Goal: Task Accomplishment & Management: Manage account settings

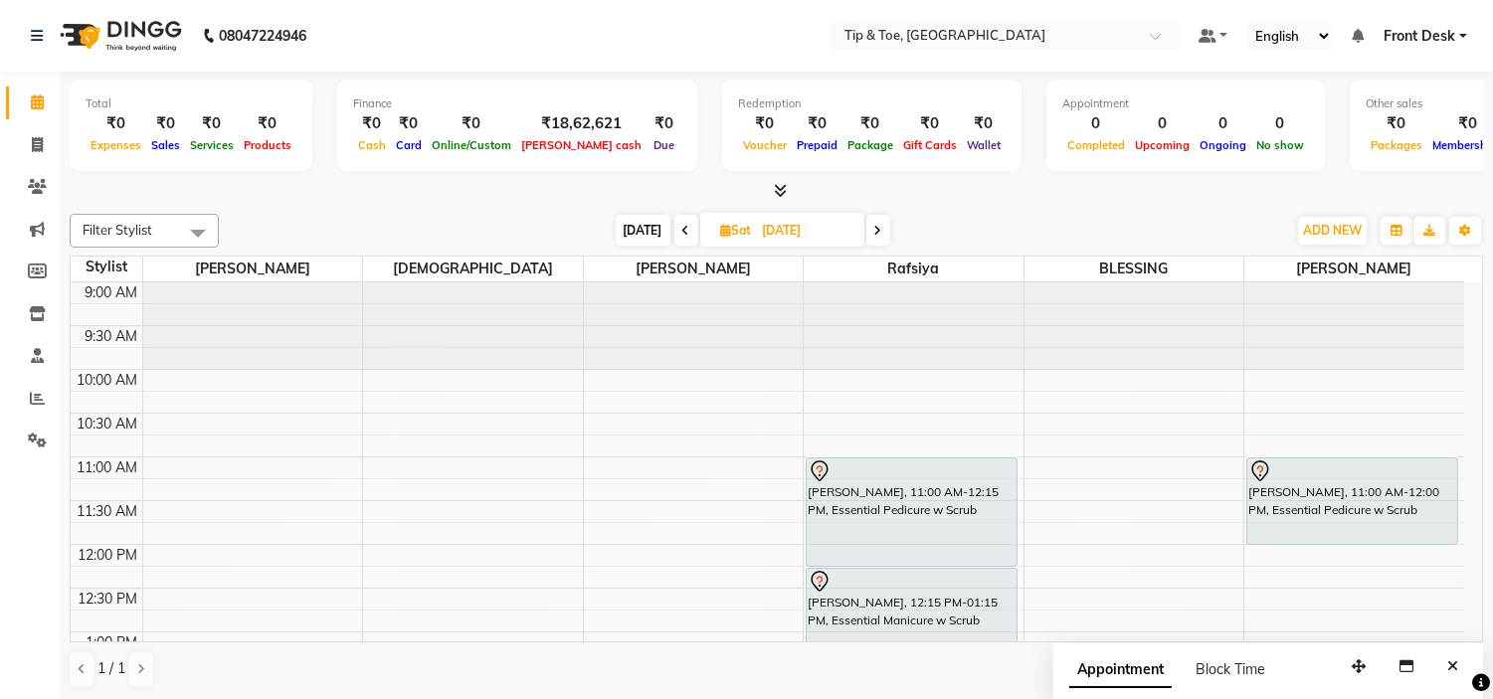
click at [801, 232] on input "[DATE]" at bounding box center [806, 231] width 99 height 30
select select "9"
select select "2025"
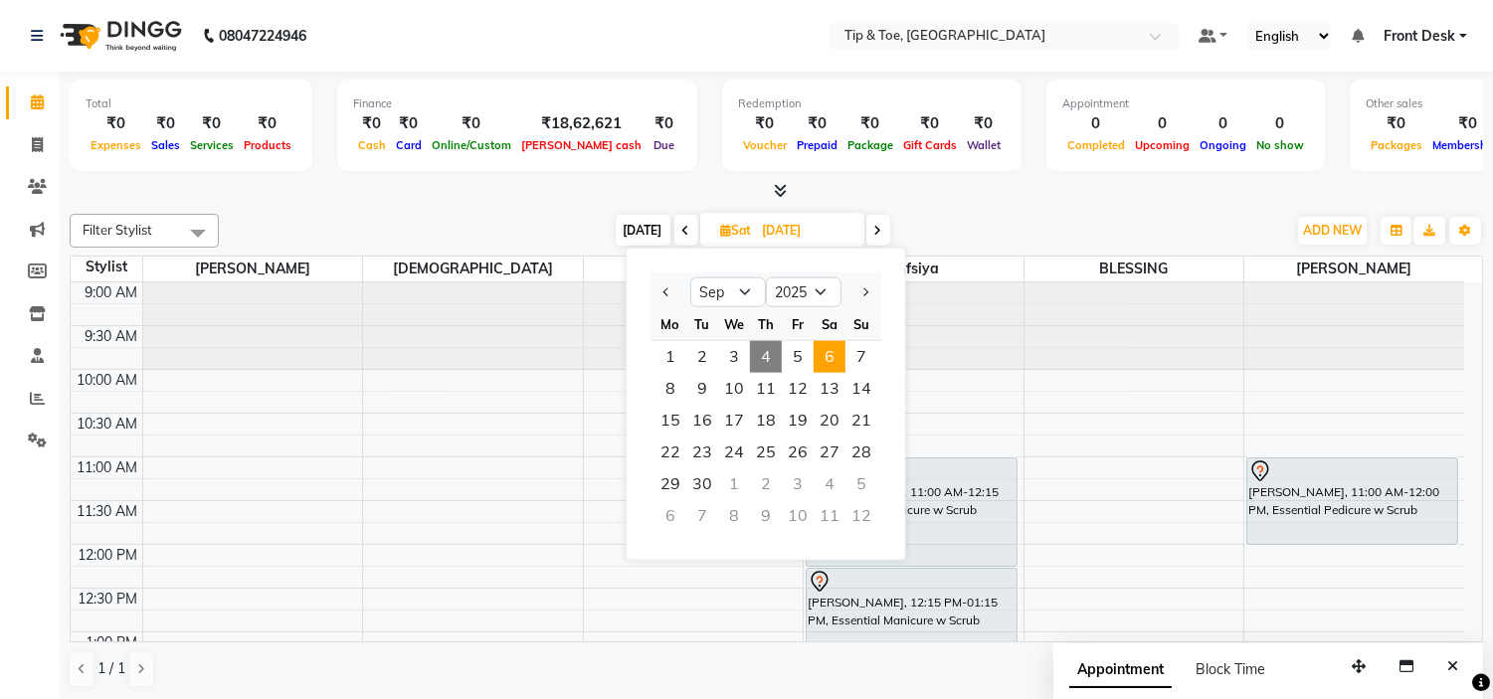
click at [762, 355] on span "4" at bounding box center [766, 357] width 32 height 32
type input "[DATE]"
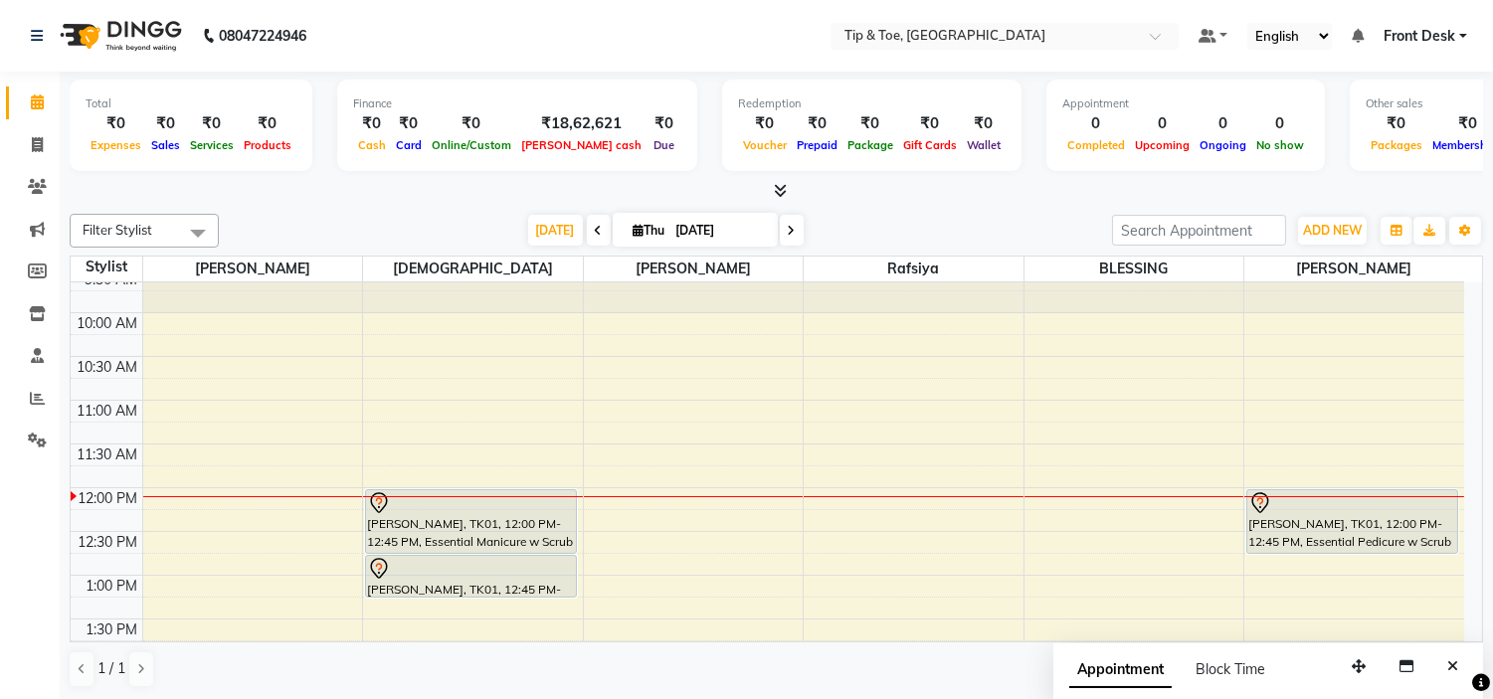
scroll to position [110, 0]
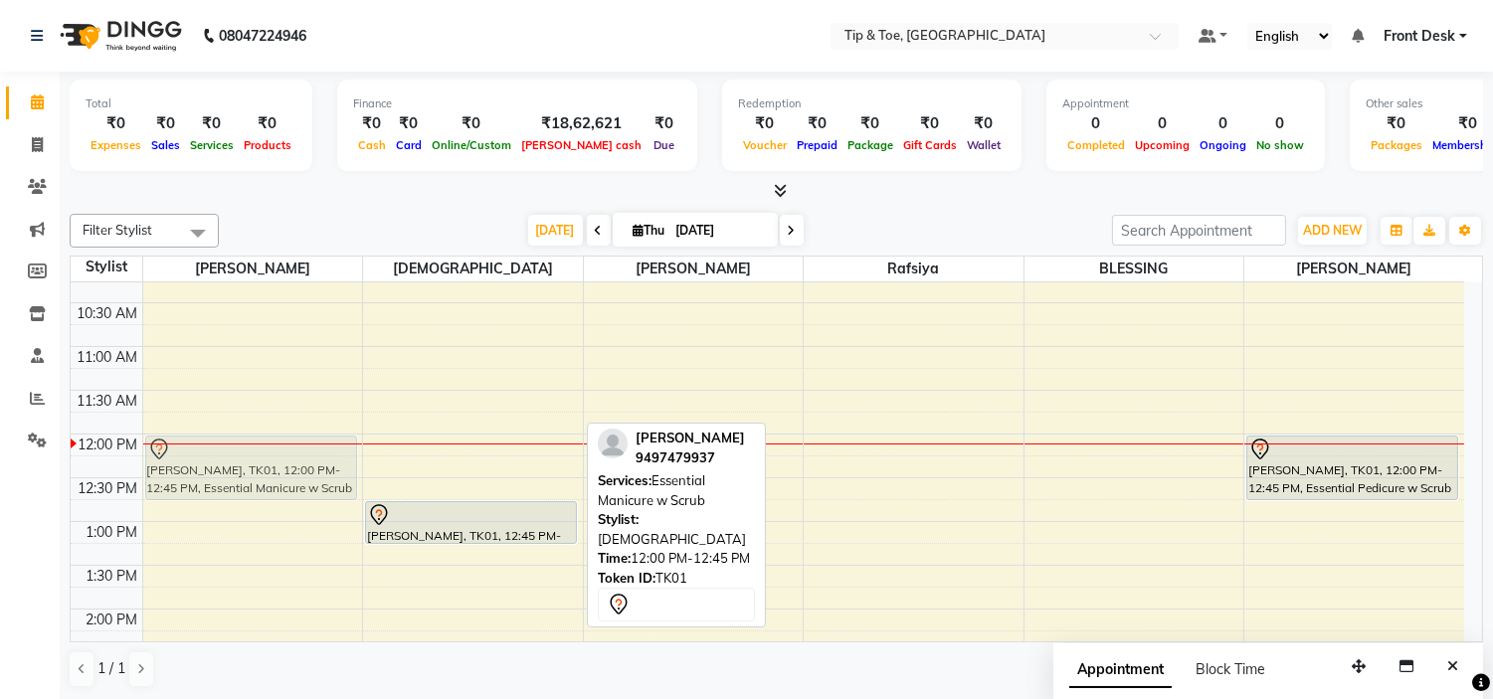
drag, startPoint x: 468, startPoint y: 466, endPoint x: 313, endPoint y: 474, distance: 154.4
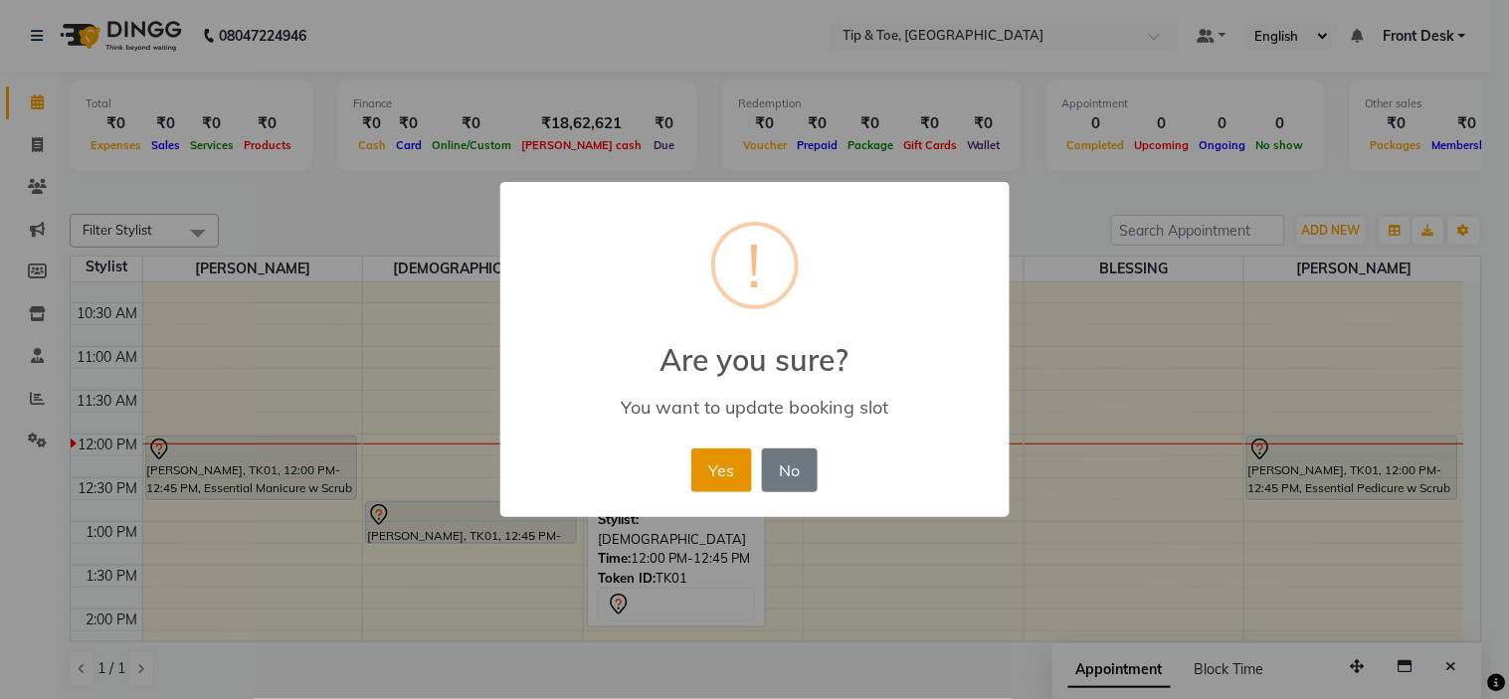
click at [734, 459] on button "Yes" at bounding box center [721, 471] width 61 height 44
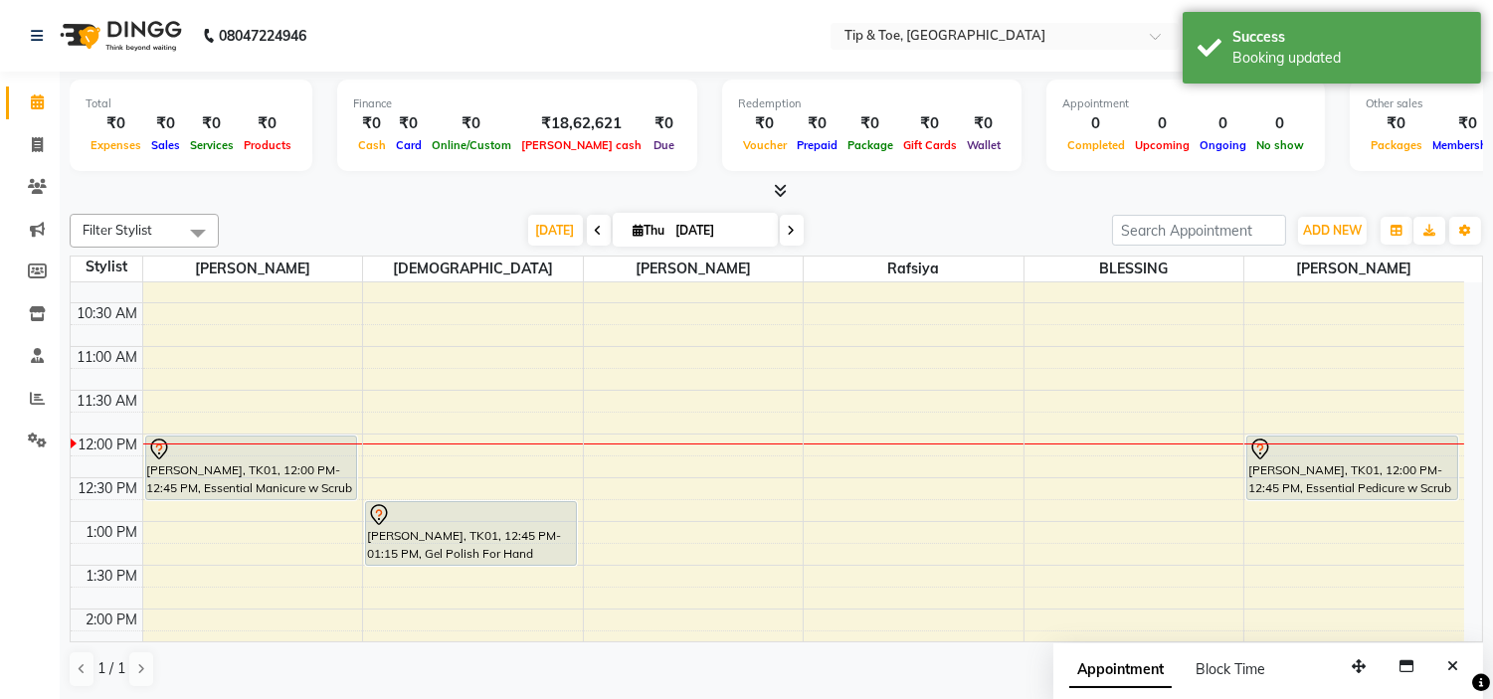
drag, startPoint x: 510, startPoint y: 540, endPoint x: 510, endPoint y: 553, distance: 12.9
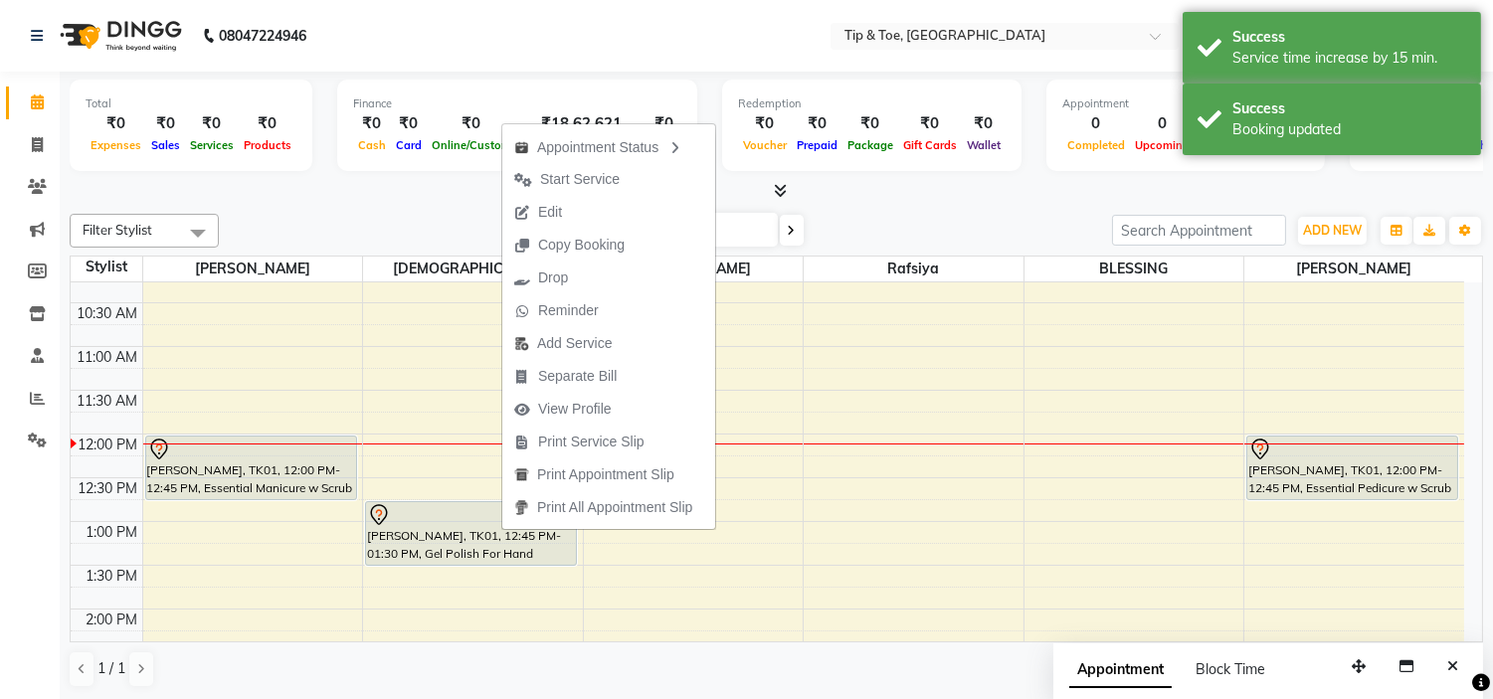
click at [573, 216] on span "Edit" at bounding box center [538, 212] width 72 height 33
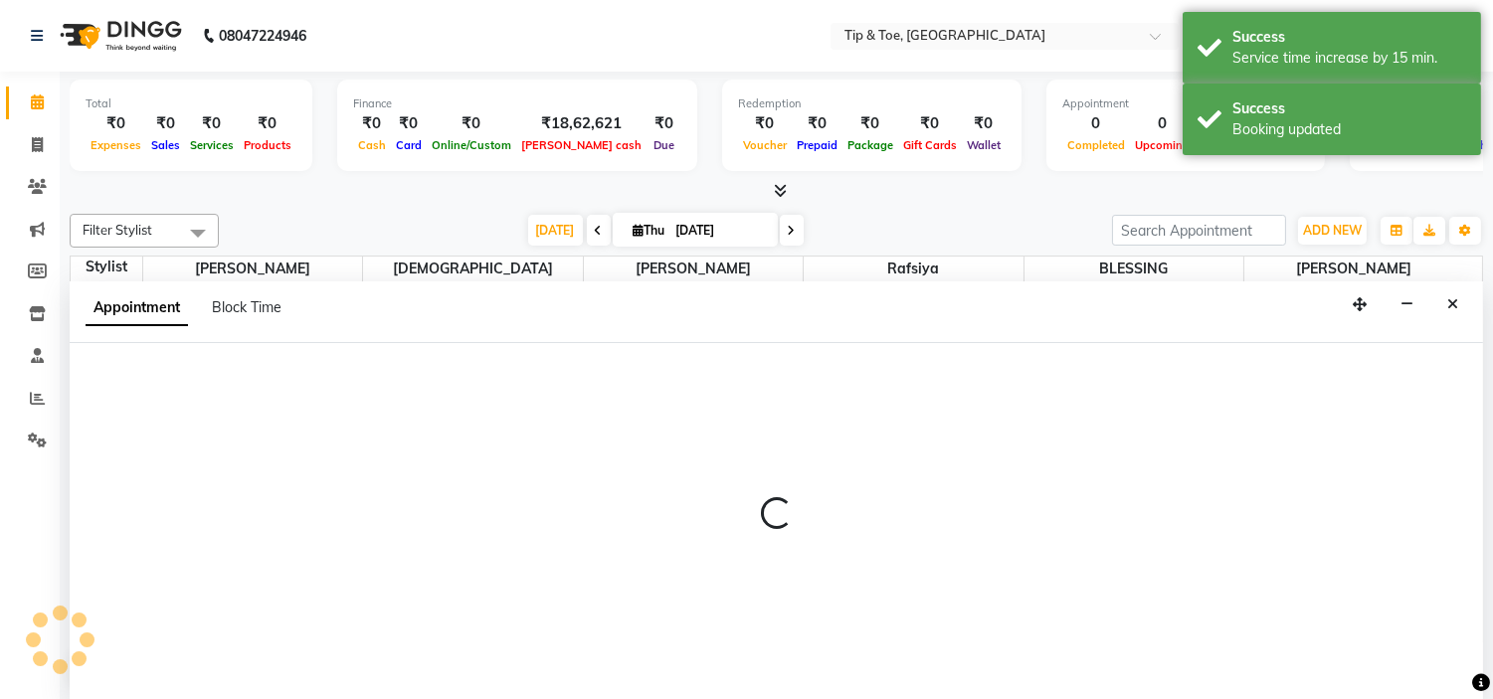
scroll to position [1, 0]
select select "tentative"
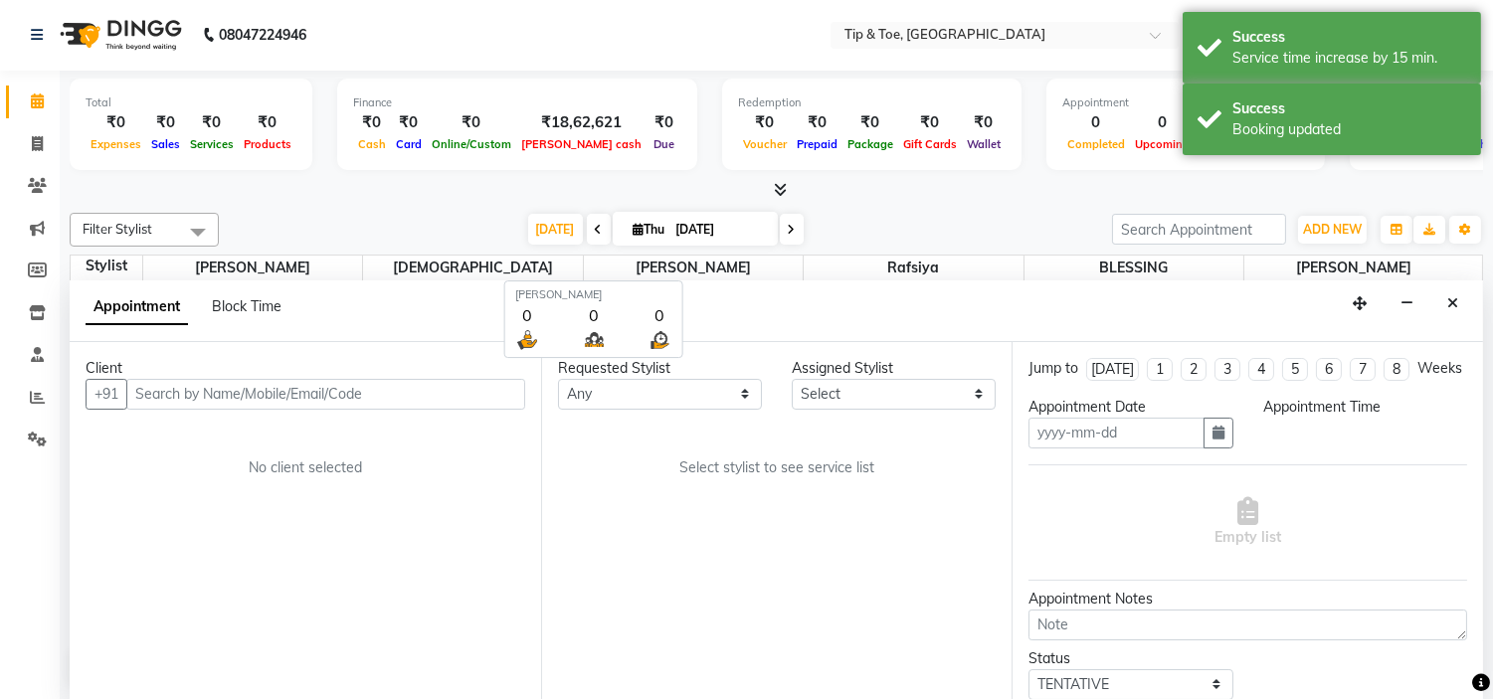
type input "[DATE]"
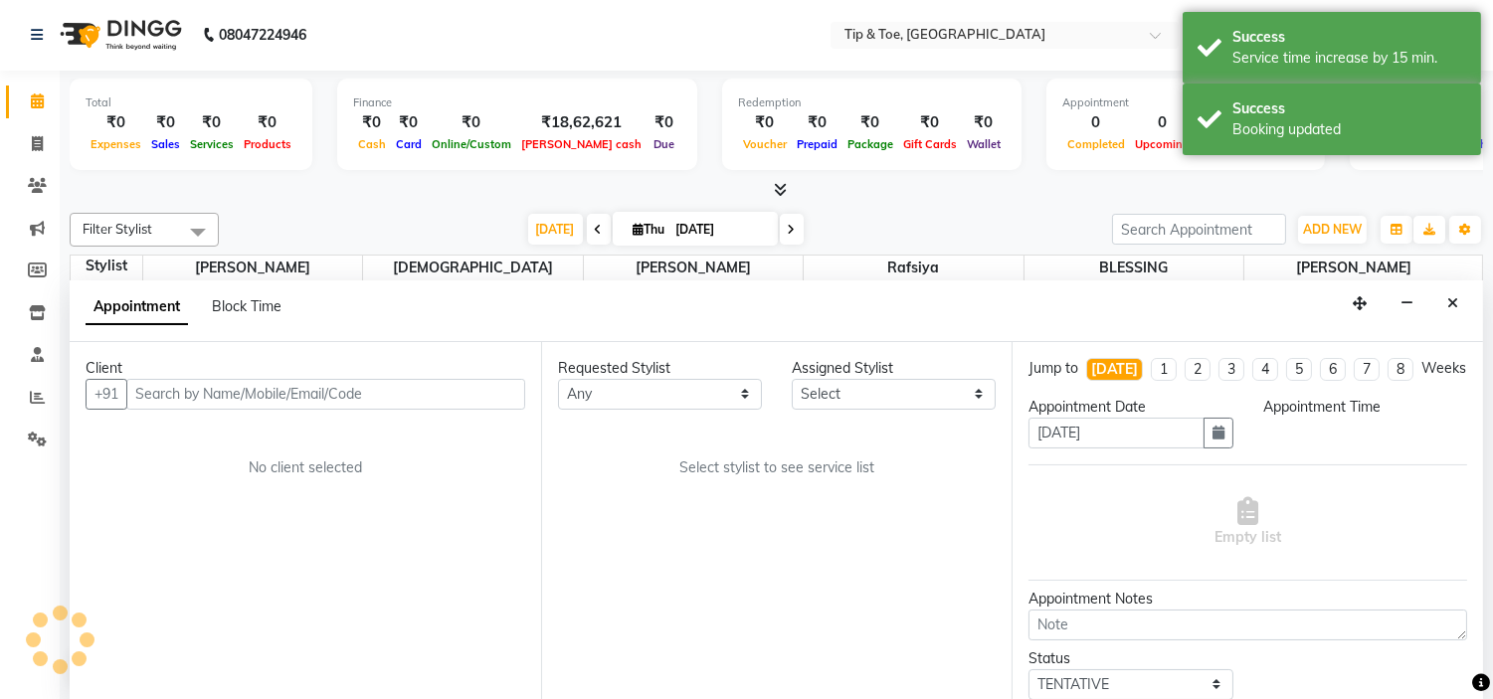
scroll to position [0, 0]
select select "720"
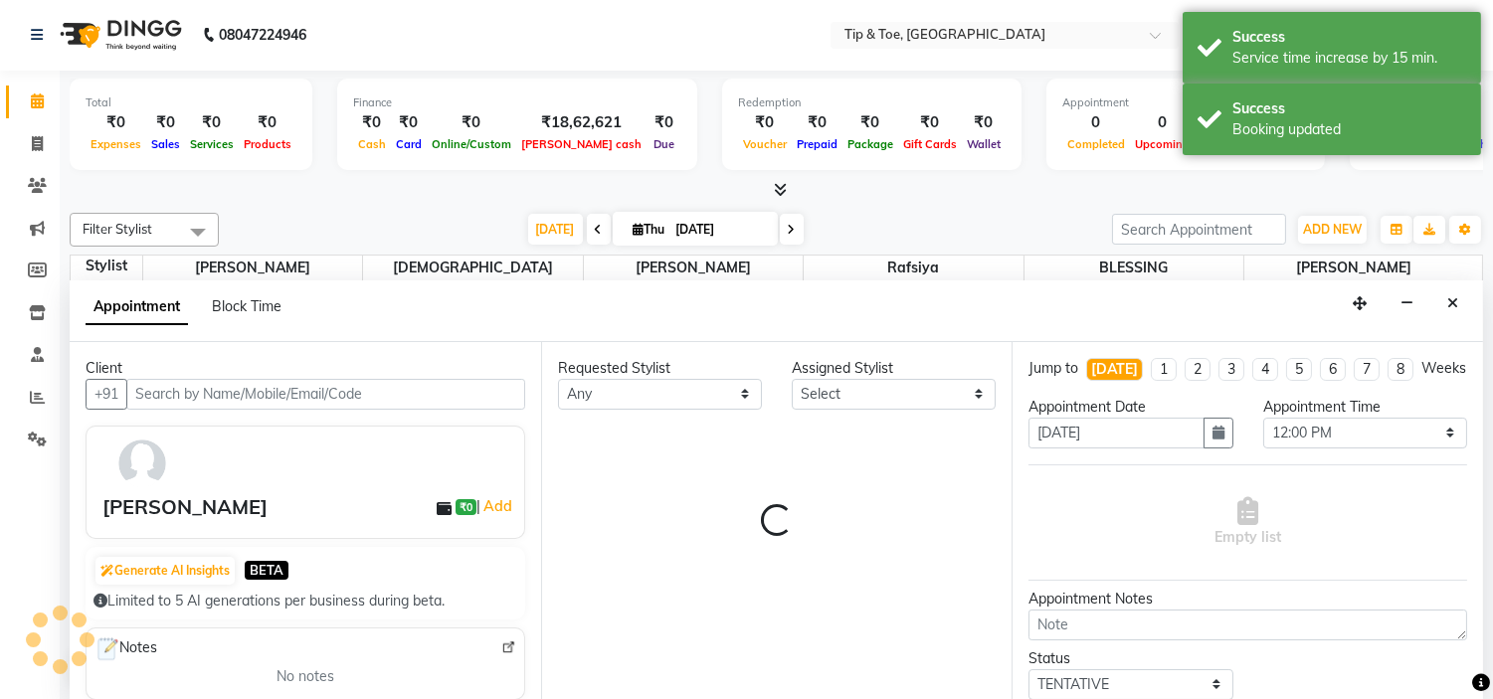
select select "37611"
select select "2436"
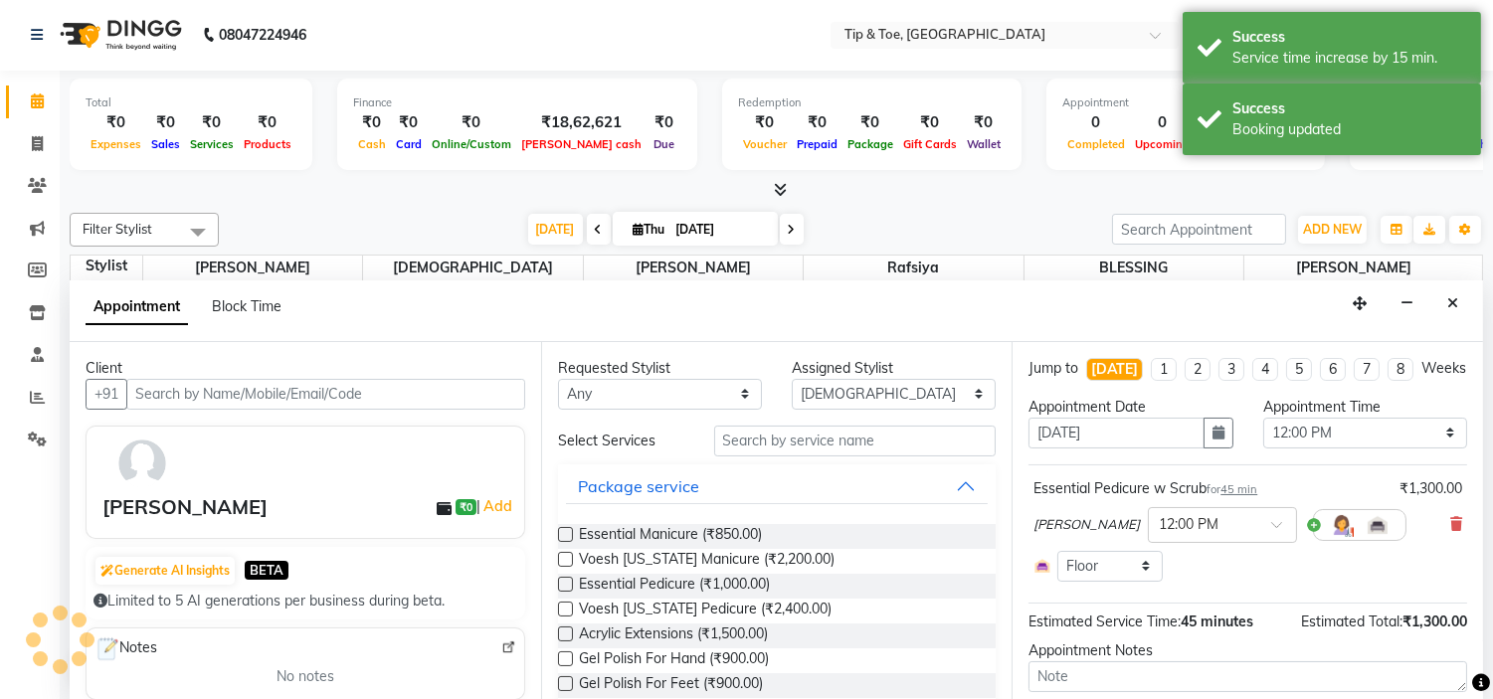
select select "2436"
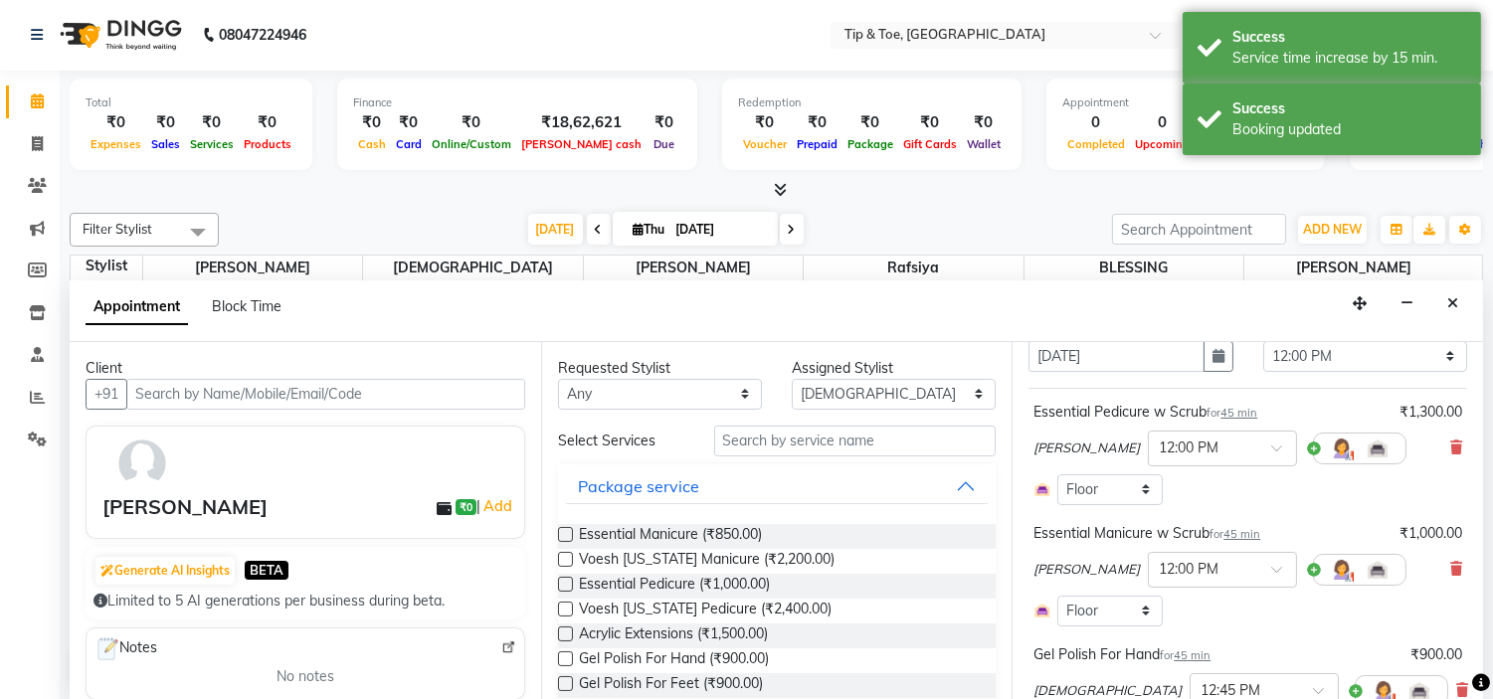
scroll to position [221, 0]
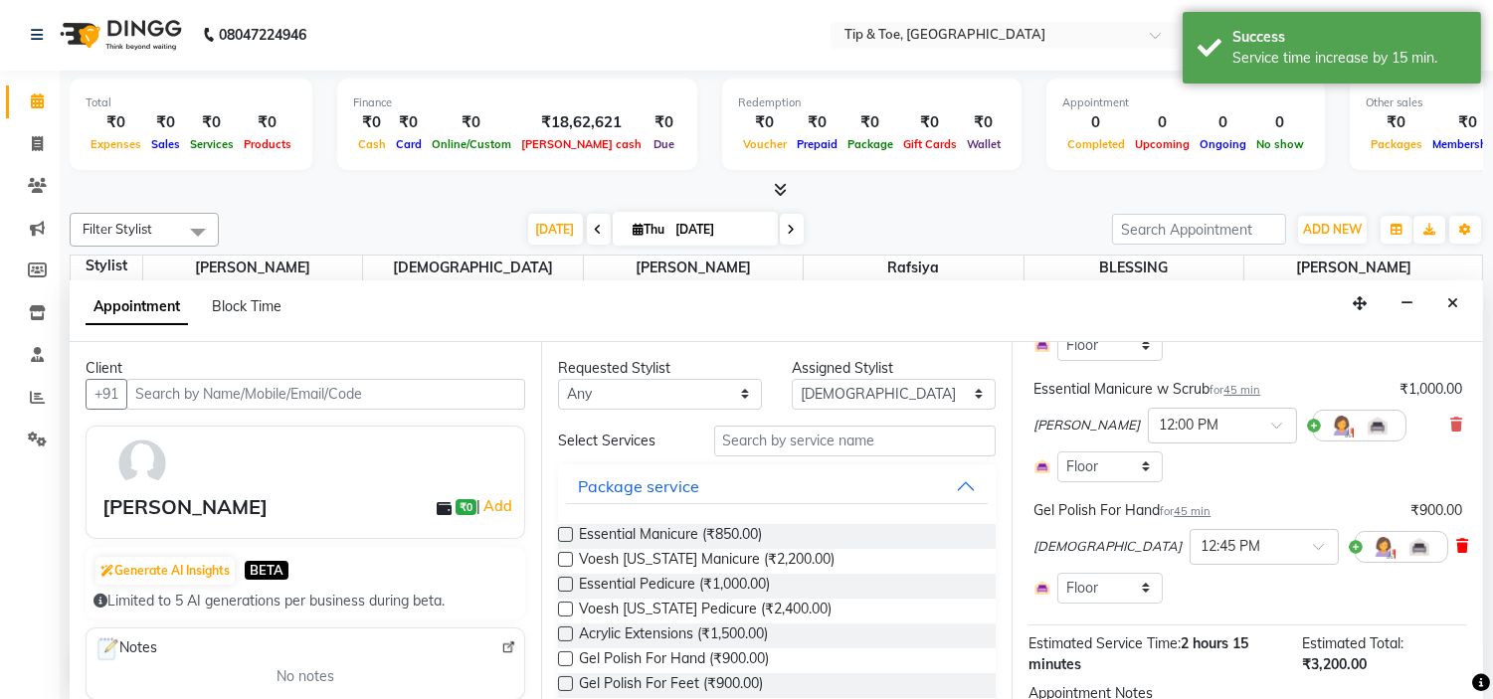
click at [1457, 553] on icon at bounding box center [1463, 546] width 12 height 14
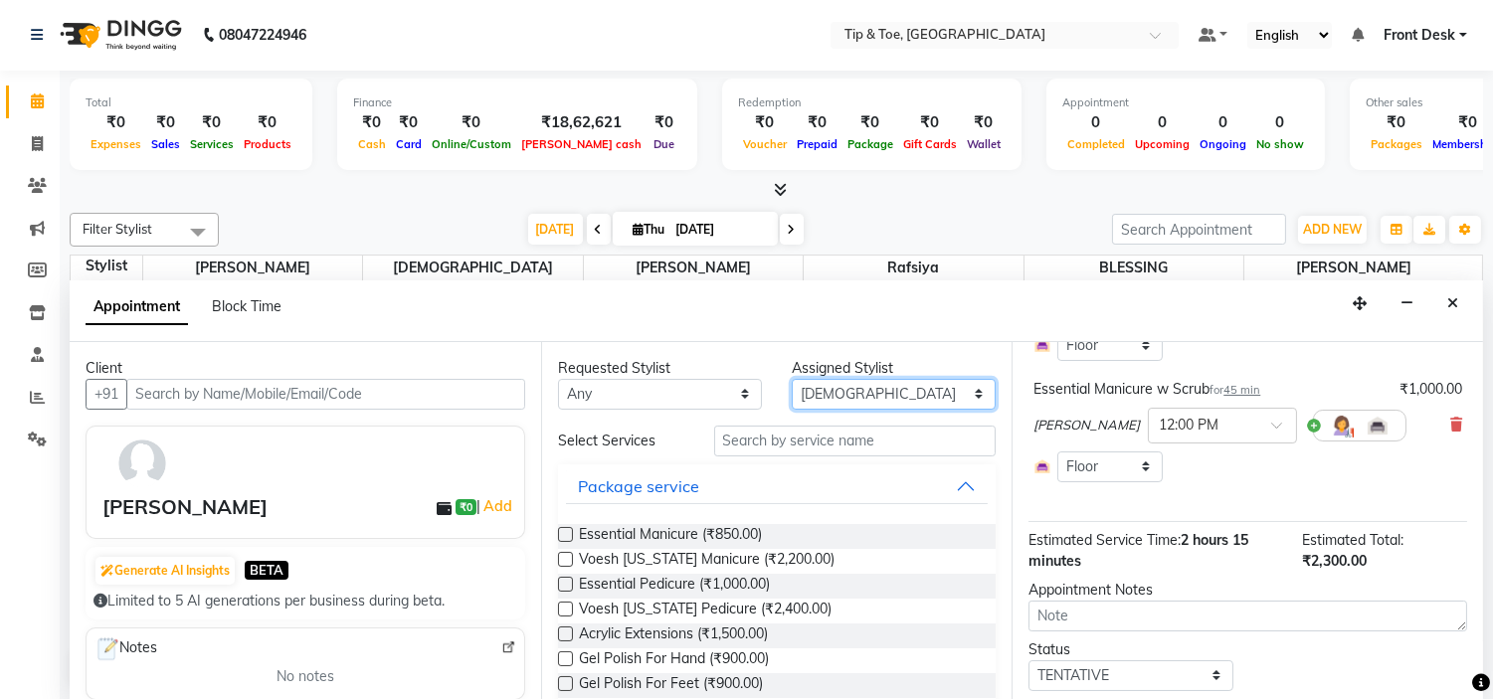
click at [905, 384] on select "Select [PERSON_NAME] [PERSON_NAME] Rafsiya [PERSON_NAME]" at bounding box center [894, 394] width 204 height 31
click at [1055, 320] on div "Appointment Block Time" at bounding box center [777, 312] width 1414 height 62
click at [928, 321] on div "Appointment Block Time" at bounding box center [777, 312] width 1414 height 62
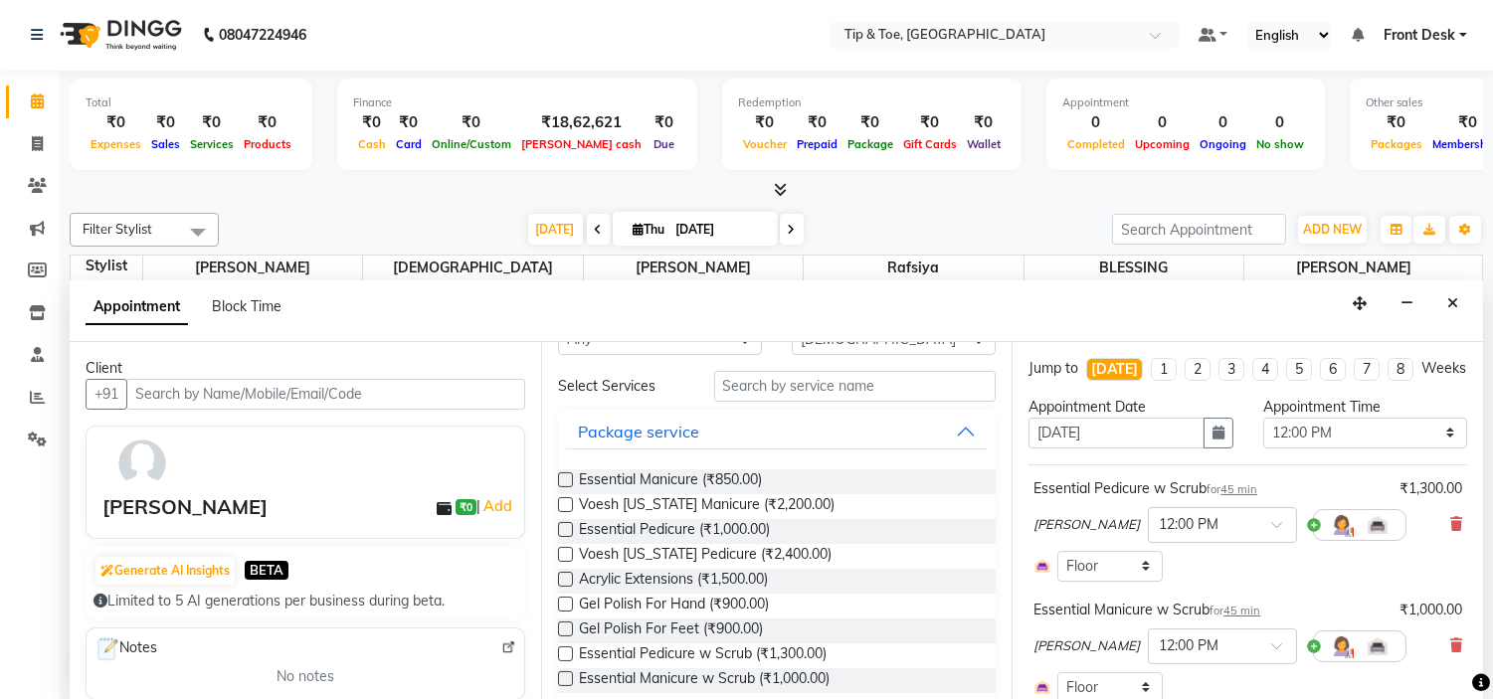
scroll to position [0, 0]
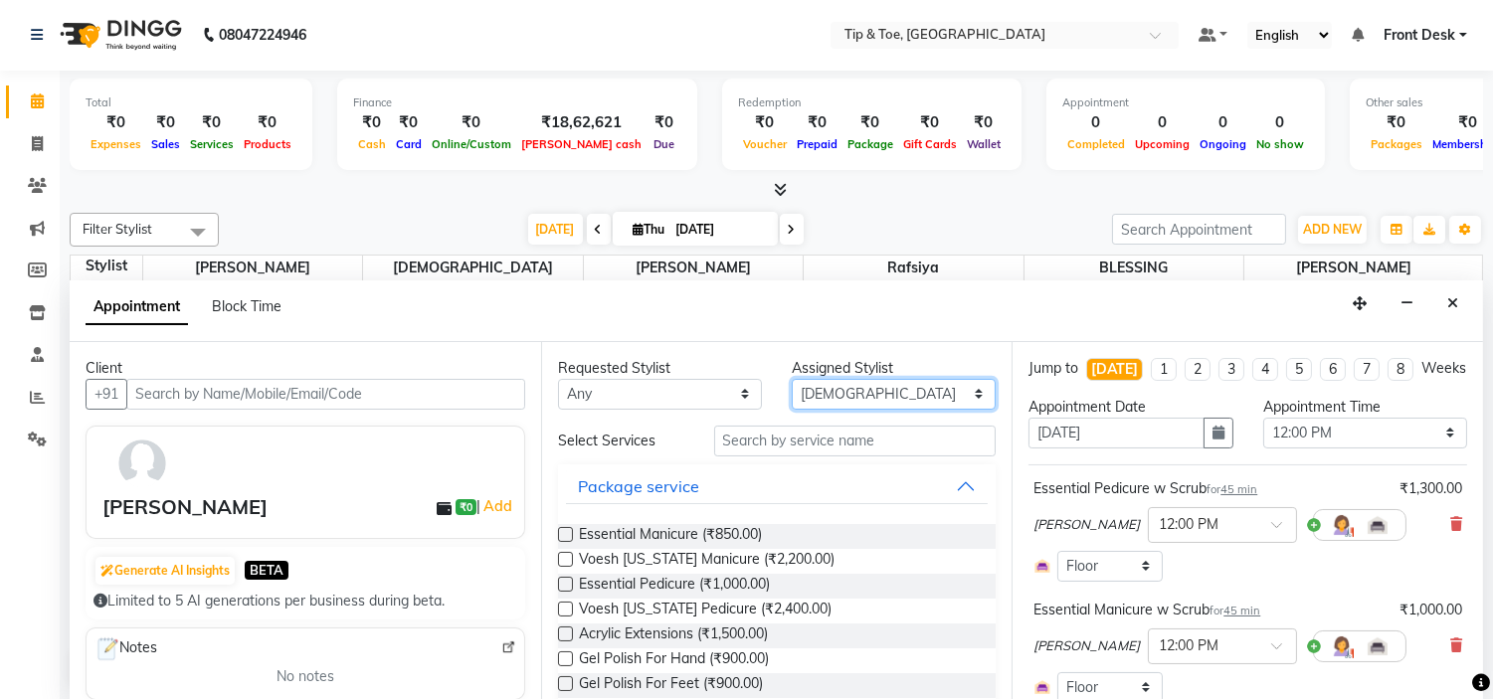
click at [878, 382] on select "Select [PERSON_NAME] [PERSON_NAME] Rafsiya [PERSON_NAME]" at bounding box center [894, 394] width 204 height 31
select select "48143"
click at [792, 379] on select "Select [PERSON_NAME] [PERSON_NAME] Rafsiya [PERSON_NAME]" at bounding box center [894, 394] width 204 height 31
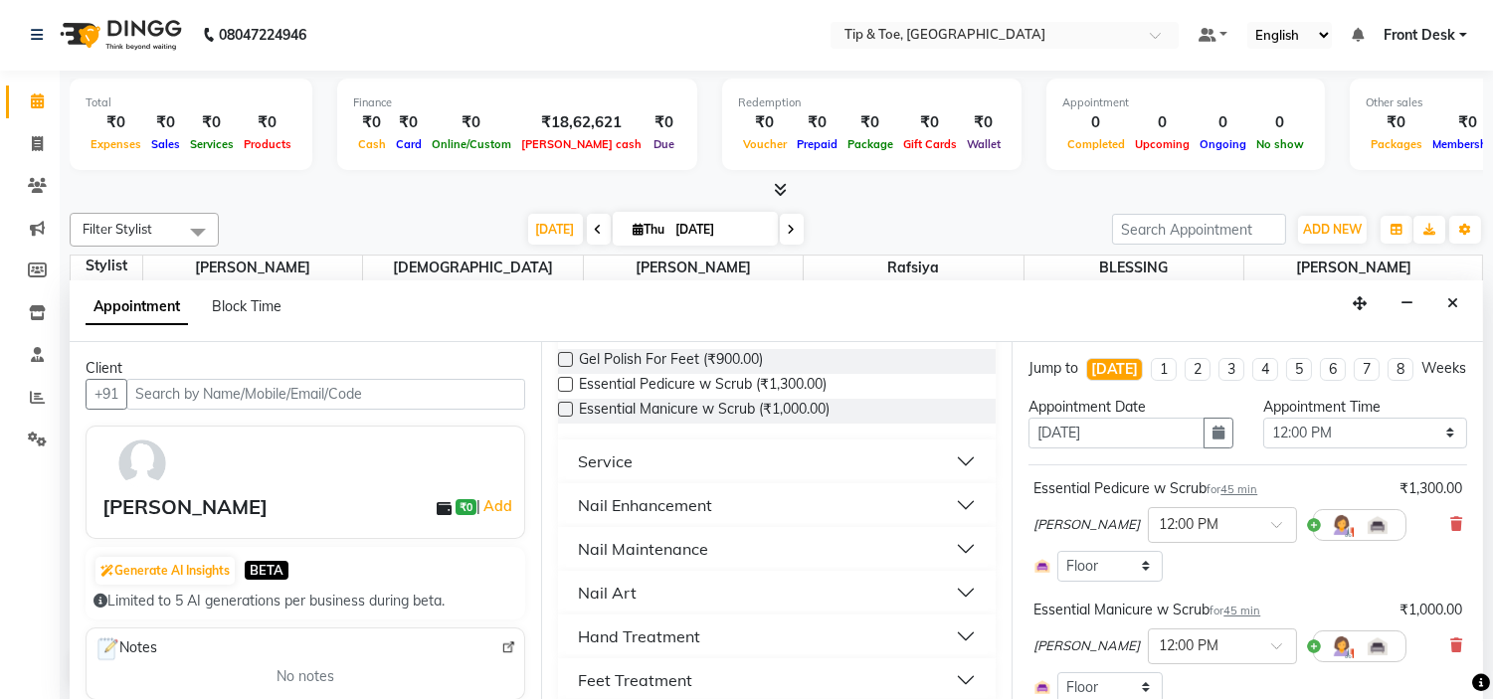
scroll to position [331, 0]
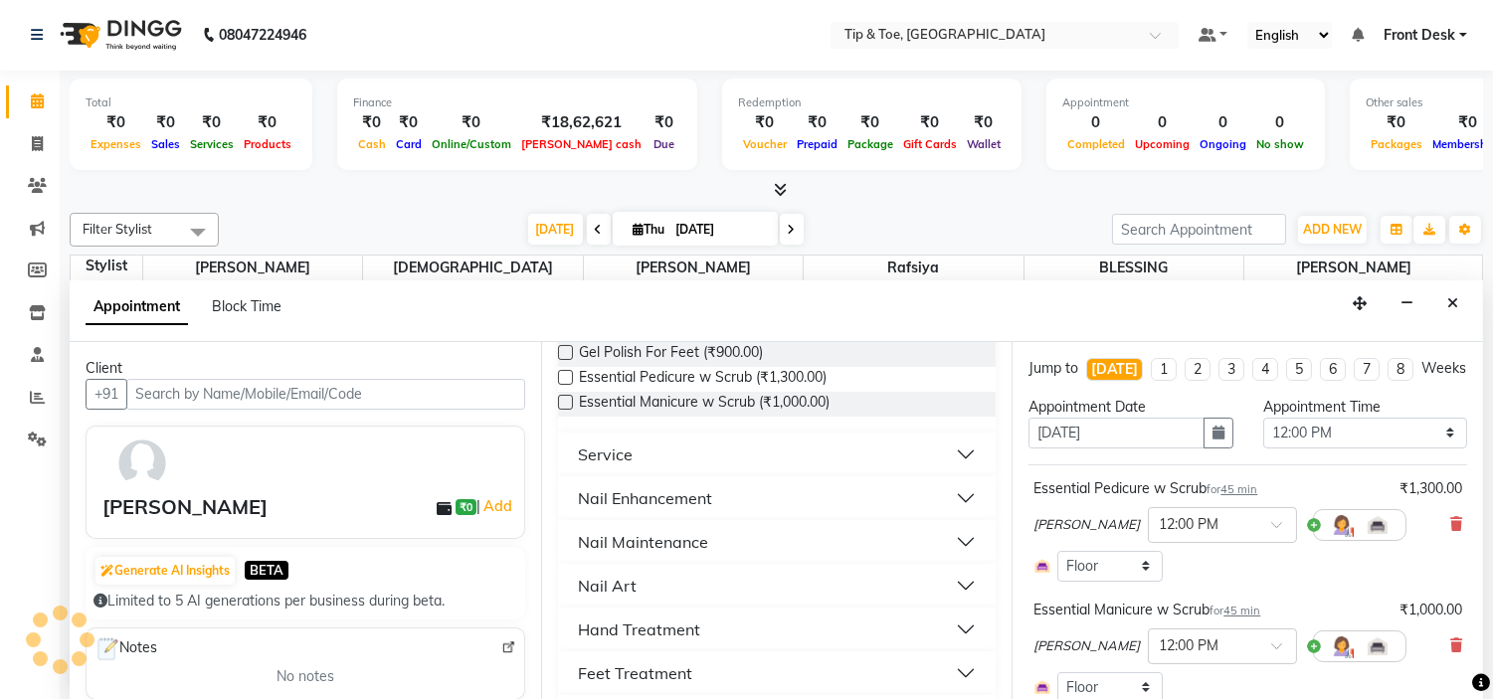
click at [754, 498] on button "Nail Enhancement" at bounding box center [777, 499] width 423 height 36
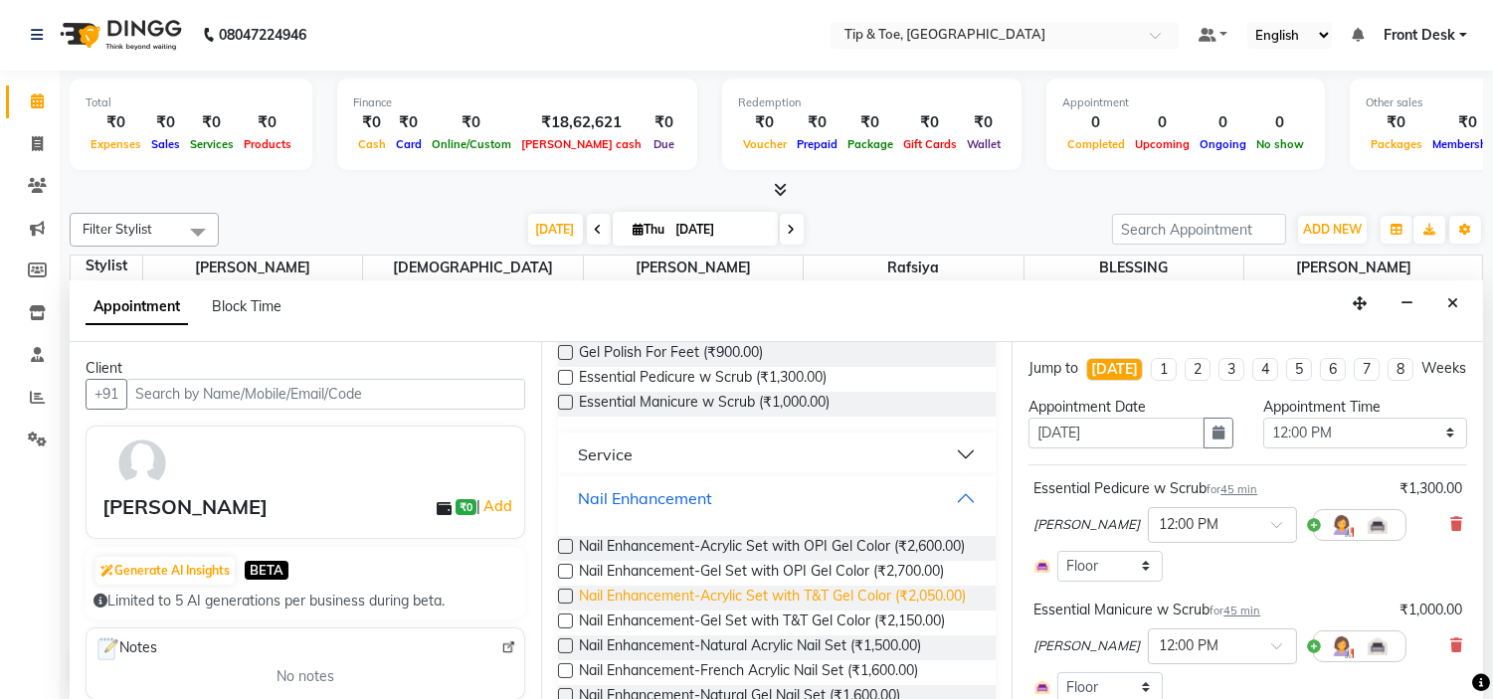
scroll to position [442, 0]
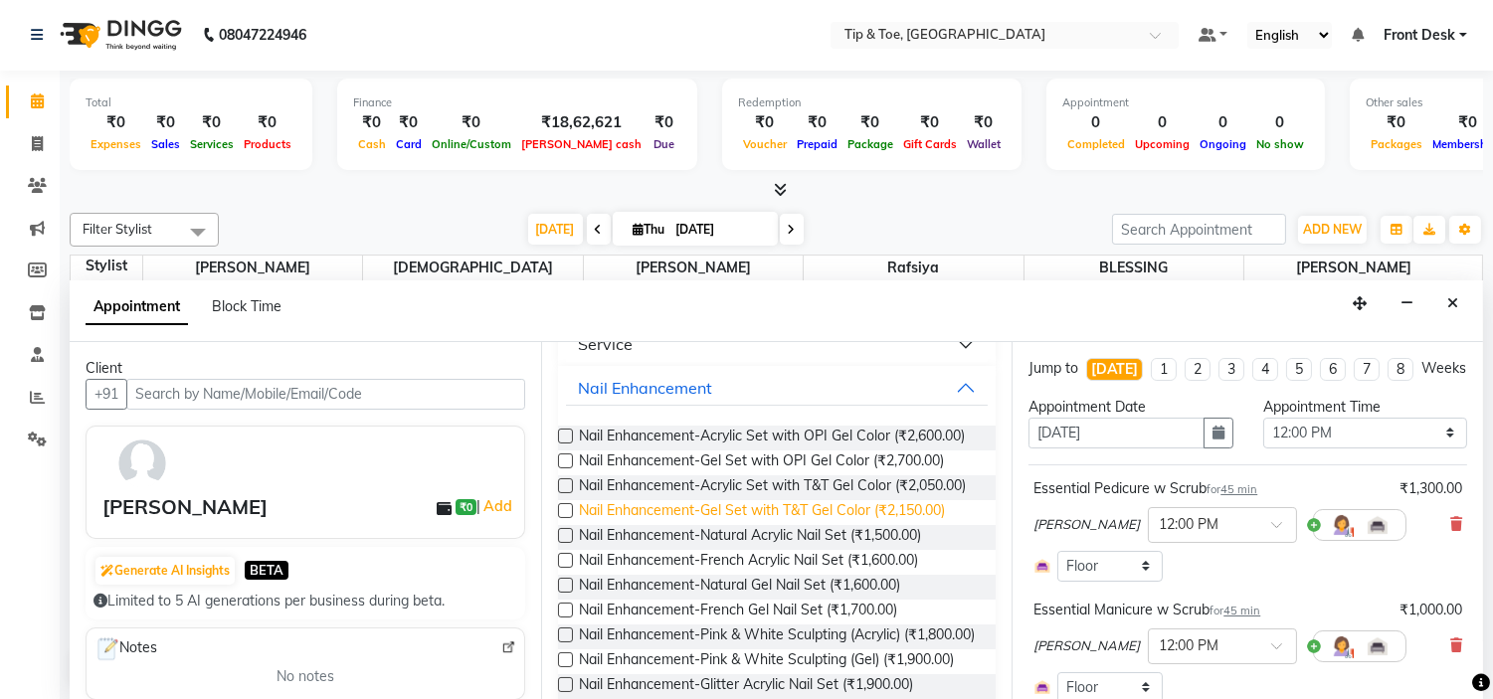
click at [760, 525] on span "Nail Enhancement-Gel Set with T&T Gel Color (₹2,150.00)" at bounding box center [762, 512] width 366 height 25
checkbox input "false"
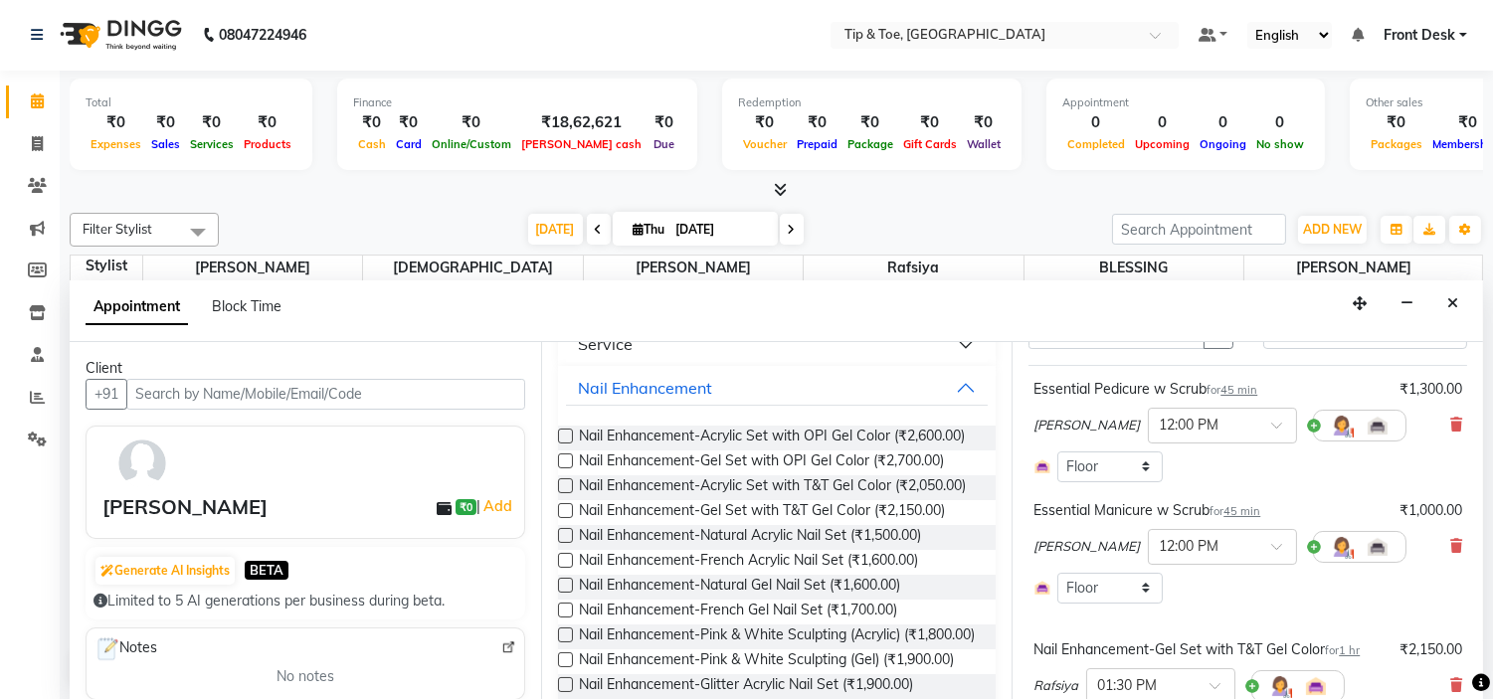
scroll to position [389, 0]
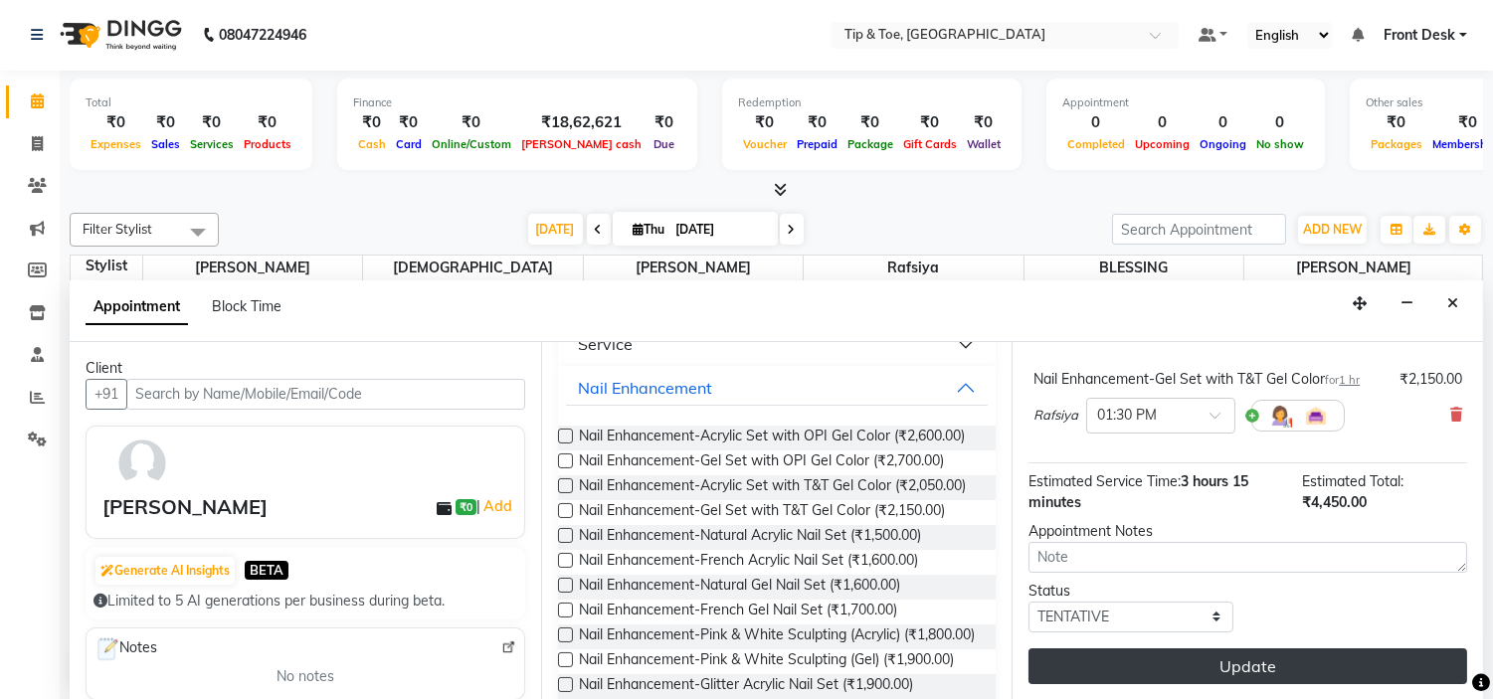
click at [1339, 652] on button "Update" at bounding box center [1248, 667] width 439 height 36
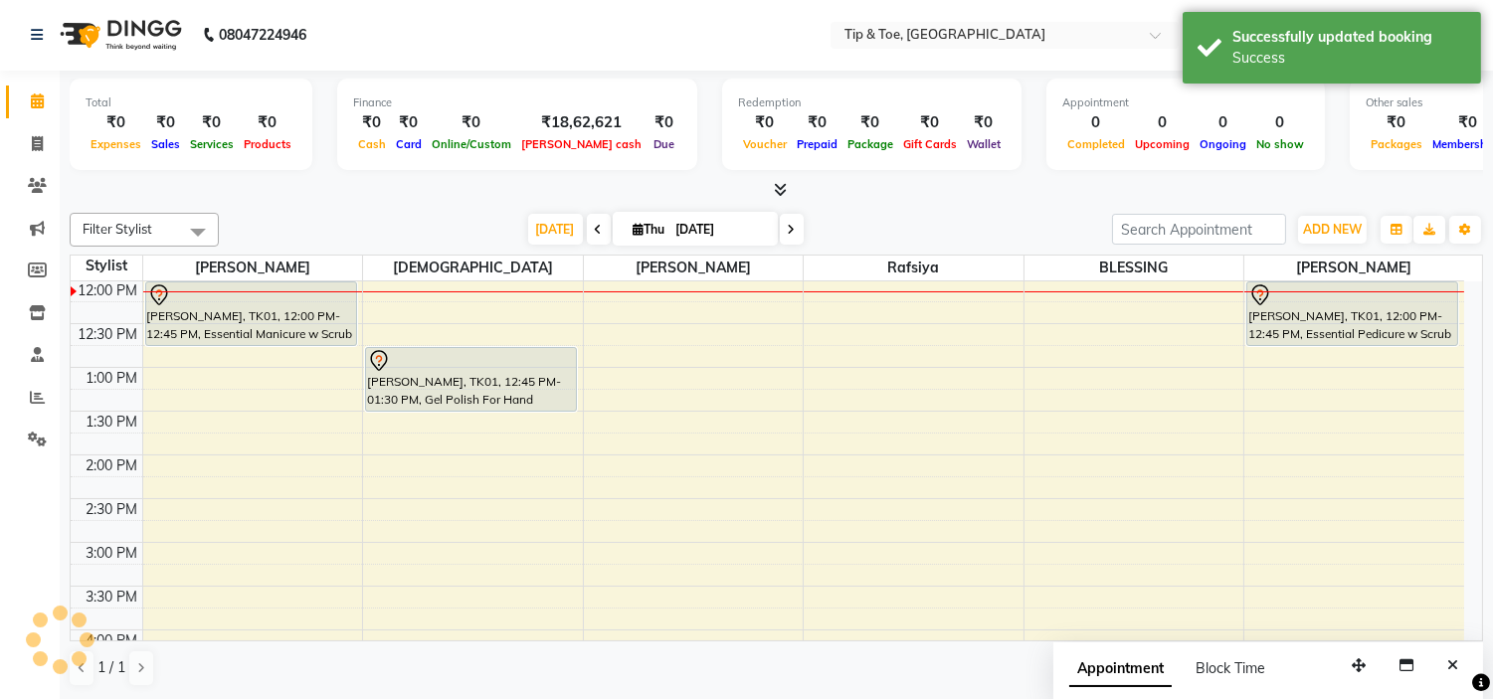
scroll to position [0, 0]
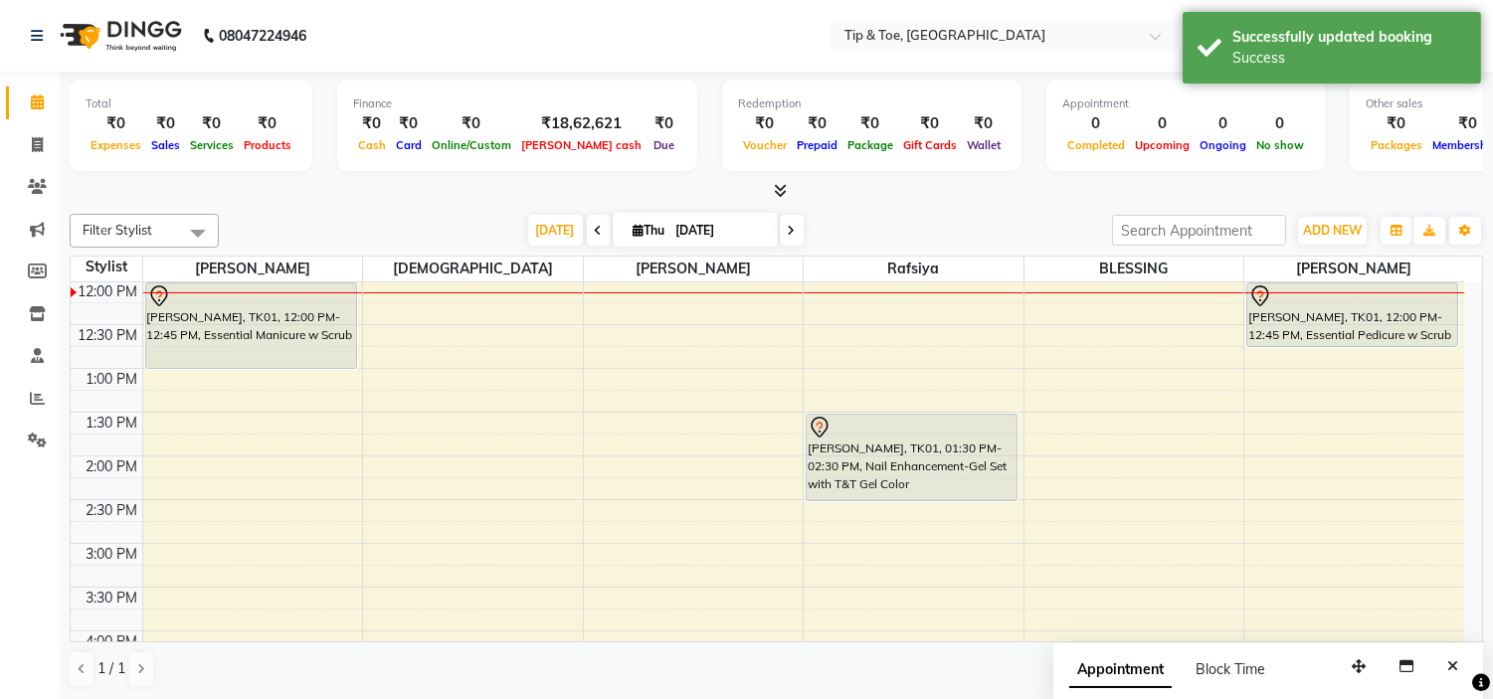
drag, startPoint x: 306, startPoint y: 344, endPoint x: 308, endPoint y: 358, distance: 14.1
click at [308, 358] on div "[PERSON_NAME], TK01, 12:00 PM-12:45 PM, Essential Manicure w Scrub [PERSON_NAME…" at bounding box center [253, 587] width 220 height 1137
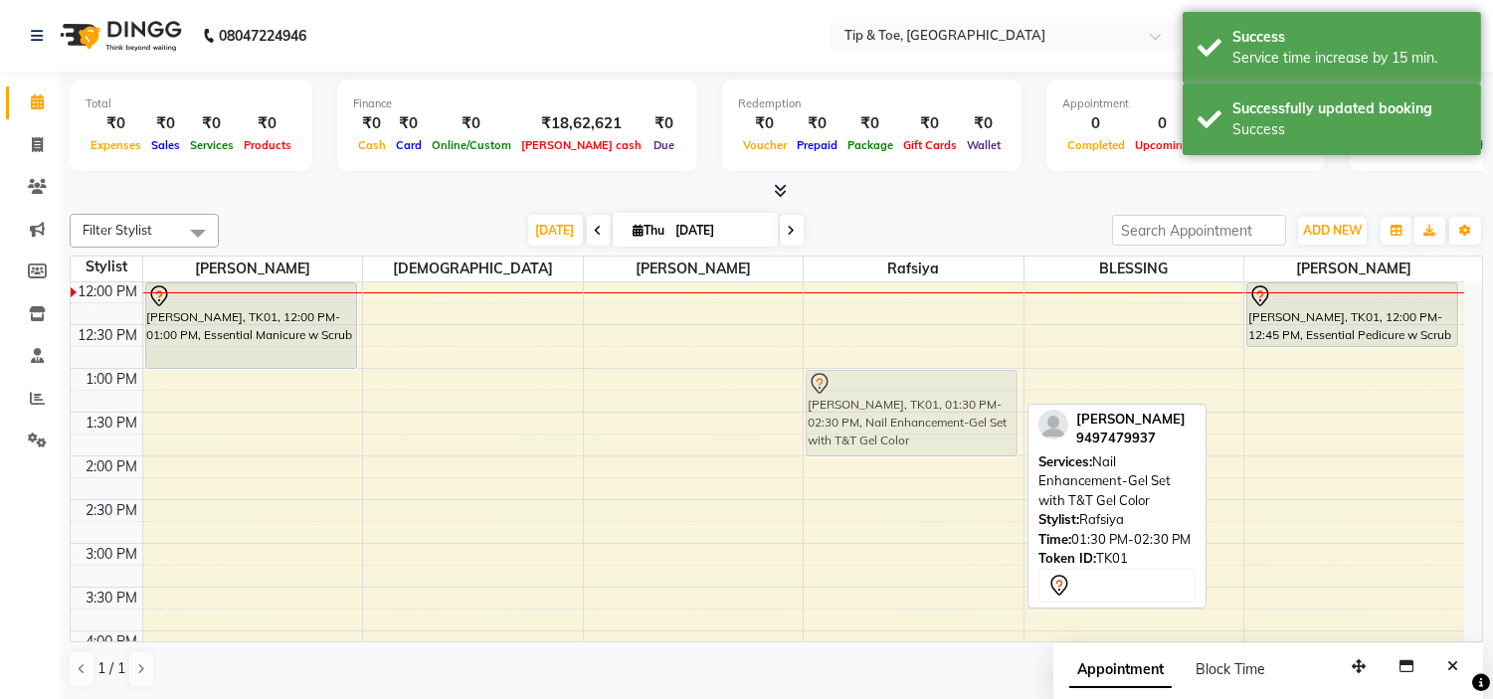
drag, startPoint x: 905, startPoint y: 452, endPoint x: 997, endPoint y: 402, distance: 104.2
click at [997, 402] on div "[PERSON_NAME], TK01, 01:30 PM-02:30 PM, Nail Enhancement-Gel Set with T&T Gel C…" at bounding box center [914, 587] width 220 height 1137
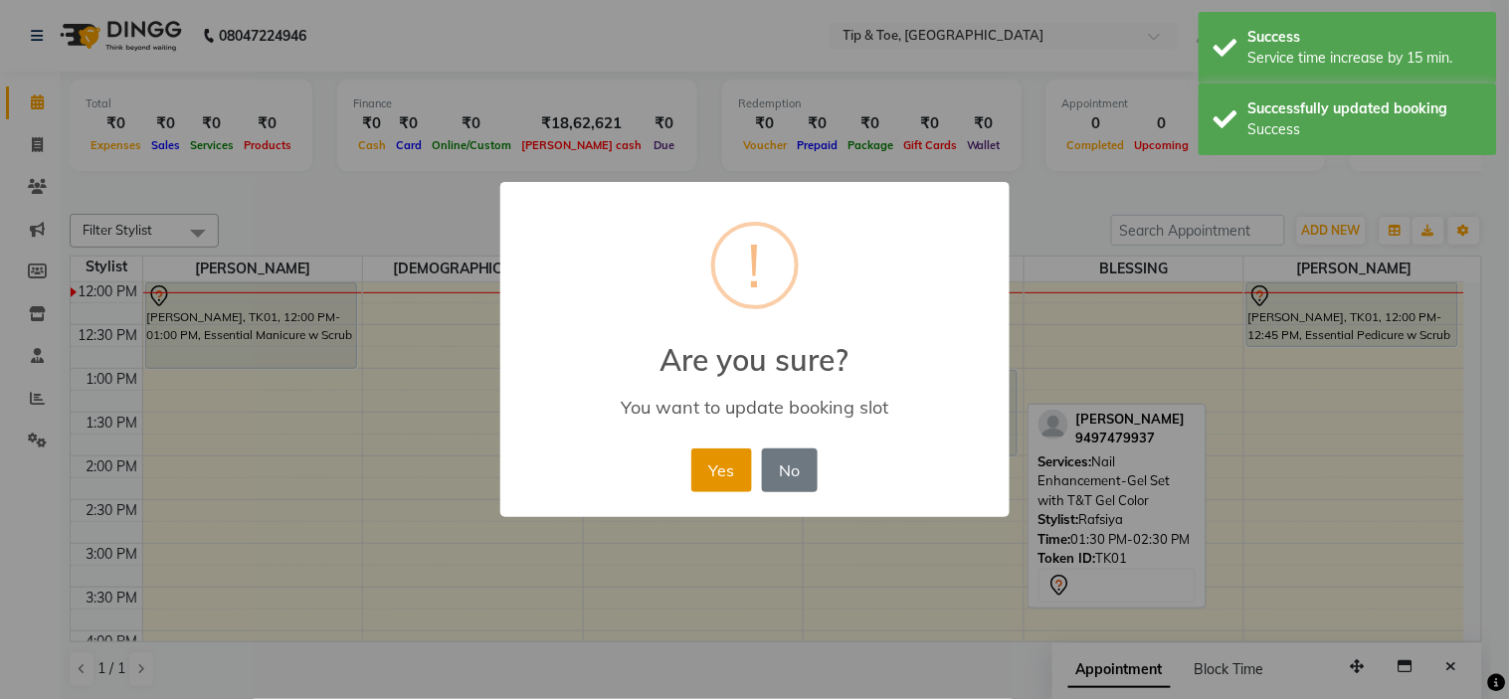
drag, startPoint x: 733, startPoint y: 472, endPoint x: 1205, endPoint y: 335, distance: 490.9
click at [736, 472] on button "Yes" at bounding box center [721, 471] width 61 height 44
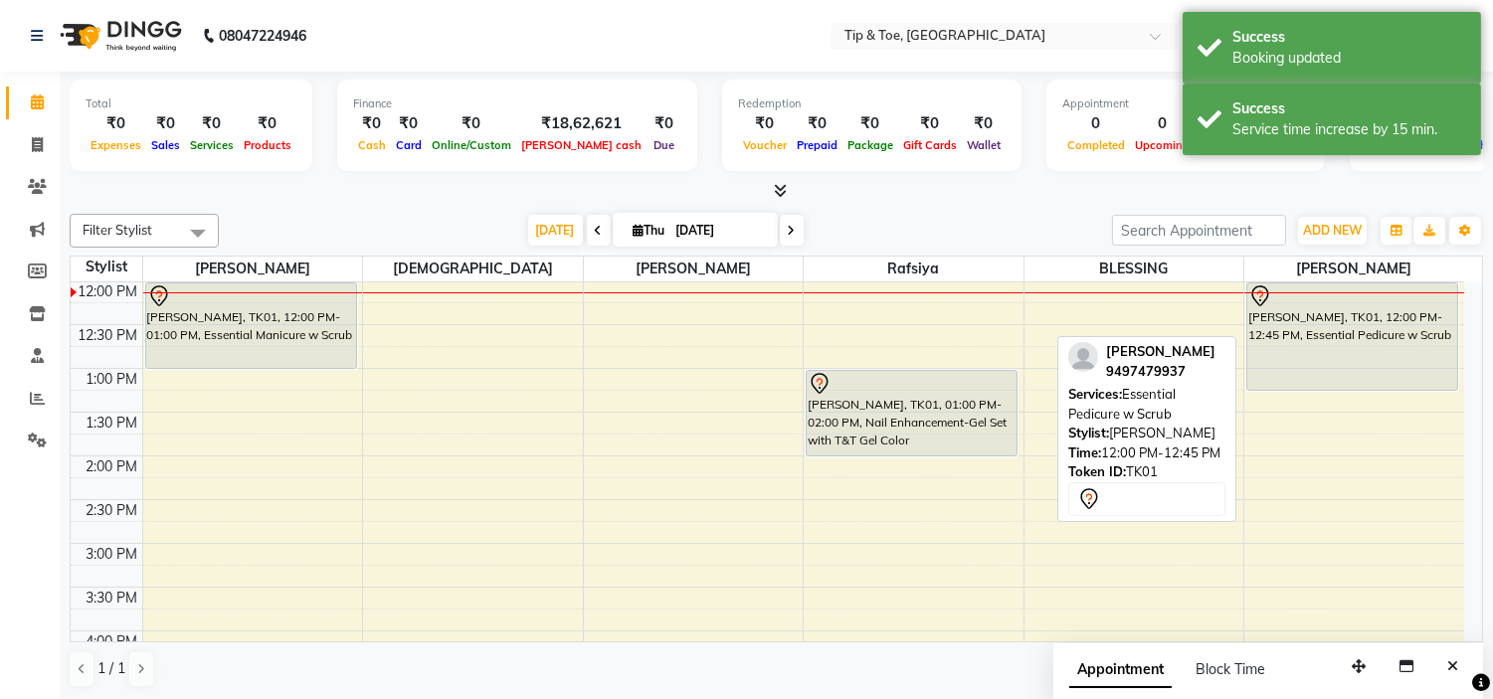
drag, startPoint x: 1348, startPoint y: 343, endPoint x: 1348, endPoint y: 376, distance: 32.8
click at [1348, 376] on div "[PERSON_NAME], TK01, 12:00 PM-12:45 PM, Essential Pedicure w Scrub [PERSON_NAME…" at bounding box center [1355, 587] width 220 height 1137
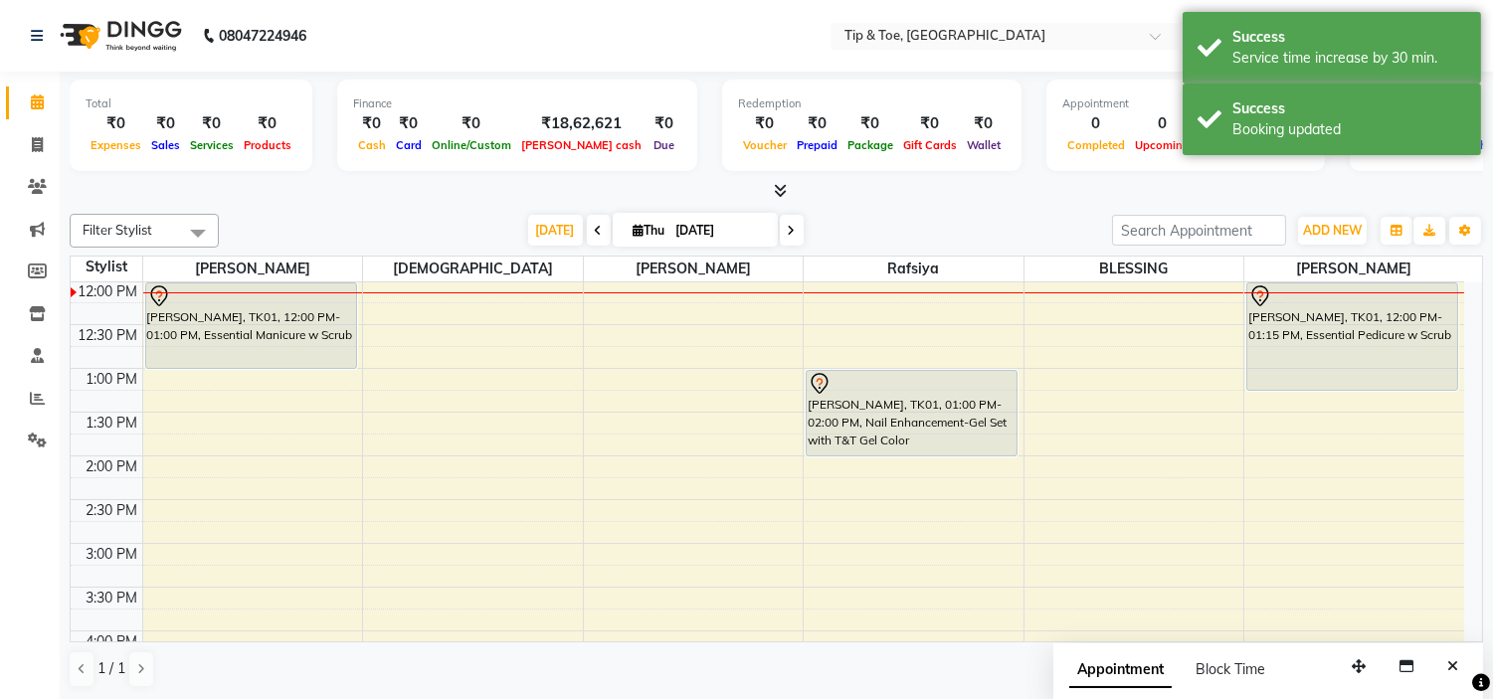
click at [473, 300] on div "9:00 AM 9:30 AM 10:00 AM 10:30 AM 11:00 AM 11:30 AM 12:00 PM 12:30 PM 1:00 PM 1…" at bounding box center [768, 587] width 1394 height 1137
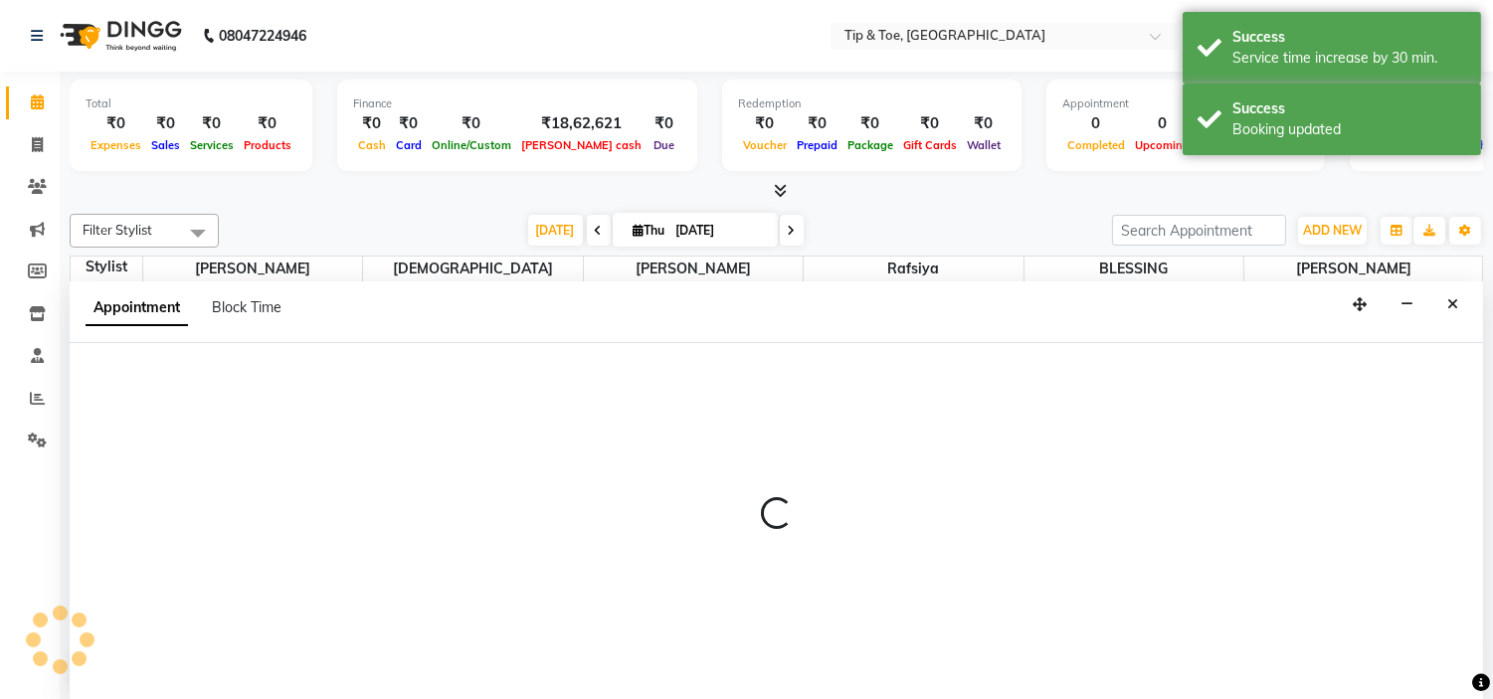
scroll to position [1, 0]
select select "37611"
select select "720"
select select "tentative"
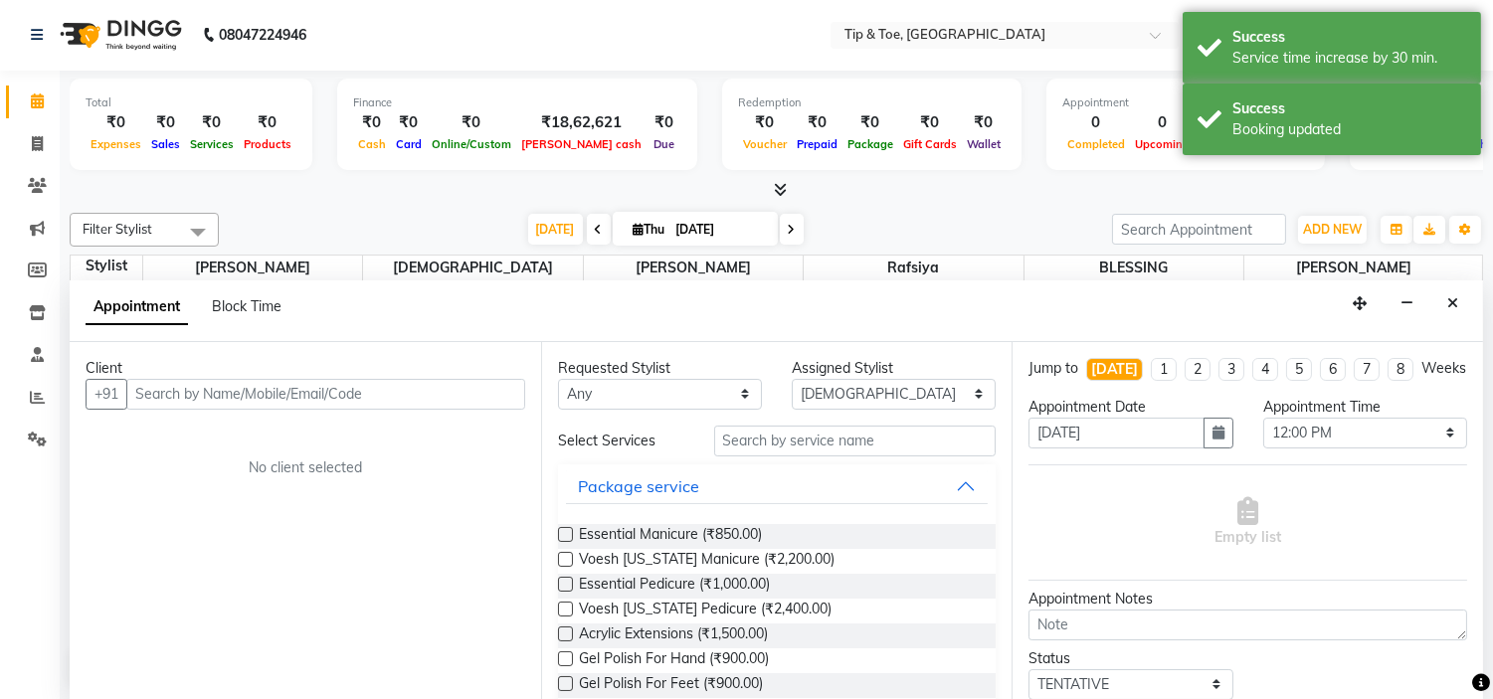
click at [213, 388] on input "text" at bounding box center [325, 394] width 399 height 31
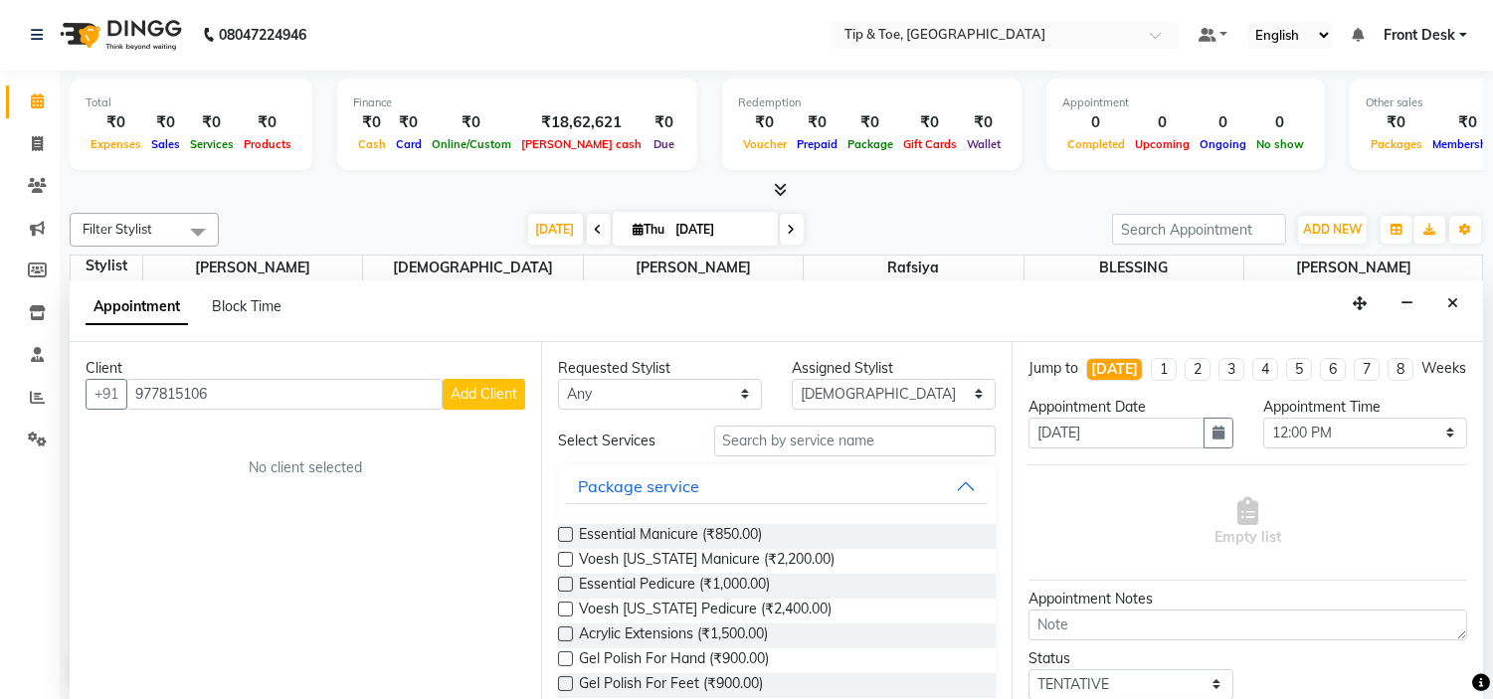
click at [194, 393] on input "977815106" at bounding box center [284, 394] width 316 height 31
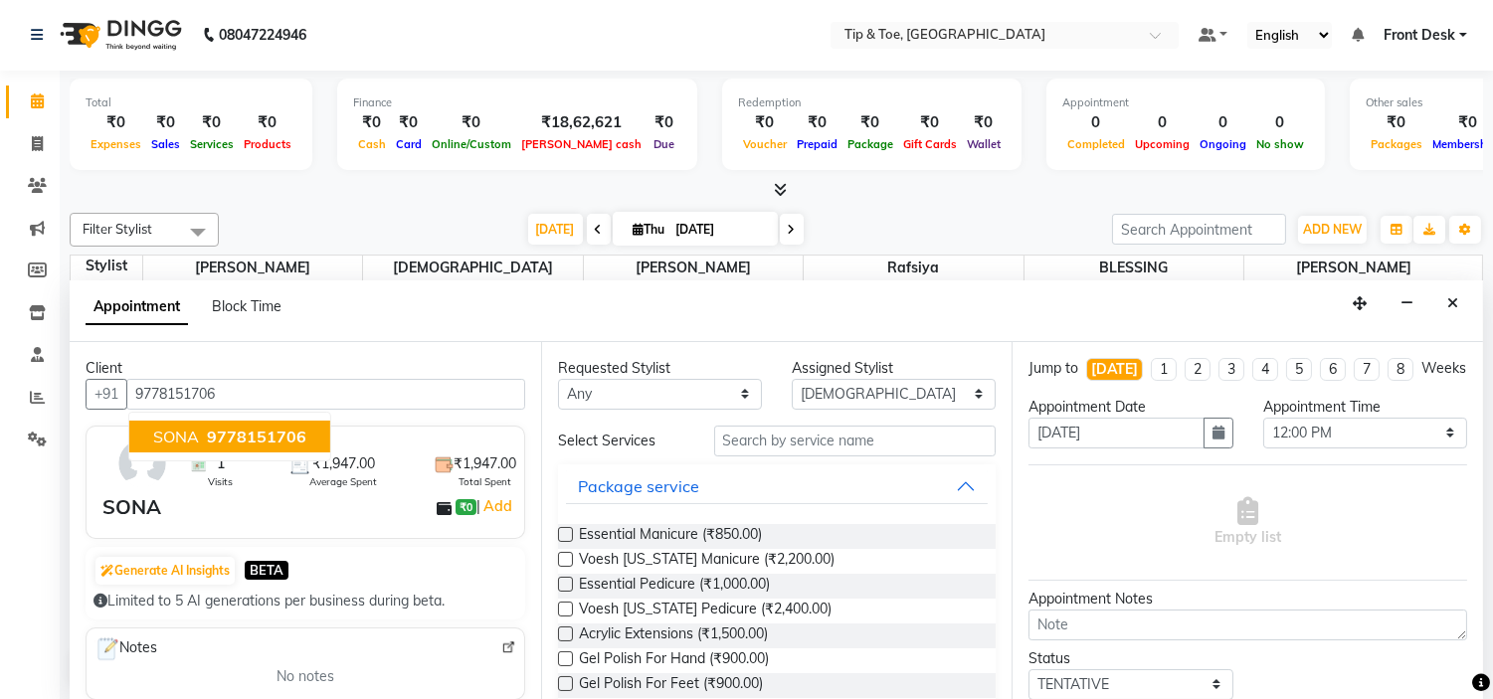
click at [260, 441] on span "9778151706" at bounding box center [256, 437] width 99 height 20
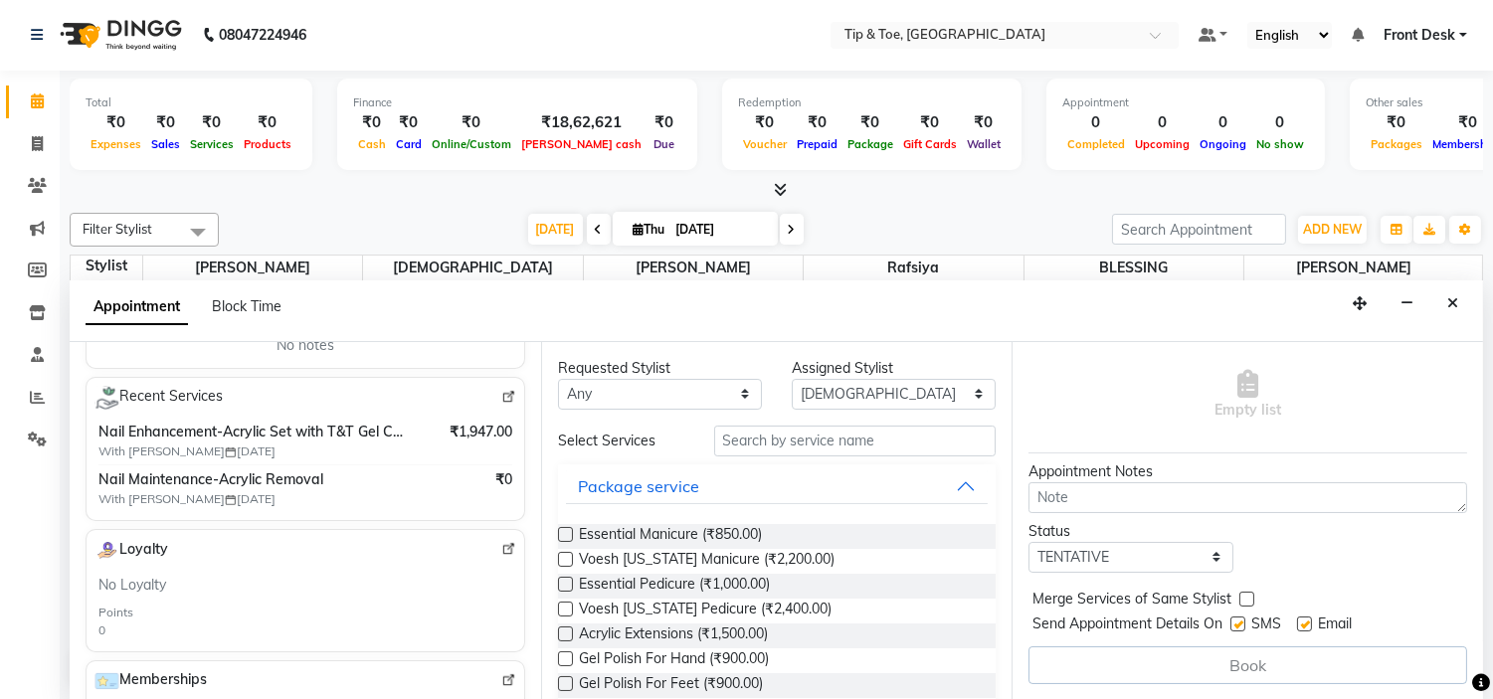
scroll to position [145, 0]
type input "9778151706"
click at [1304, 628] on label at bounding box center [1304, 624] width 15 height 15
click at [1304, 628] on input "checkbox" at bounding box center [1303, 626] width 13 height 13
checkbox input "false"
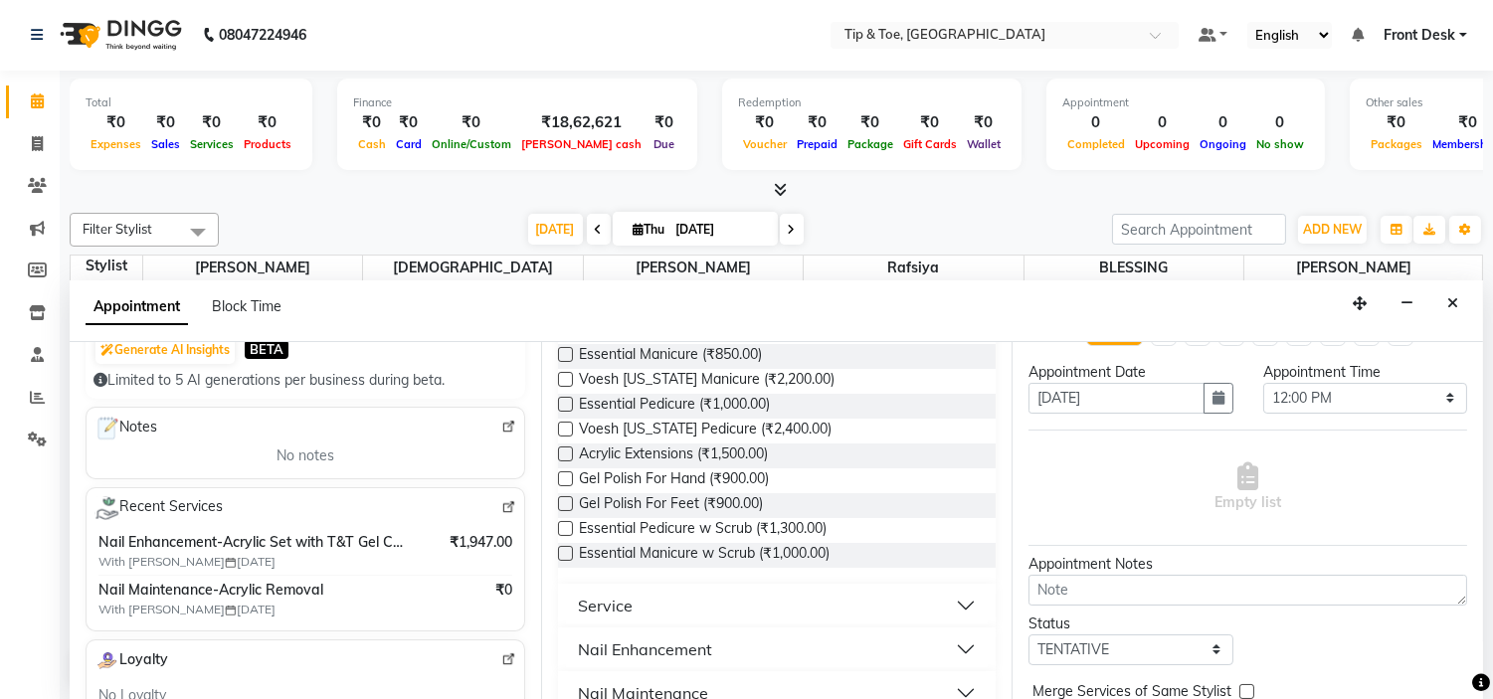
scroll to position [331, 0]
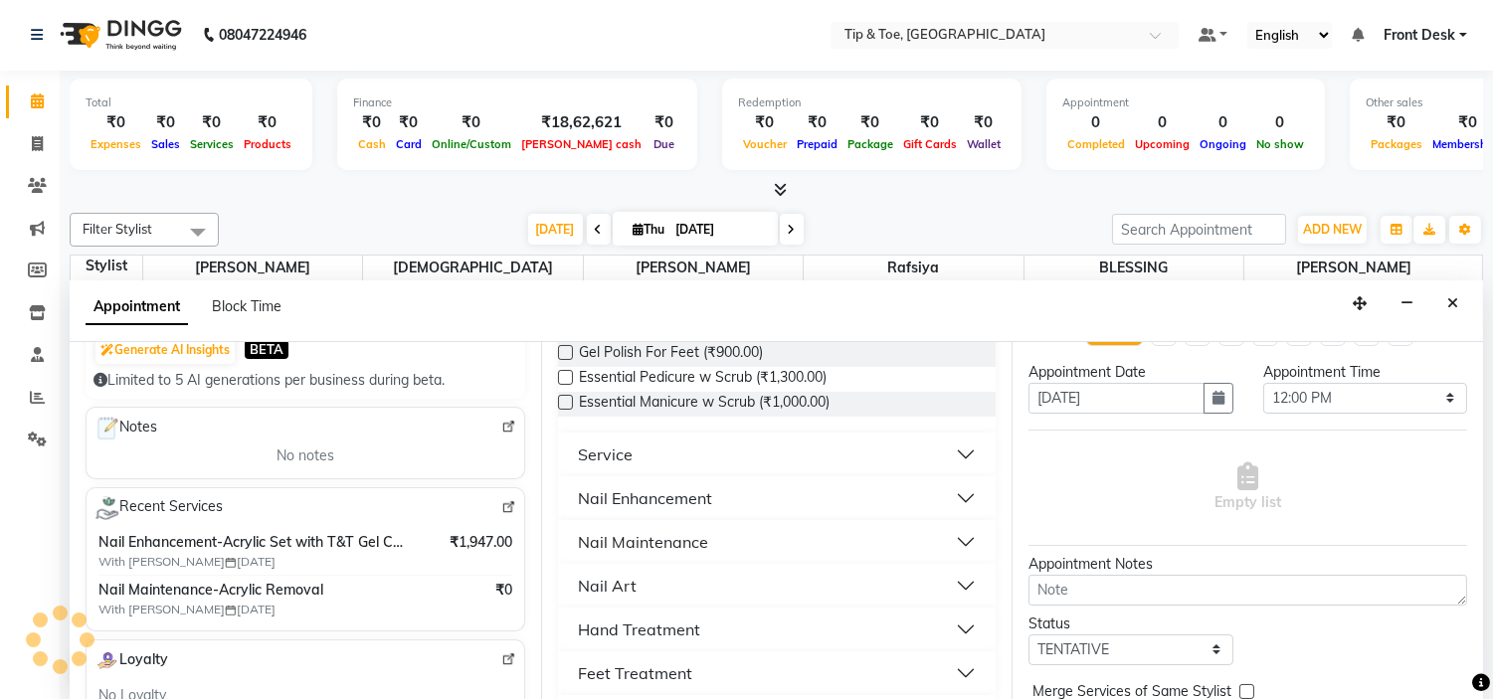
click at [699, 495] on div "Nail Enhancement" at bounding box center [645, 499] width 134 height 24
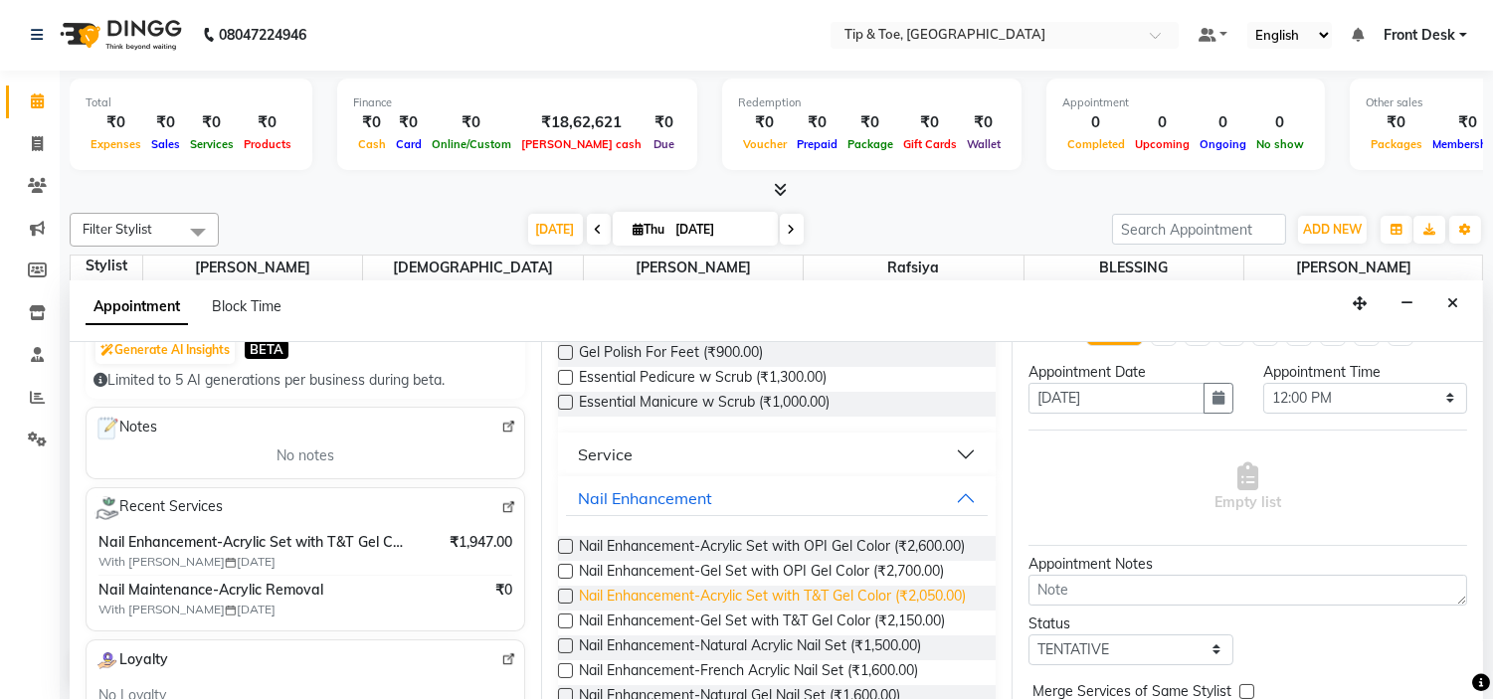
click at [839, 611] on span "Nail Enhancement-Acrylic Set with T&T Gel Color (₹2,050.00)" at bounding box center [772, 598] width 387 height 25
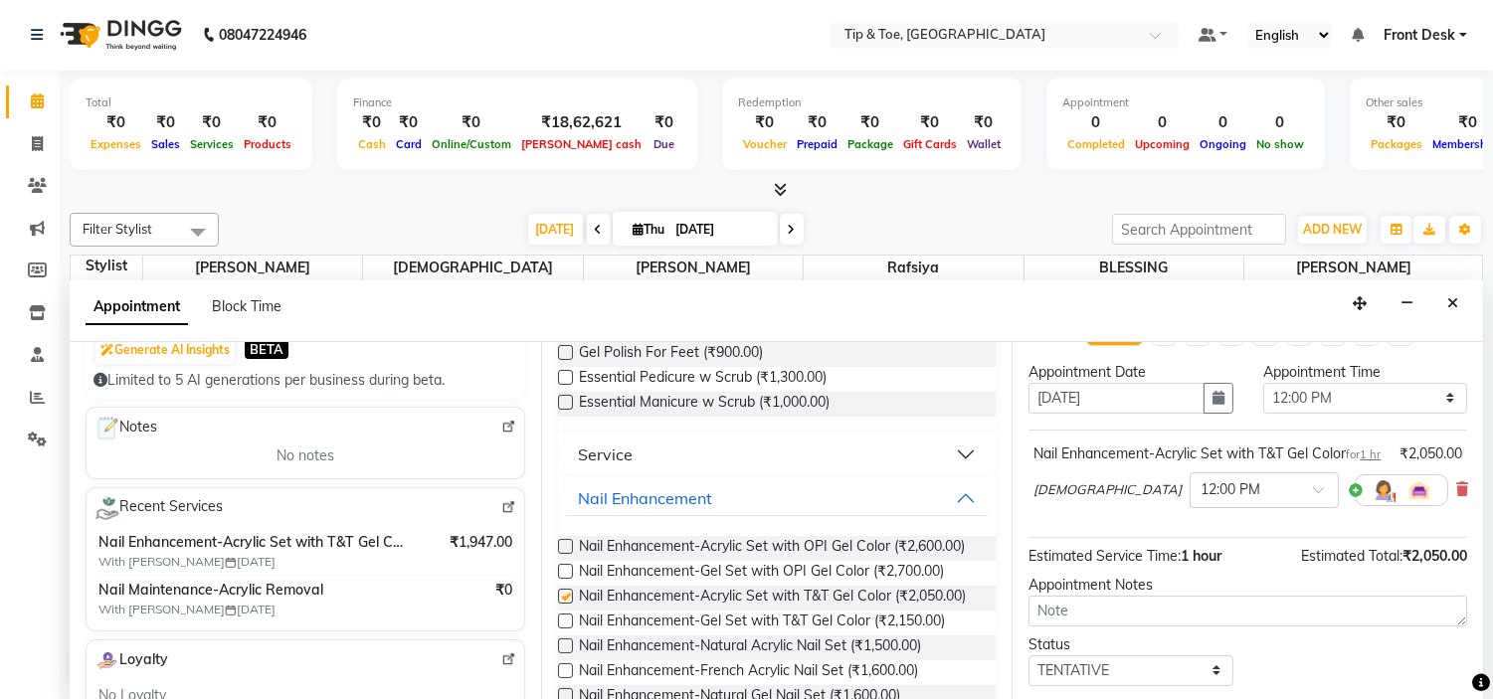
checkbox input "false"
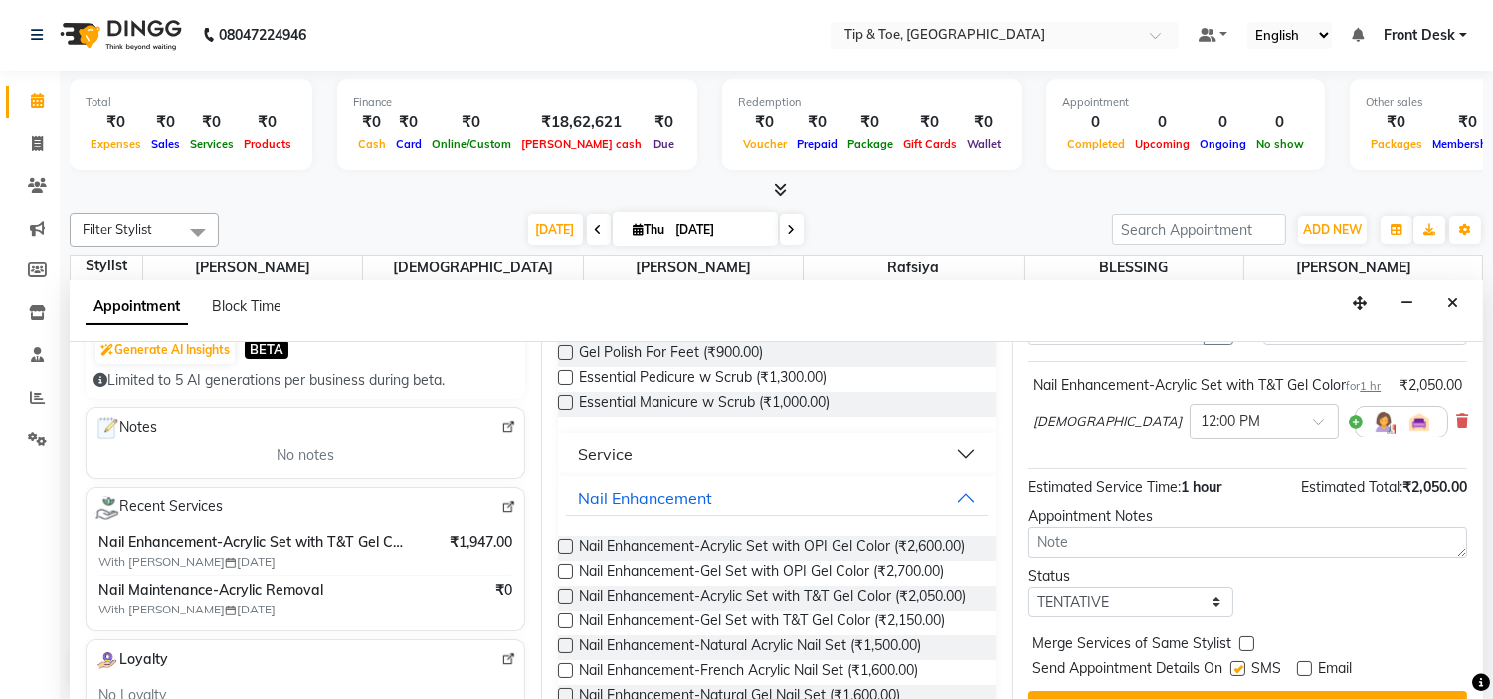
scroll to position [185, 0]
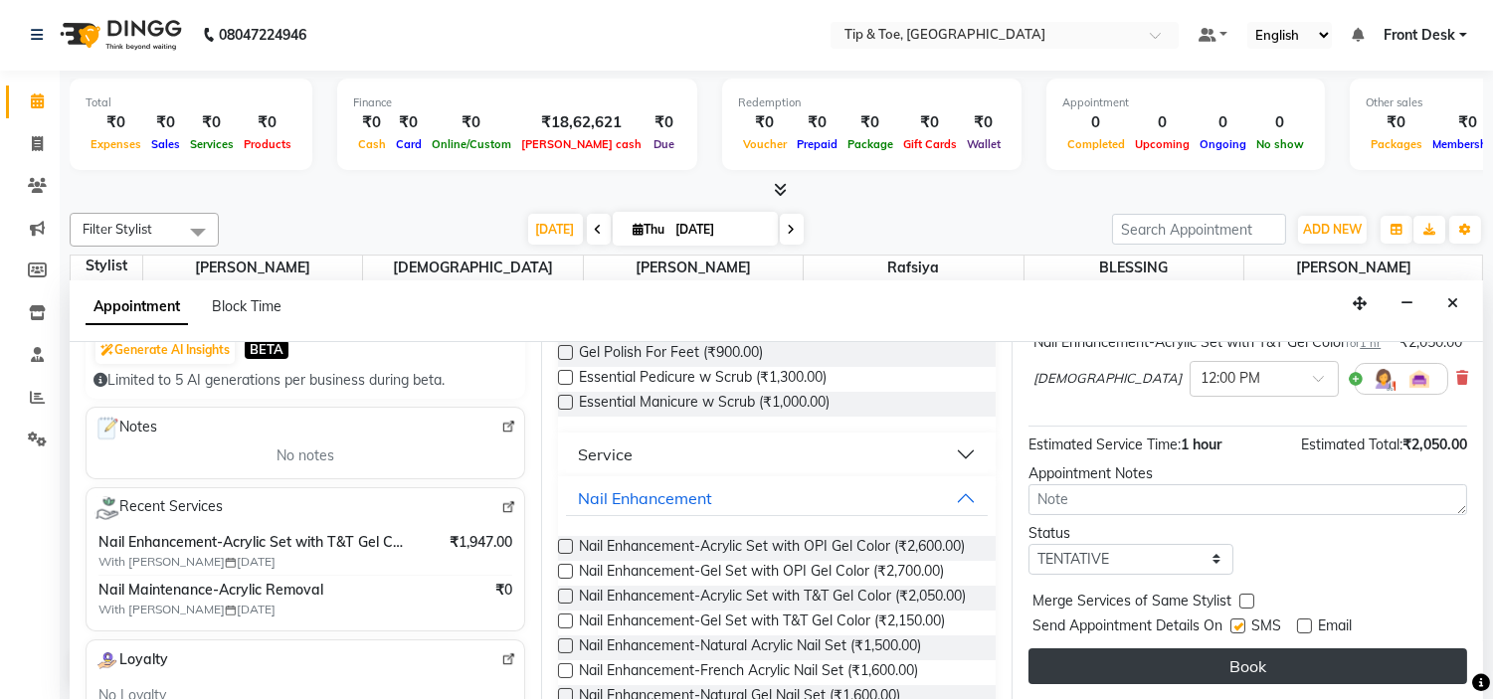
click at [1294, 667] on button "Book" at bounding box center [1248, 667] width 439 height 36
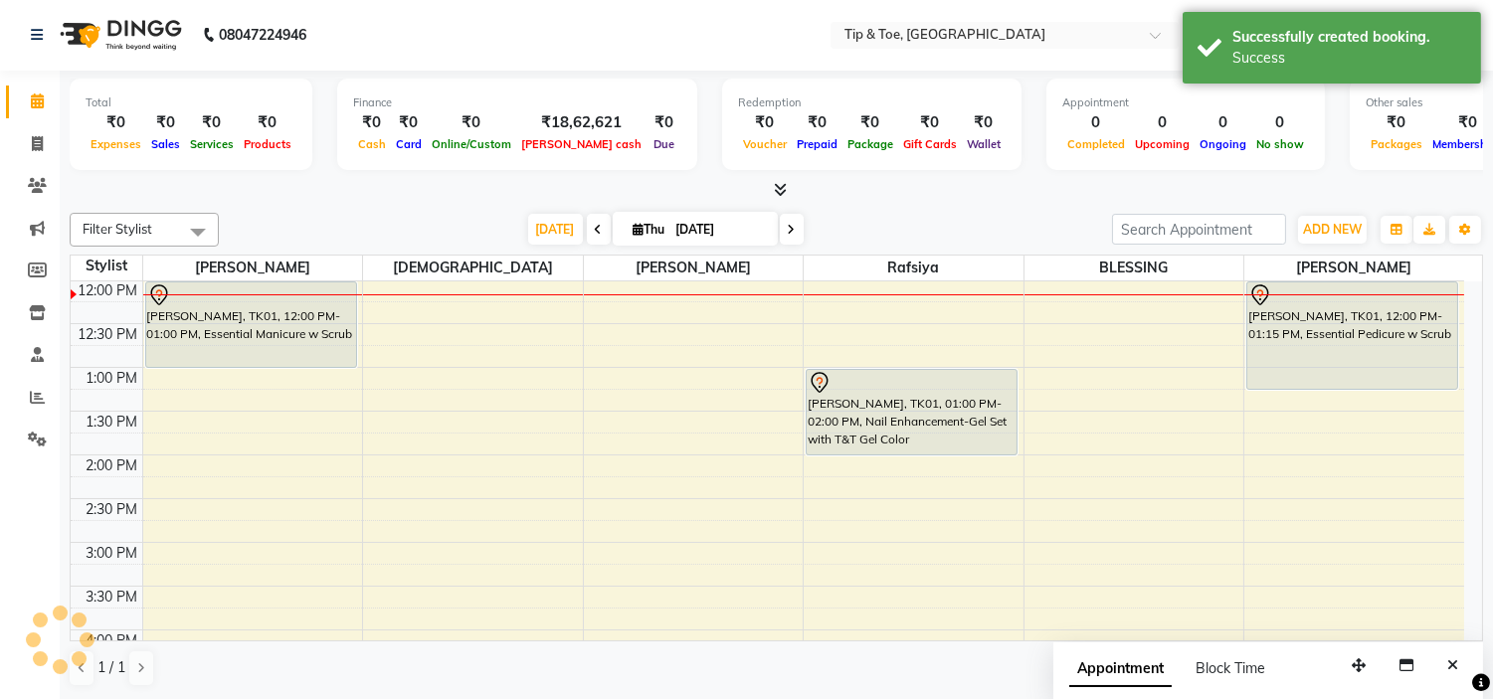
scroll to position [0, 0]
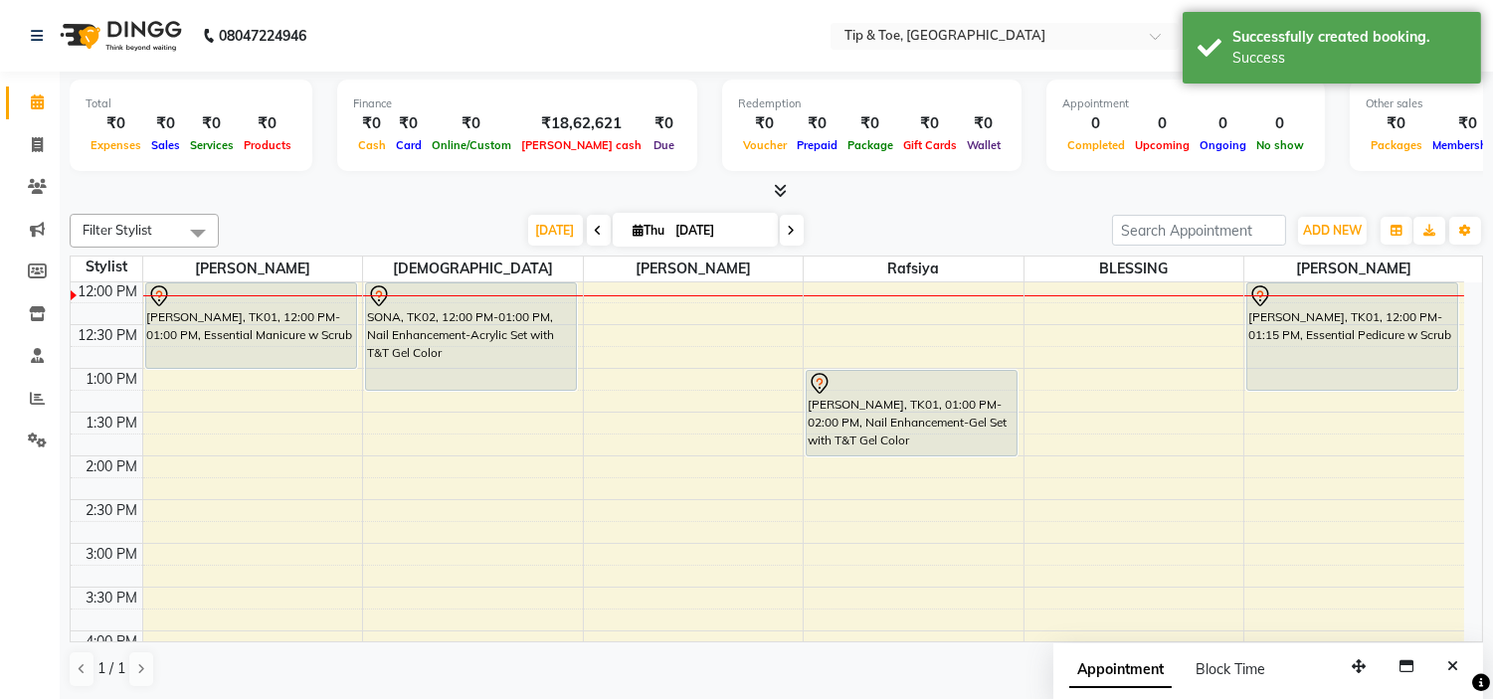
drag, startPoint x: 436, startPoint y: 376, endPoint x: 434, endPoint y: 391, distance: 15.1
click at [434, 391] on div "SONA, TK02, 12:00 PM-01:00 PM, Nail Enhancement-Acrylic Set with T&T Gel Color …" at bounding box center [473, 587] width 220 height 1137
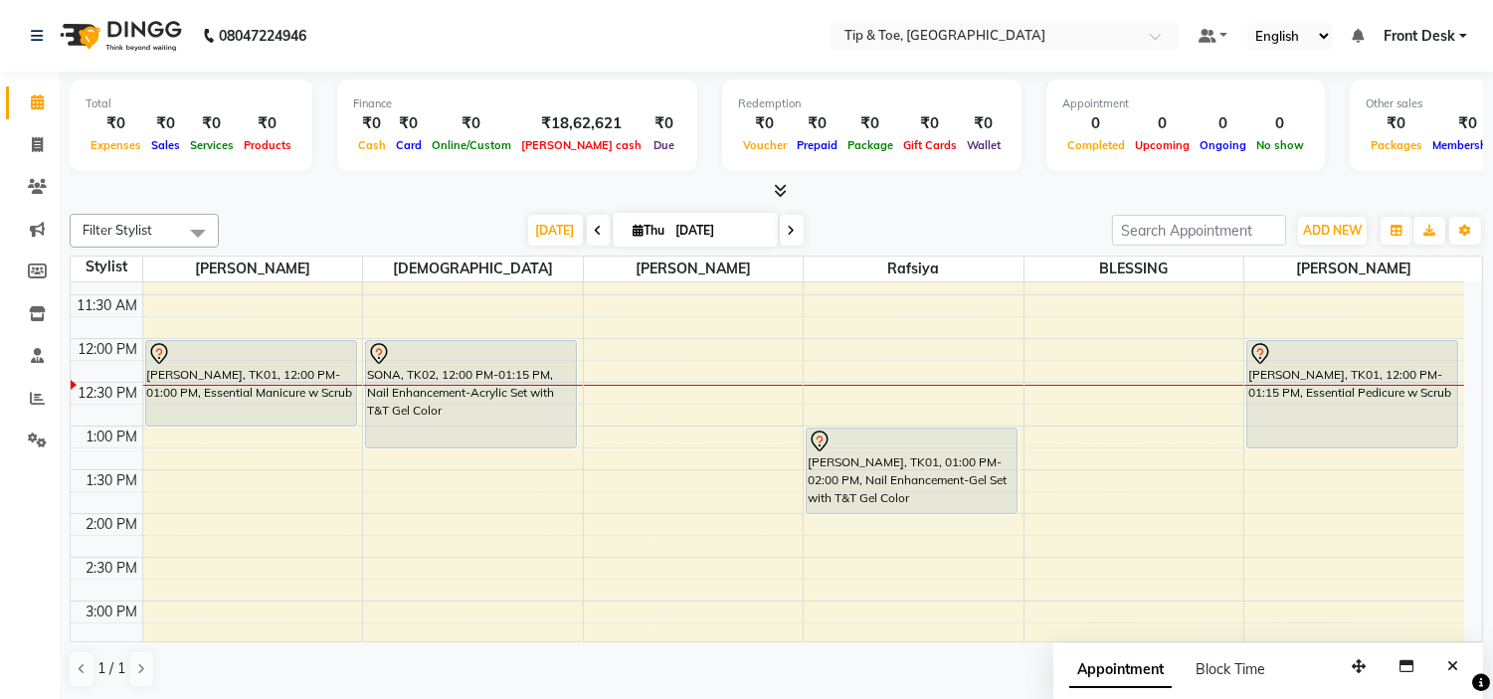
scroll to position [153, 0]
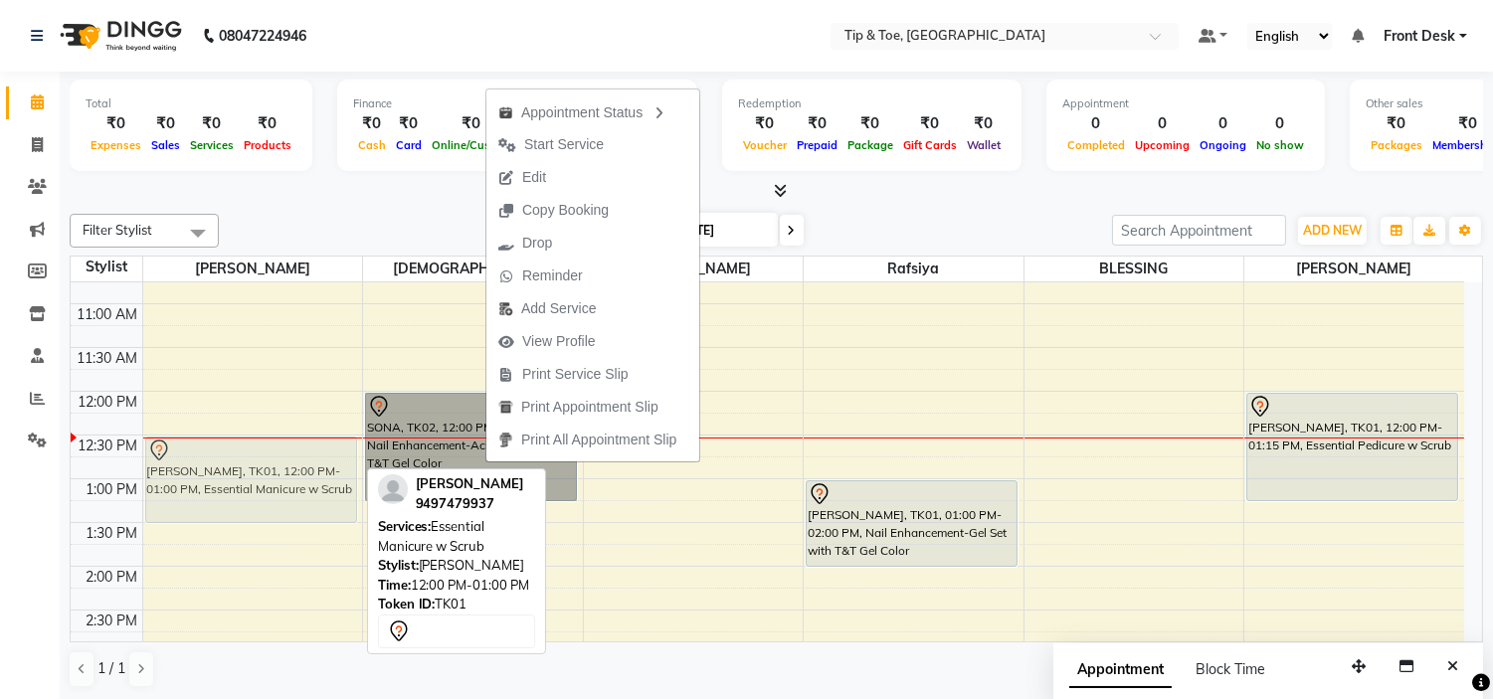
drag, startPoint x: 291, startPoint y: 450, endPoint x: 293, endPoint y: 490, distance: 40.8
click at [293, 490] on div "[PERSON_NAME], TK01, 12:00 PM-01:00 PM, Essential Manicure w Scrub [PERSON_NAME…" at bounding box center [253, 697] width 220 height 1137
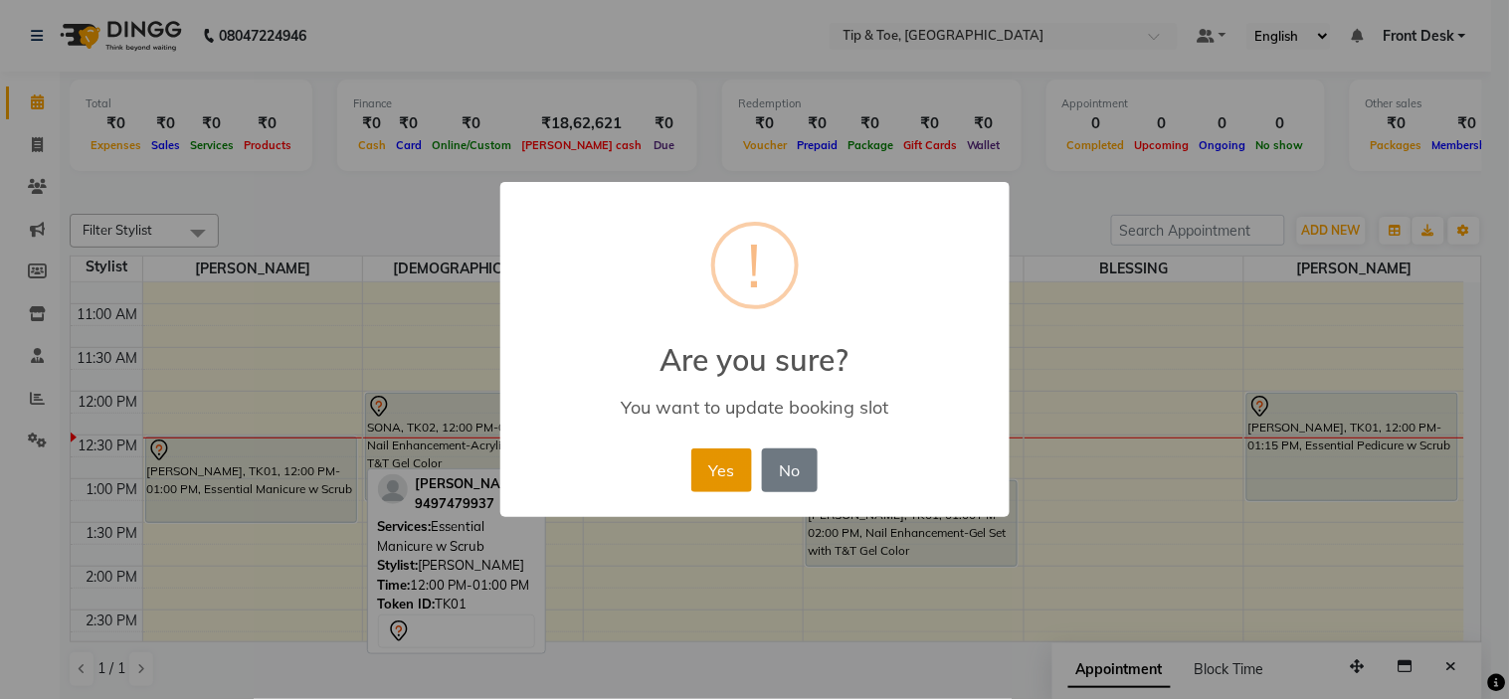
click at [726, 460] on button "Yes" at bounding box center [721, 471] width 61 height 44
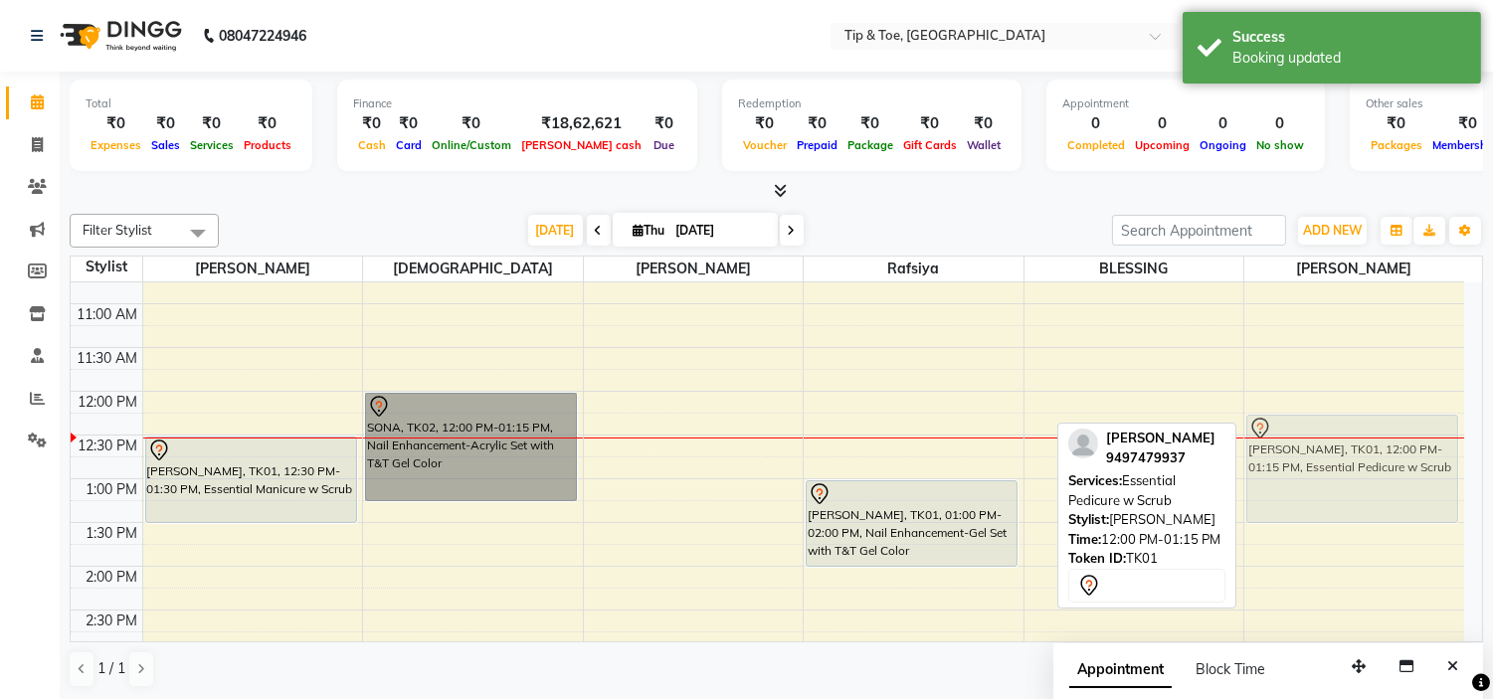
drag, startPoint x: 1417, startPoint y: 458, endPoint x: 1417, endPoint y: 485, distance: 26.9
click at [1417, 485] on div "[PERSON_NAME], TK01, 12:00 PM-01:15 PM, Essential Pedicure w Scrub [PERSON_NAME…" at bounding box center [1355, 697] width 220 height 1137
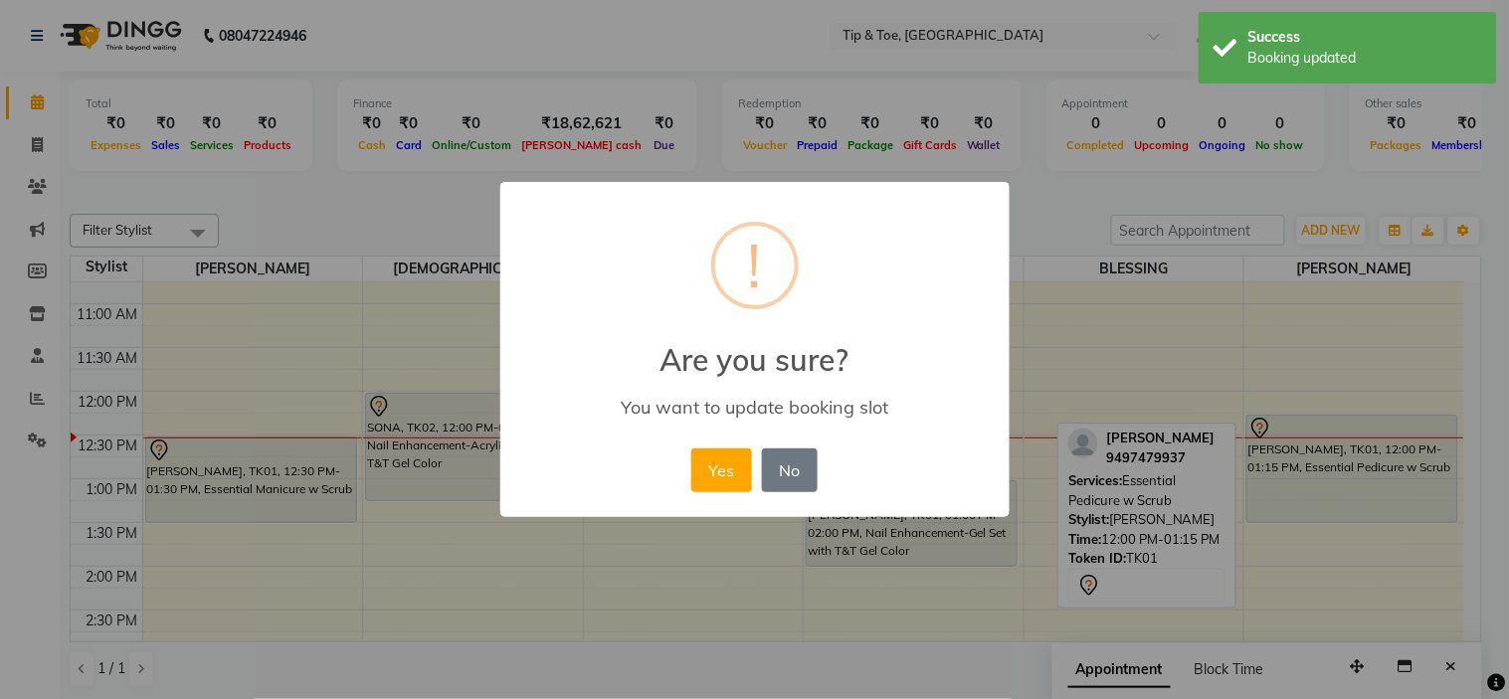
click at [681, 481] on div "× ! Are you sure? You want to update booking slot Yes No No" at bounding box center [754, 350] width 509 height 336
click at [702, 474] on button "Yes" at bounding box center [721, 471] width 61 height 44
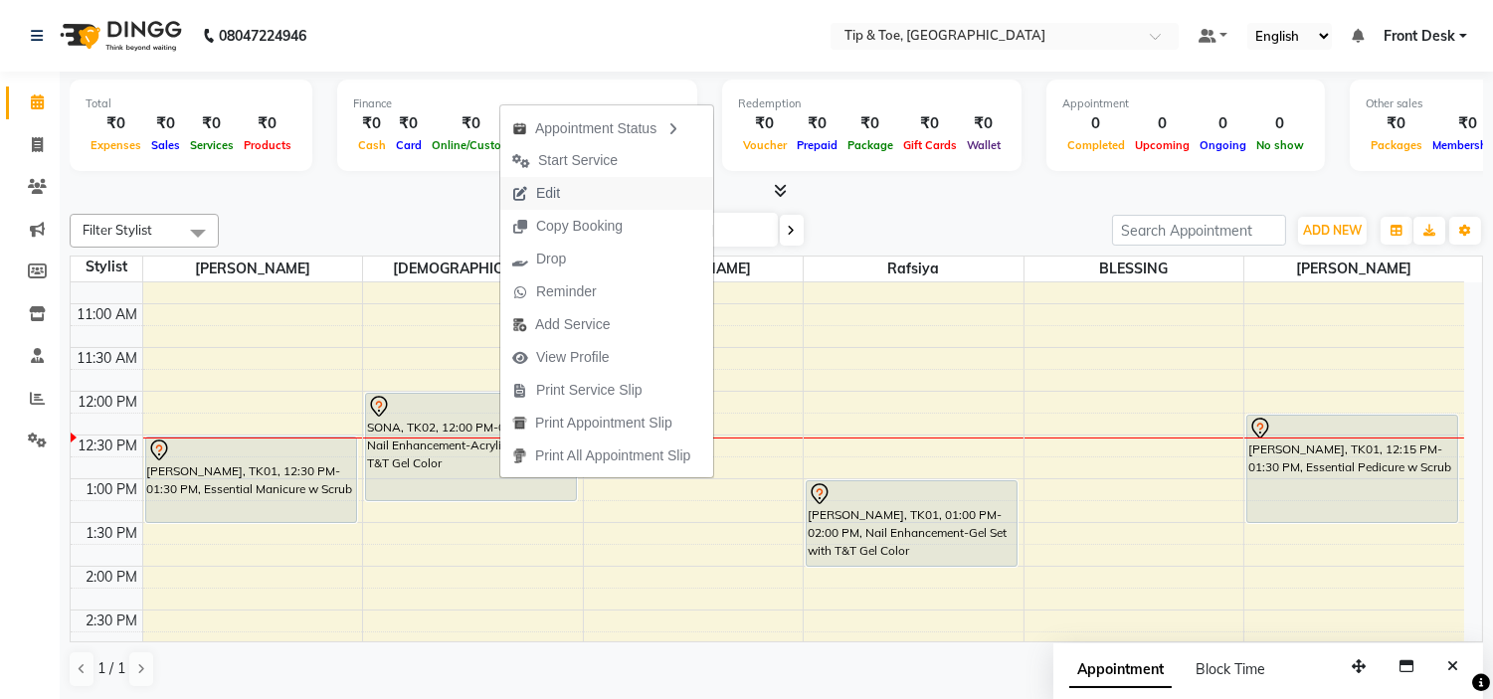
click at [577, 196] on button "Edit" at bounding box center [606, 193] width 213 height 33
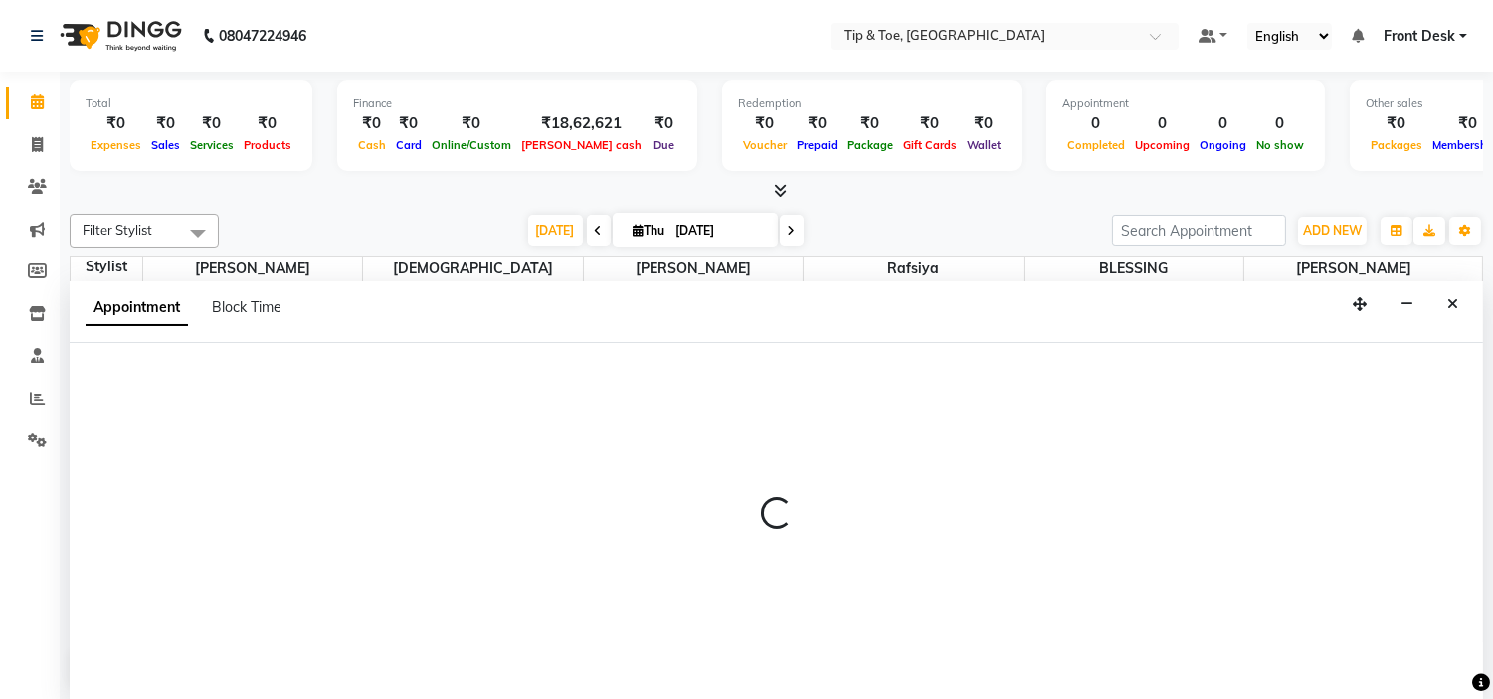
scroll to position [1, 0]
select select "tentative"
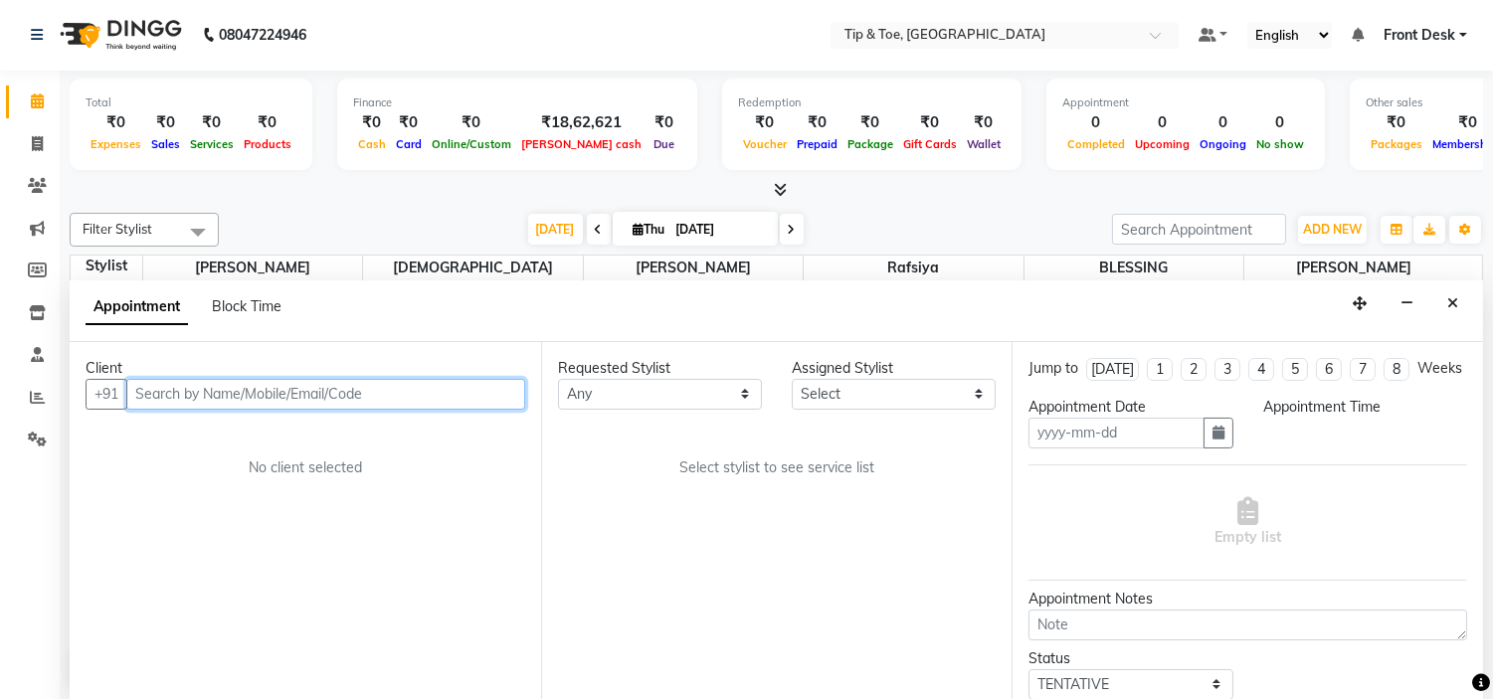
type input "[DATE]"
select select "720"
select select "37611"
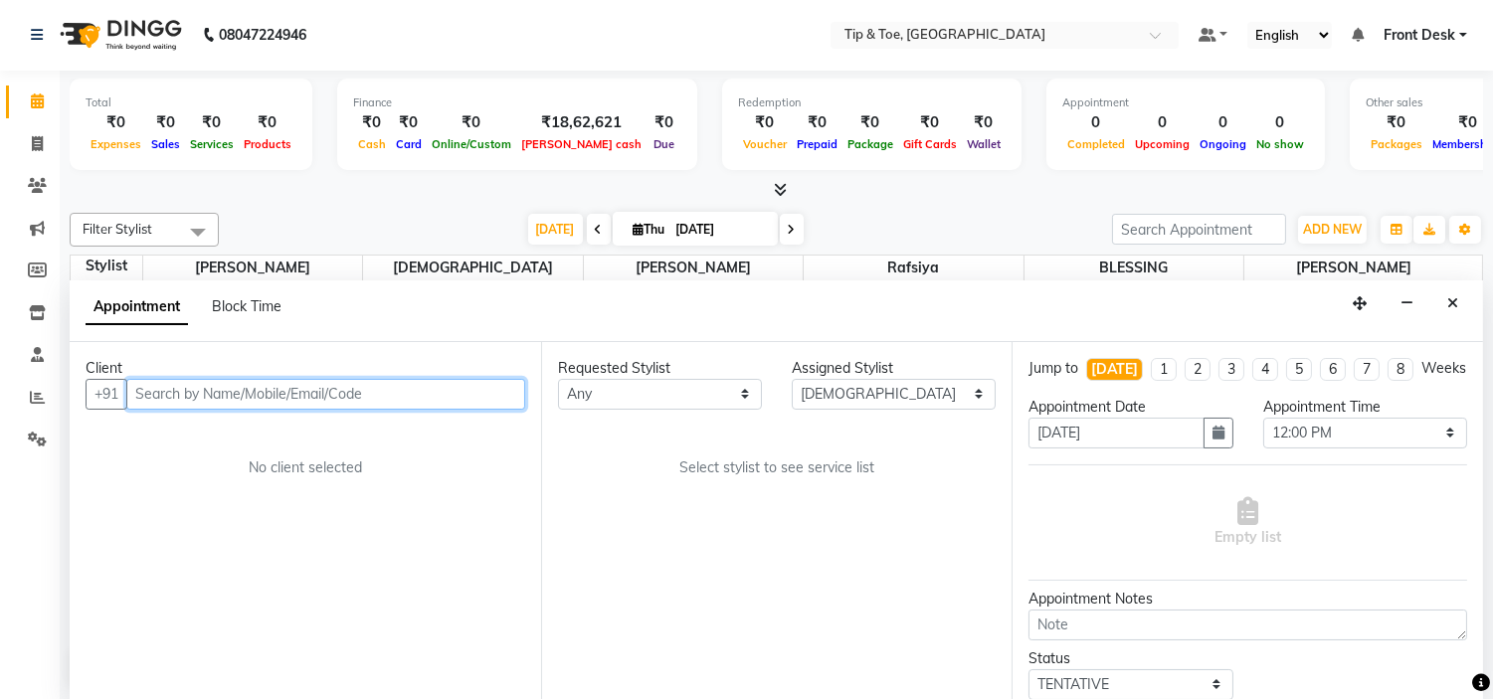
select select "2436"
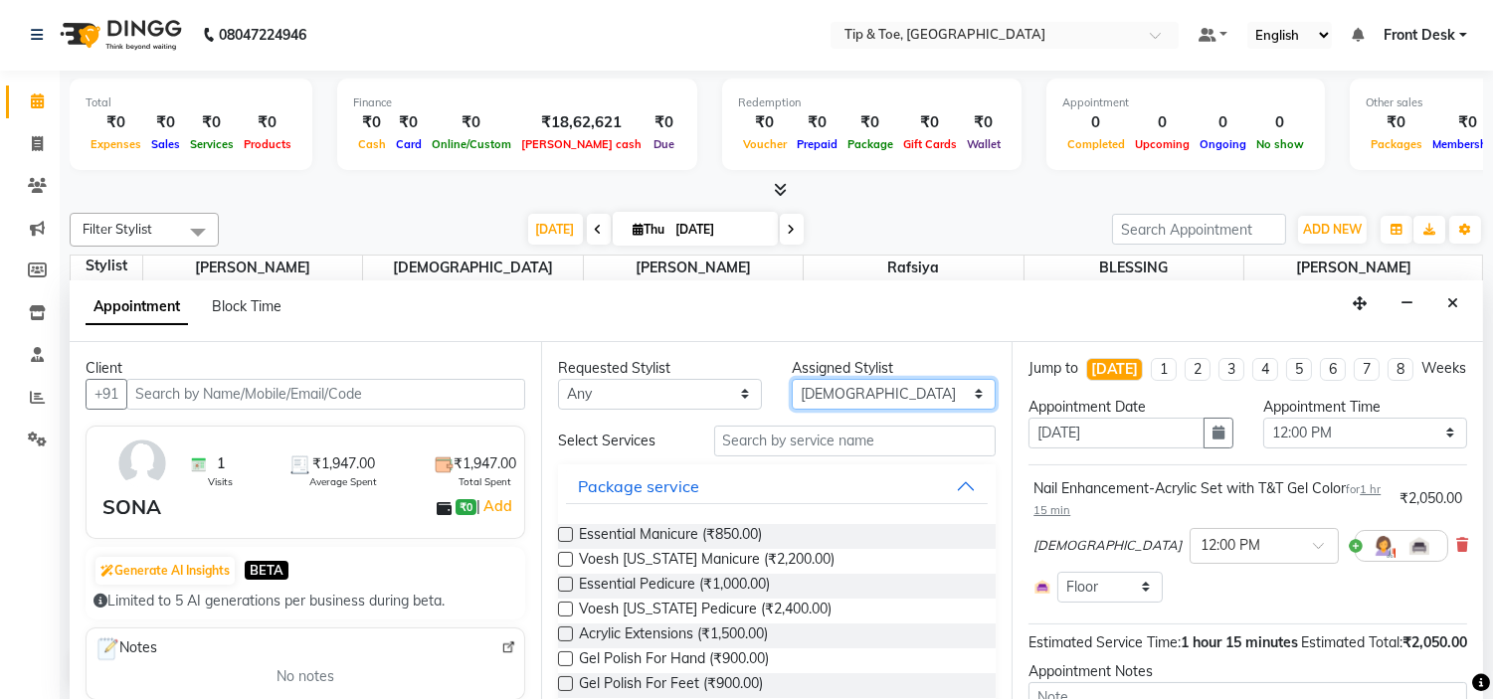
click at [856, 391] on select "Select [PERSON_NAME] [PERSON_NAME] Rafsiya [PERSON_NAME]" at bounding box center [894, 394] width 204 height 31
select select "48143"
click at [792, 379] on select "Select [PERSON_NAME] [PERSON_NAME] Rafsiya [PERSON_NAME]" at bounding box center [894, 394] width 204 height 31
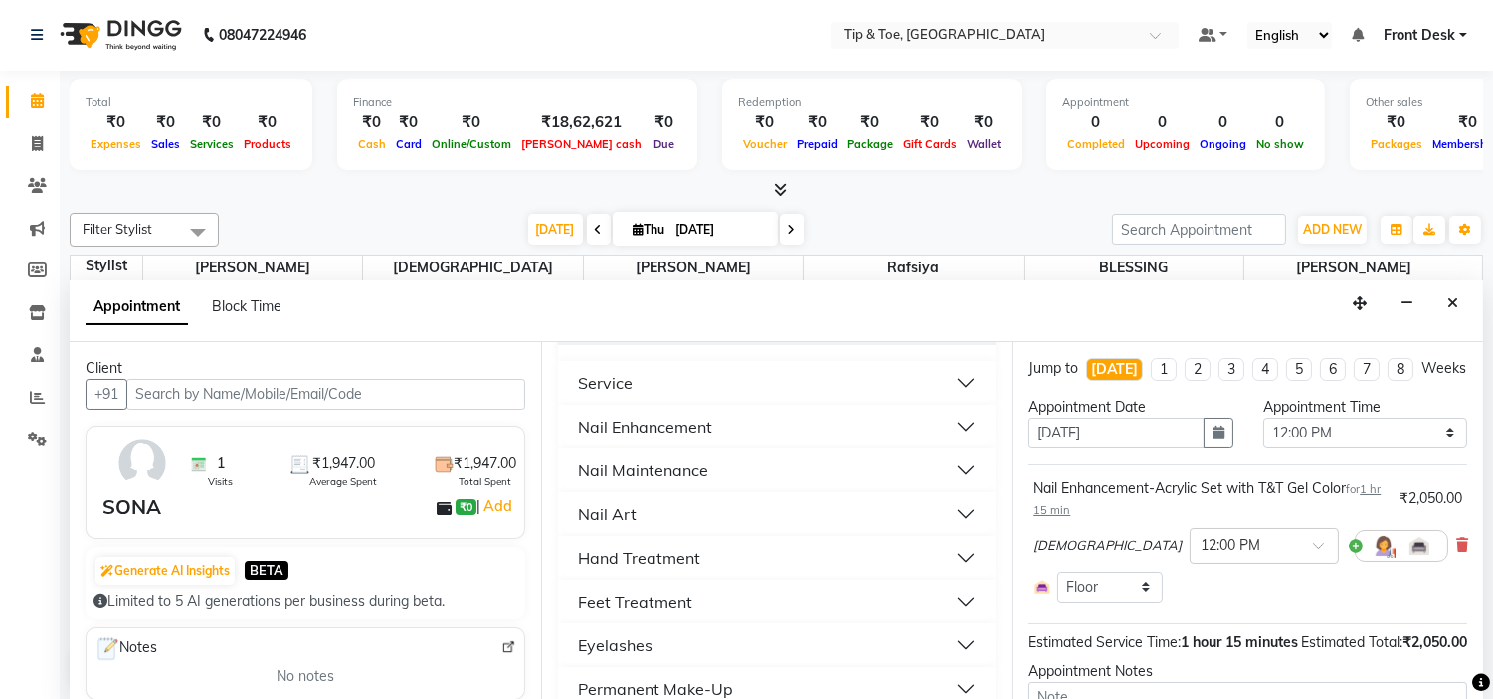
scroll to position [442, 0]
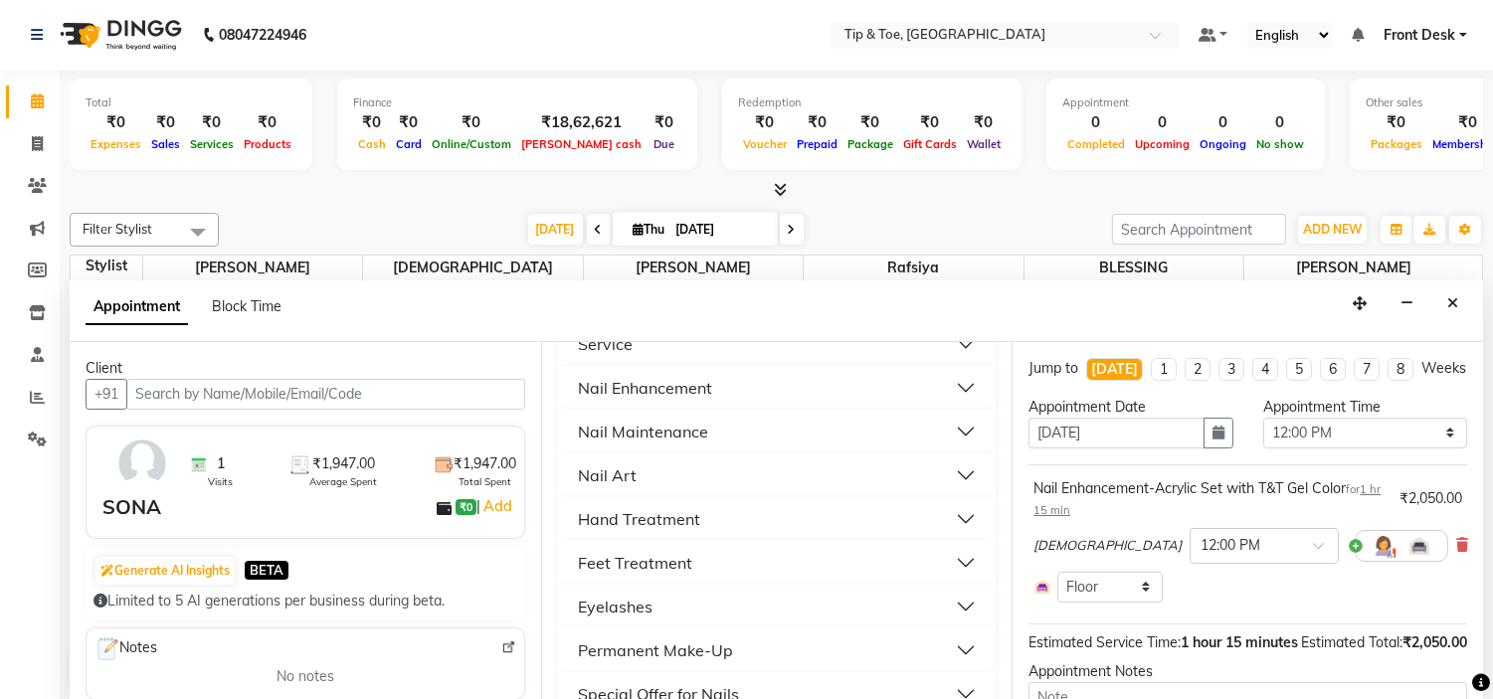
click at [734, 562] on button "Feet Treatment" at bounding box center [777, 563] width 423 height 36
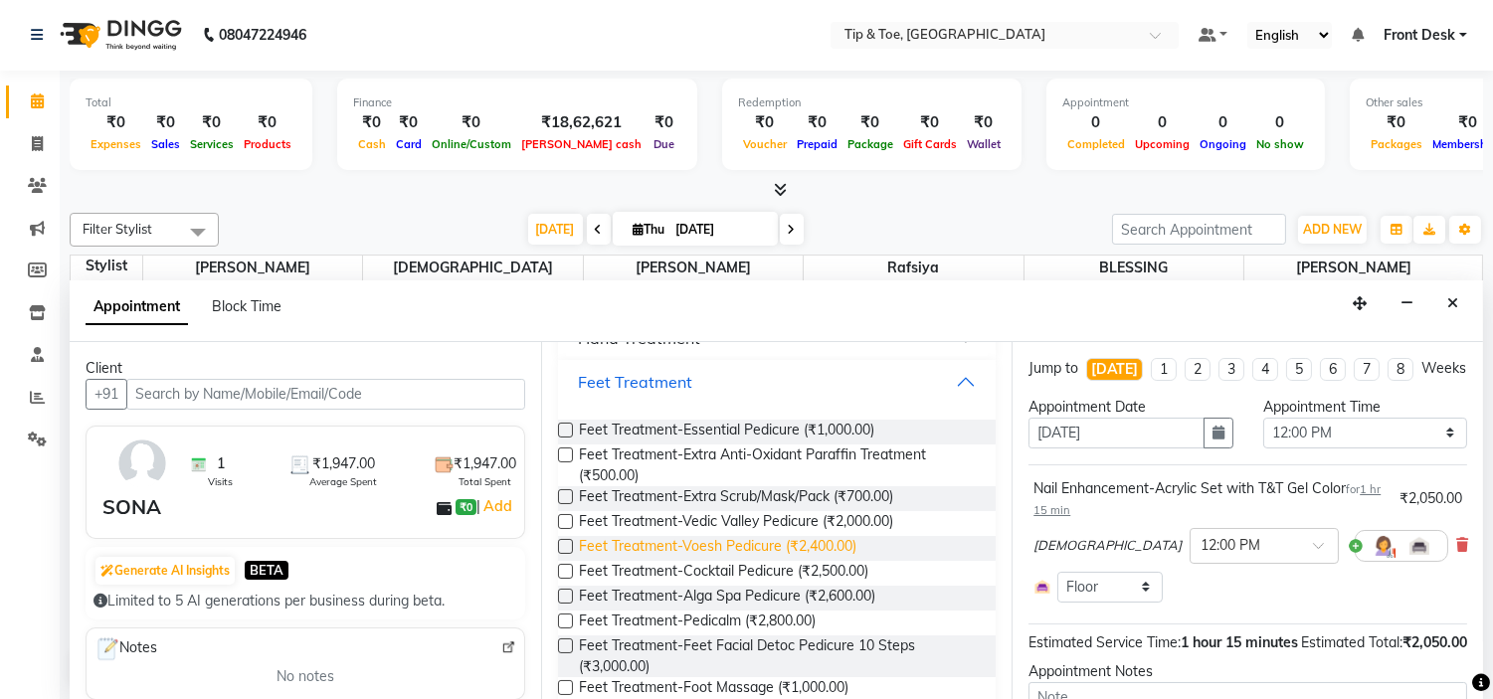
scroll to position [663, 0]
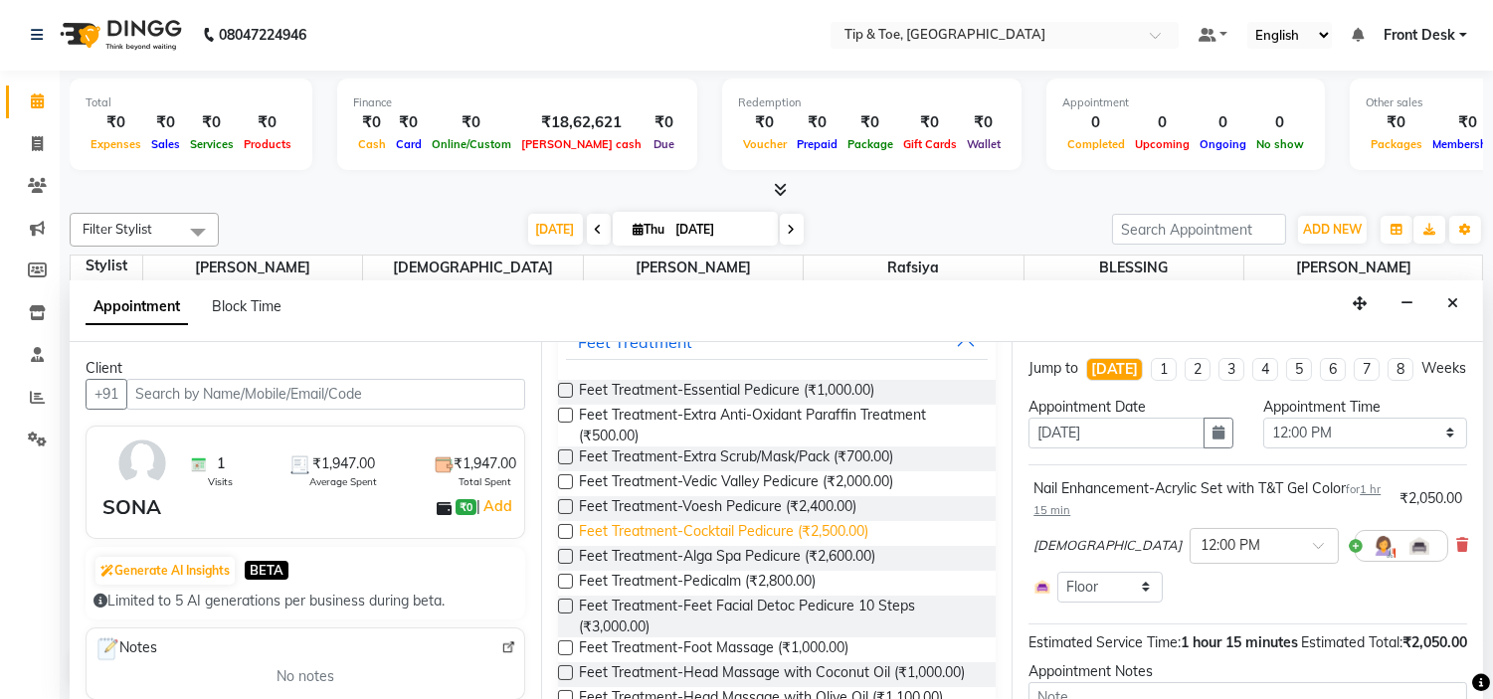
click at [759, 540] on span "Feet Treatment-Cocktail Pedicure (₹2,500.00)" at bounding box center [724, 533] width 290 height 25
checkbox input "false"
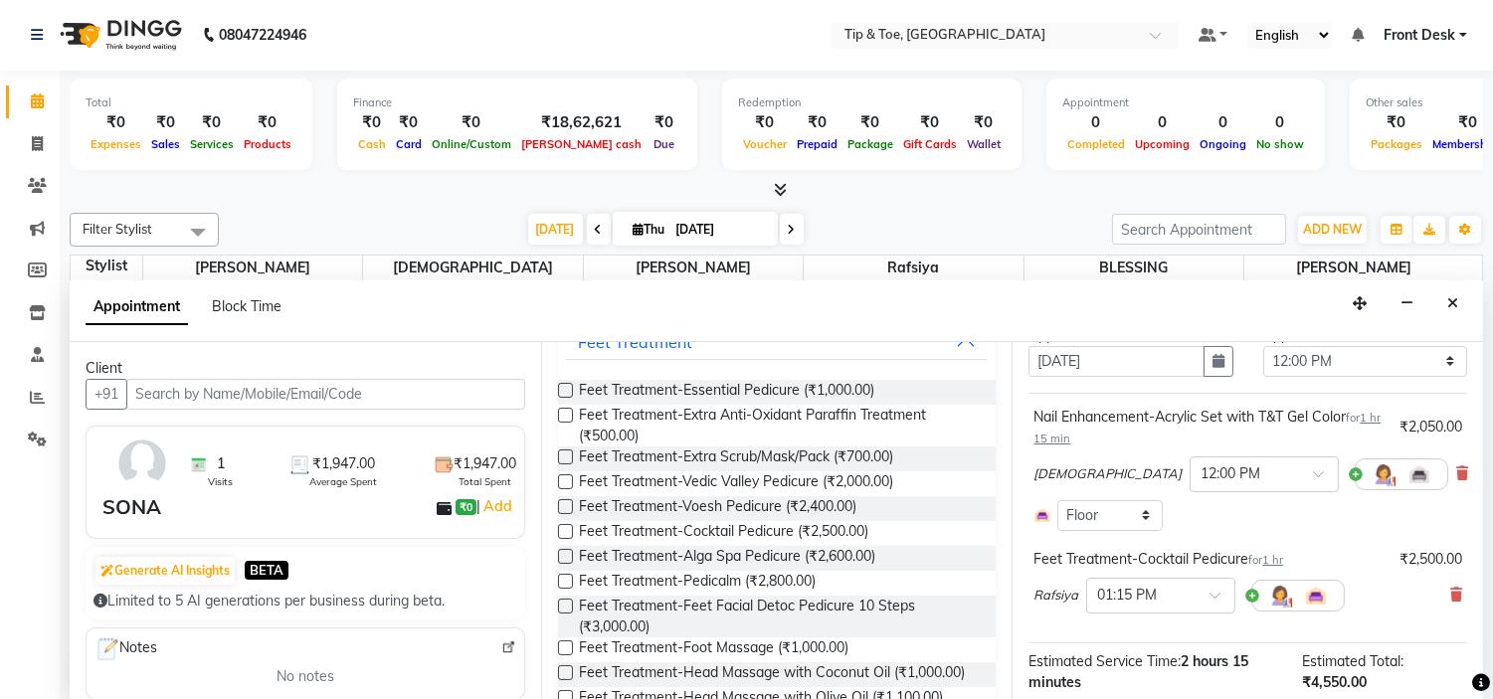
scroll to position [110, 0]
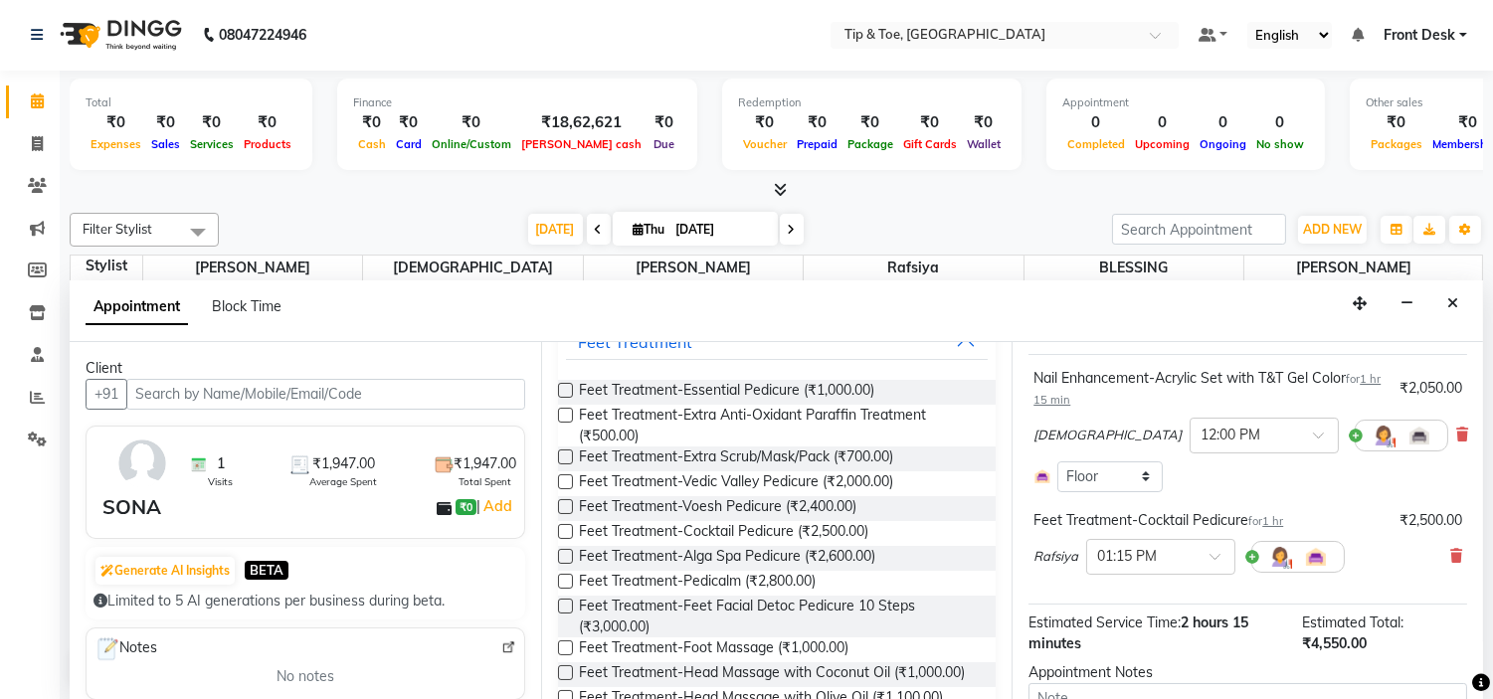
click at [1451, 563] on icon at bounding box center [1457, 556] width 12 height 14
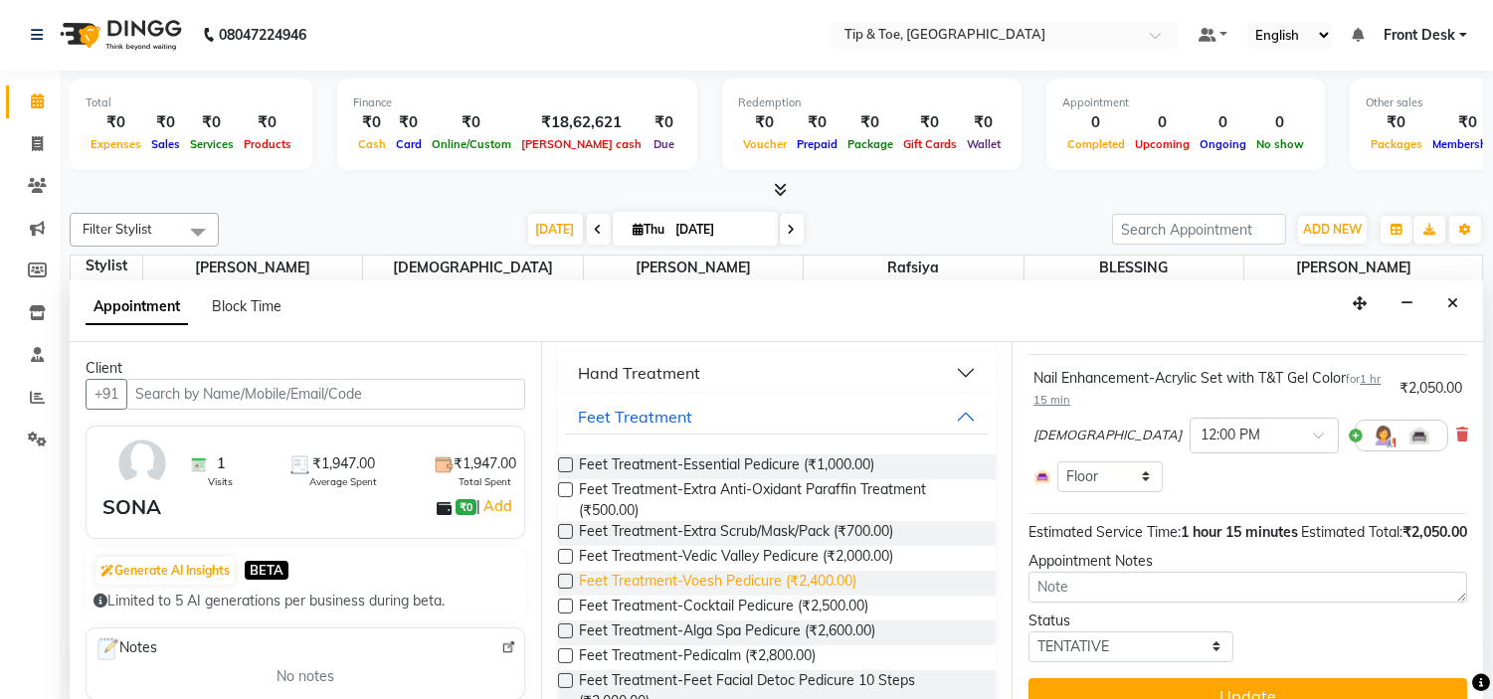
scroll to position [552, 0]
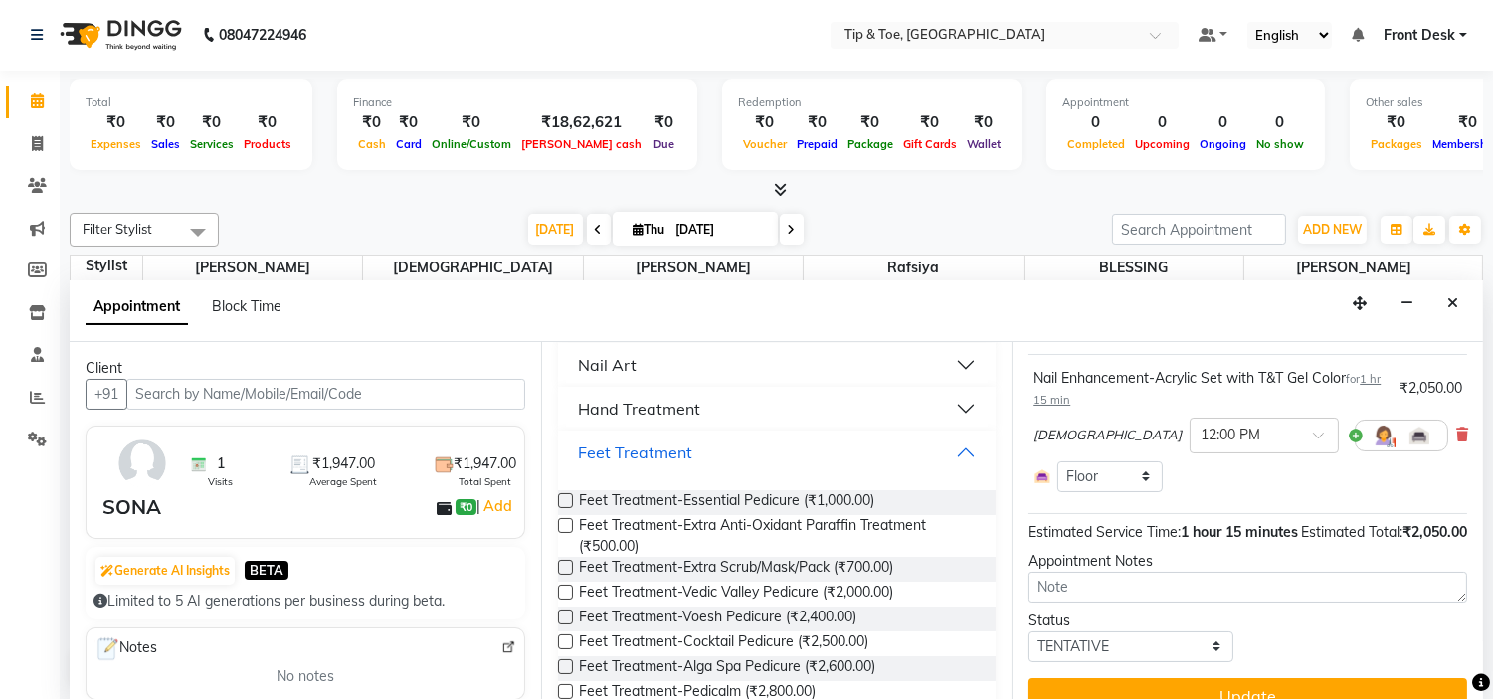
click at [753, 449] on button "Feet Treatment" at bounding box center [777, 453] width 423 height 36
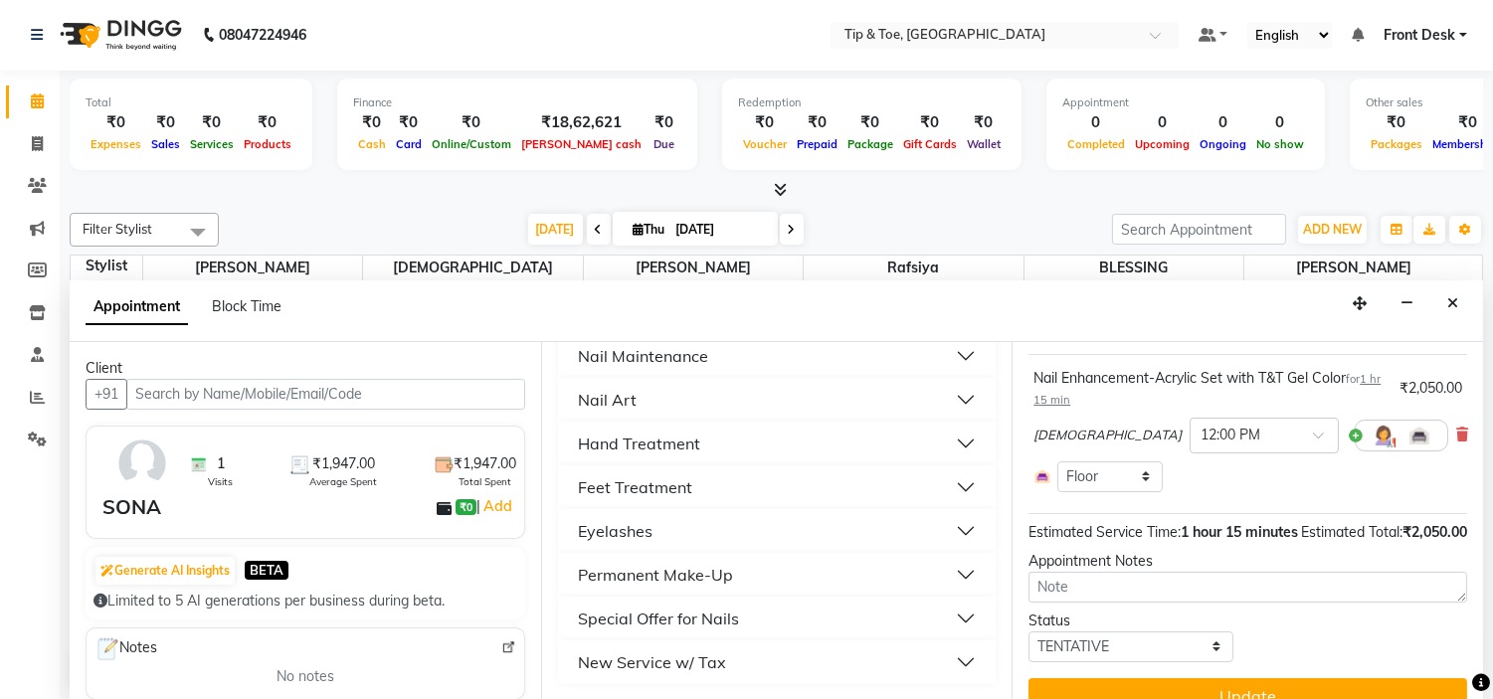
scroll to position [406, 0]
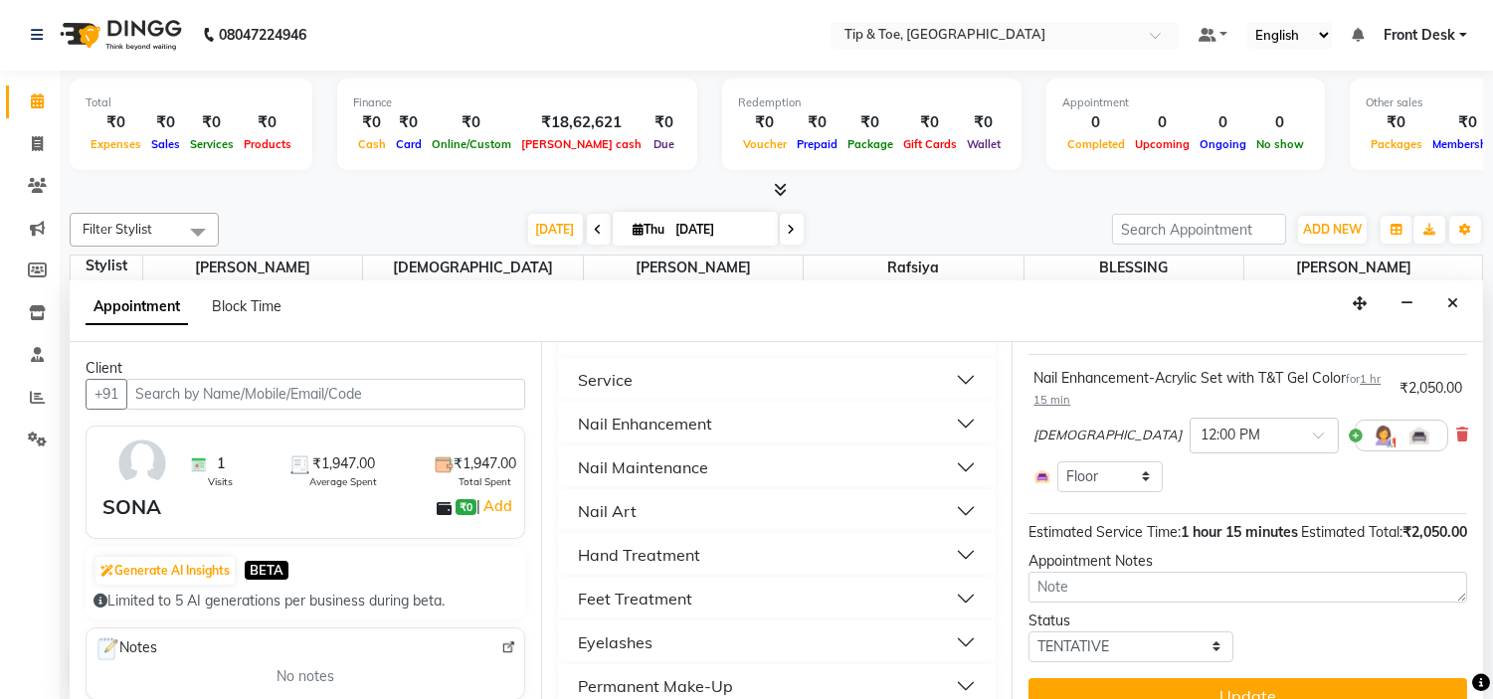
click at [759, 420] on button "Nail Enhancement" at bounding box center [777, 424] width 423 height 36
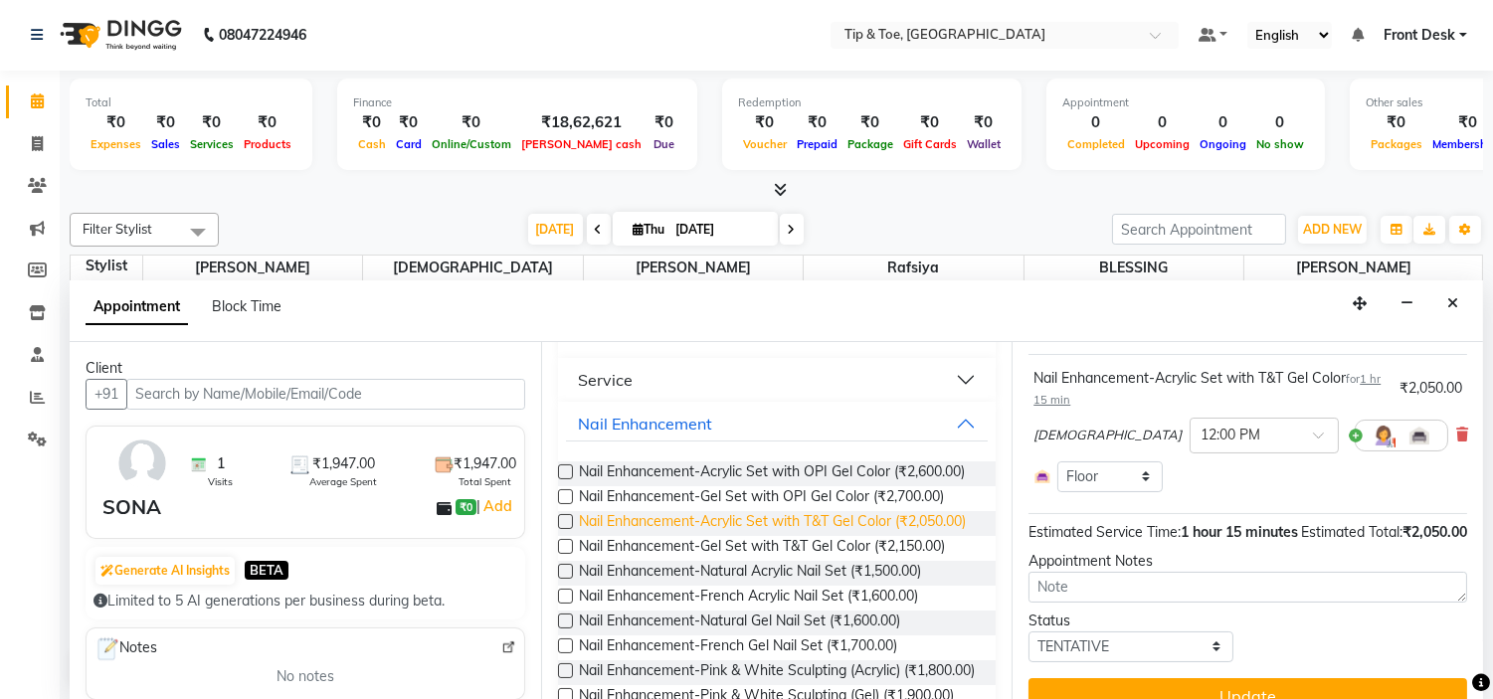
click at [782, 536] on span "Nail Enhancement-Acrylic Set with T&T Gel Color (₹2,050.00)" at bounding box center [772, 523] width 387 height 25
checkbox input "false"
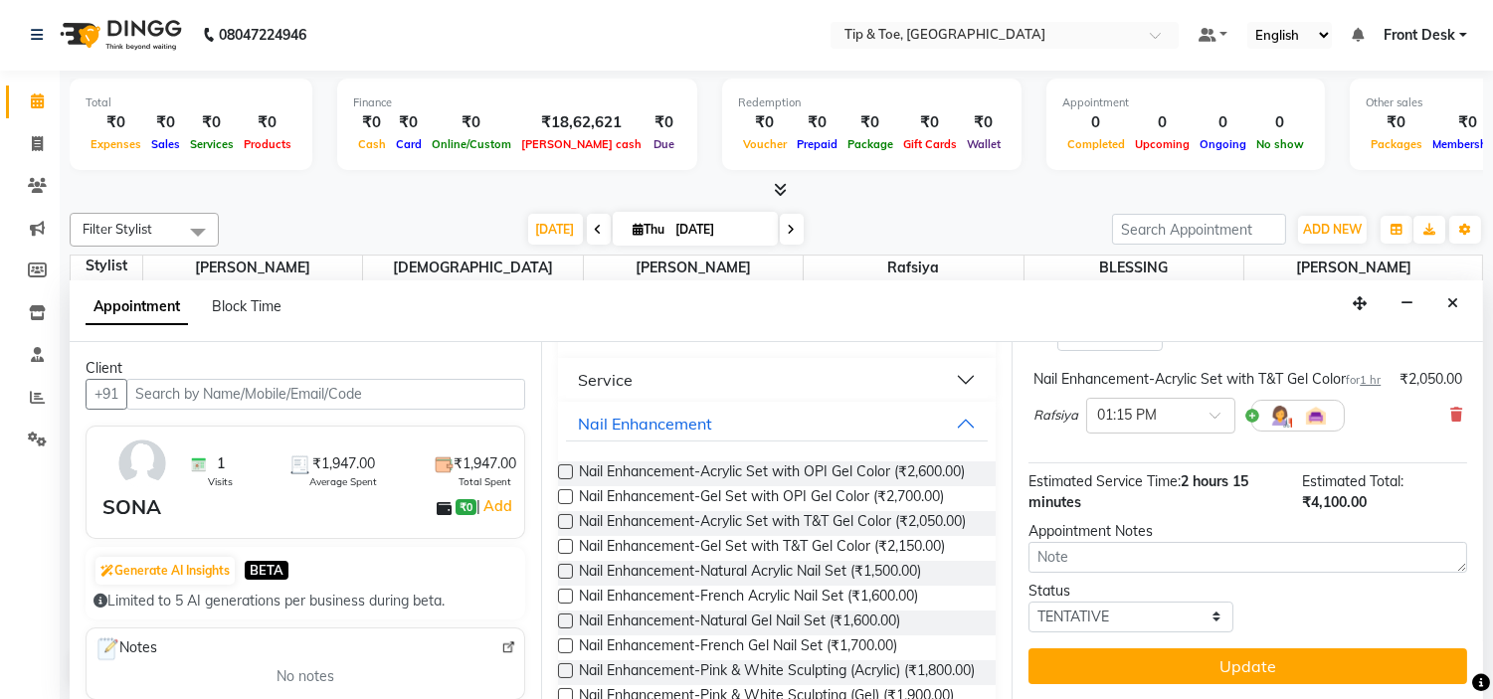
scroll to position [292, 0]
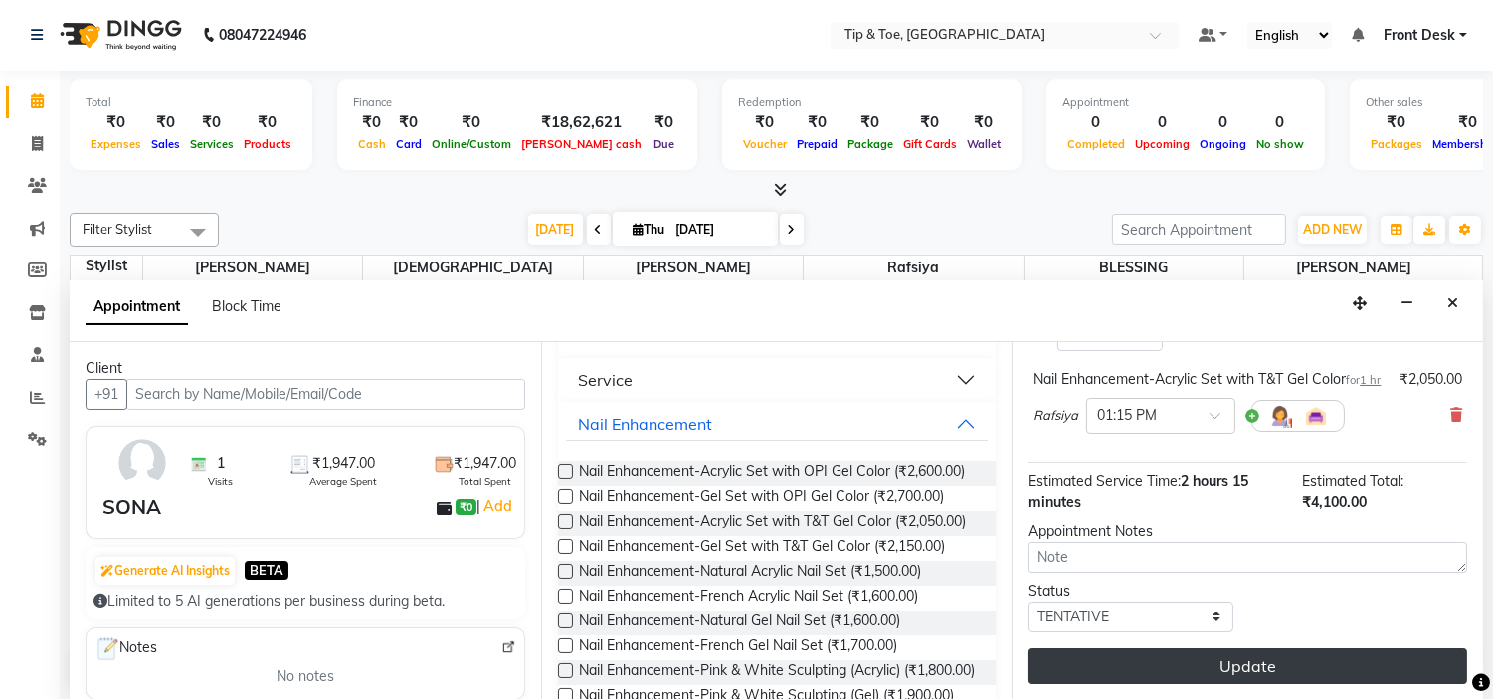
click at [1155, 661] on button "Update" at bounding box center [1248, 667] width 439 height 36
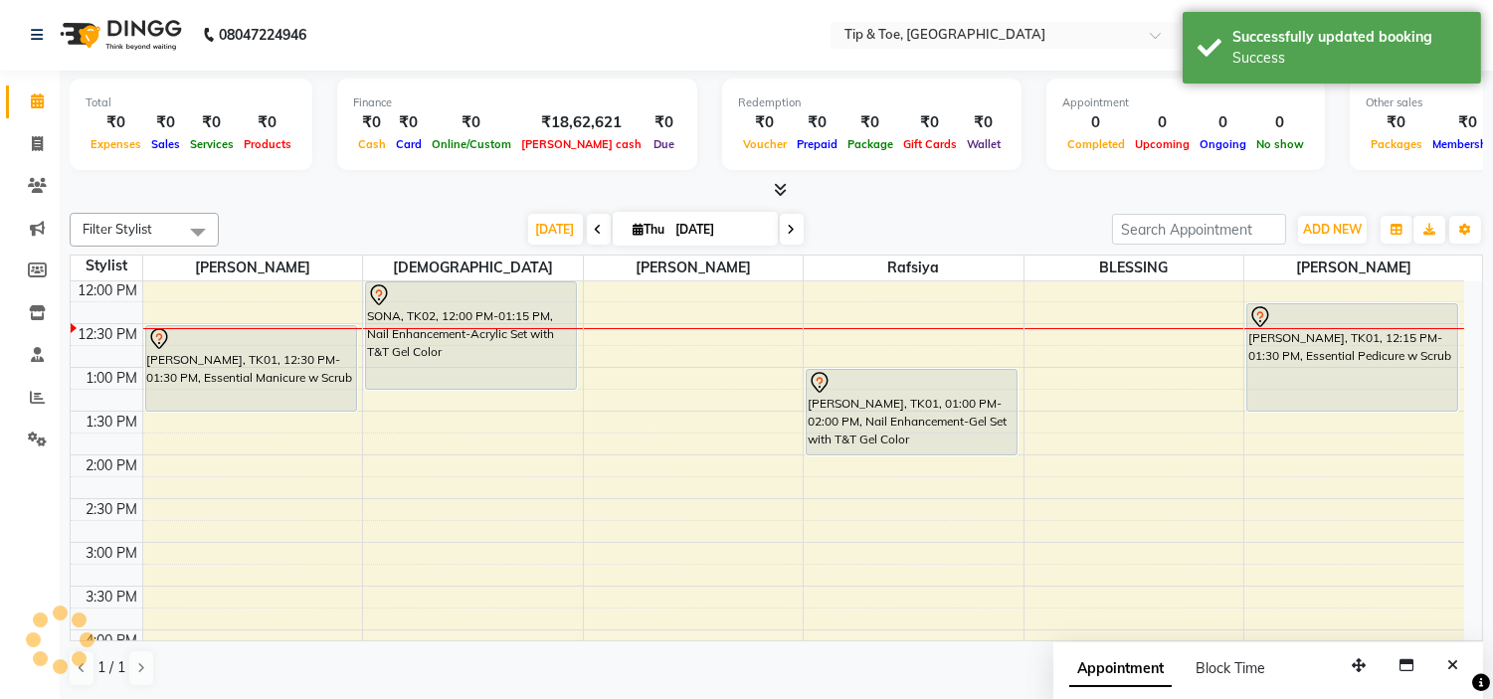
scroll to position [0, 0]
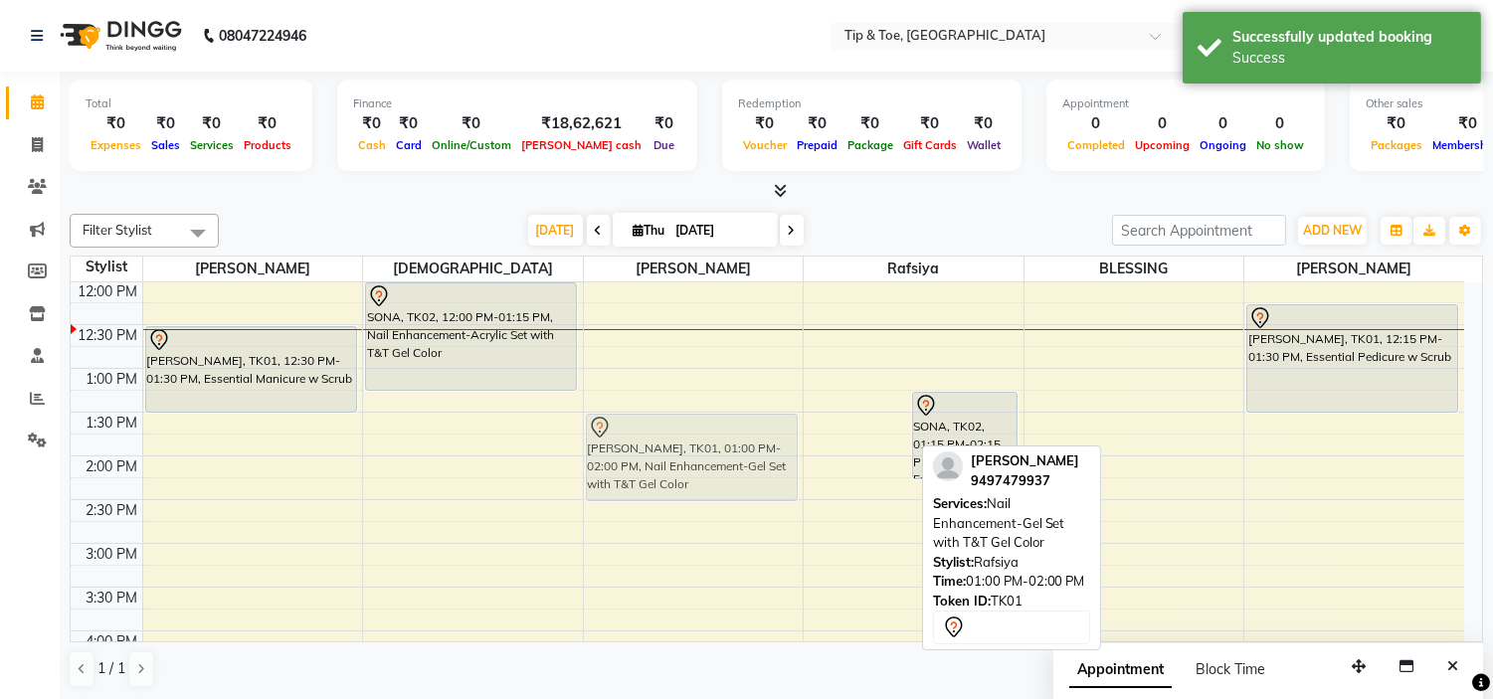
drag, startPoint x: 856, startPoint y: 438, endPoint x: 758, endPoint y: 475, distance: 104.2
click at [758, 475] on tr "[PERSON_NAME], TK01, 12:30 PM-01:30 PM, Essential Manicure w Scrub SONA, TK02, …" at bounding box center [768, 587] width 1394 height 1137
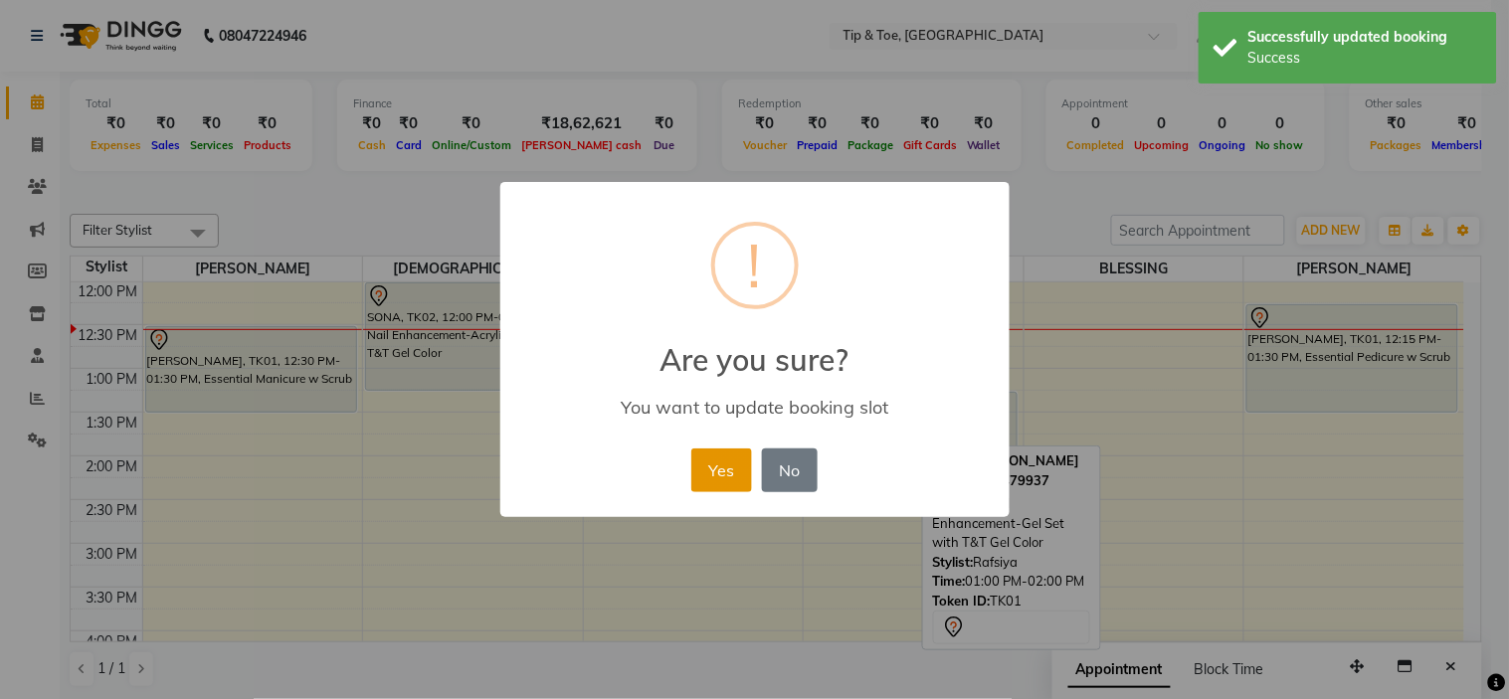
click at [736, 461] on button "Yes" at bounding box center [721, 471] width 61 height 44
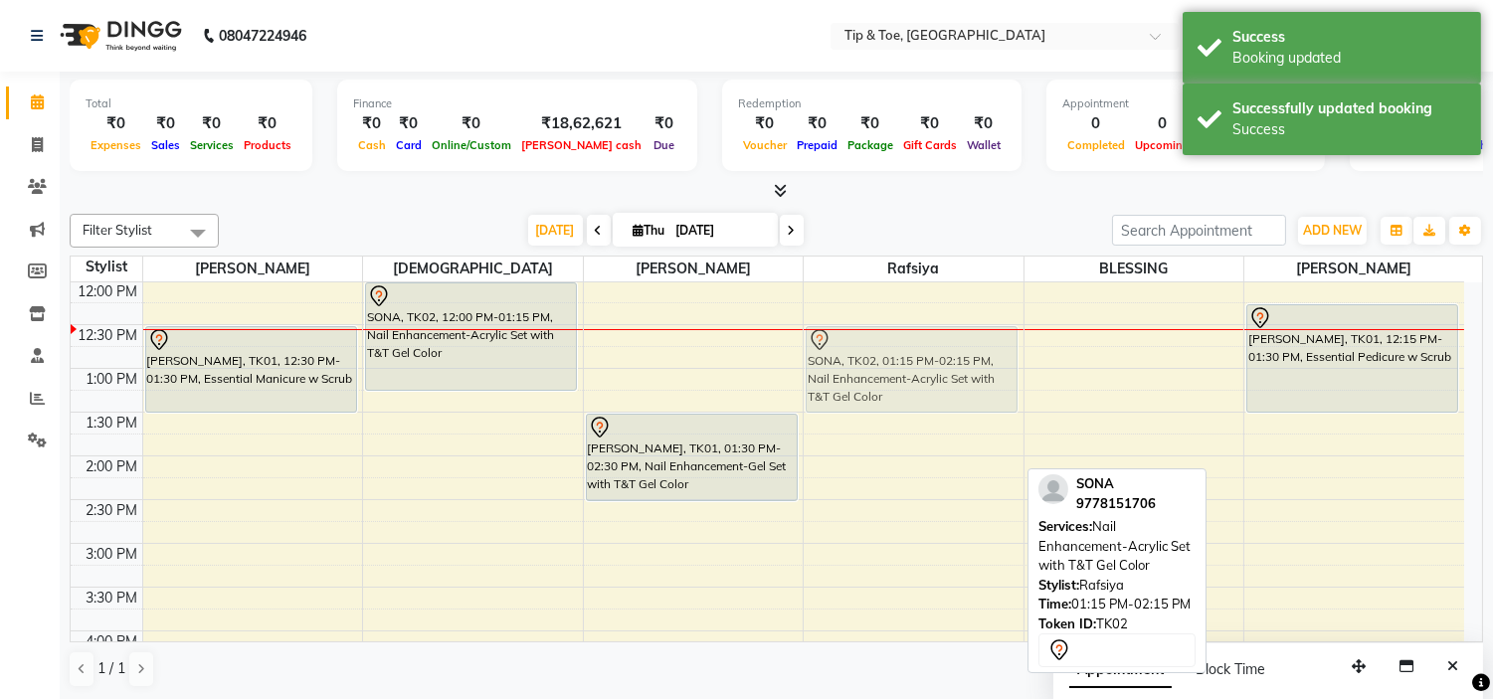
drag, startPoint x: 912, startPoint y: 442, endPoint x: 923, endPoint y: 381, distance: 61.7
click at [923, 381] on div "SONA, TK02, 01:15 PM-02:15 PM, Nail Enhancement-Acrylic Set with T&T Gel Color …" at bounding box center [914, 587] width 220 height 1137
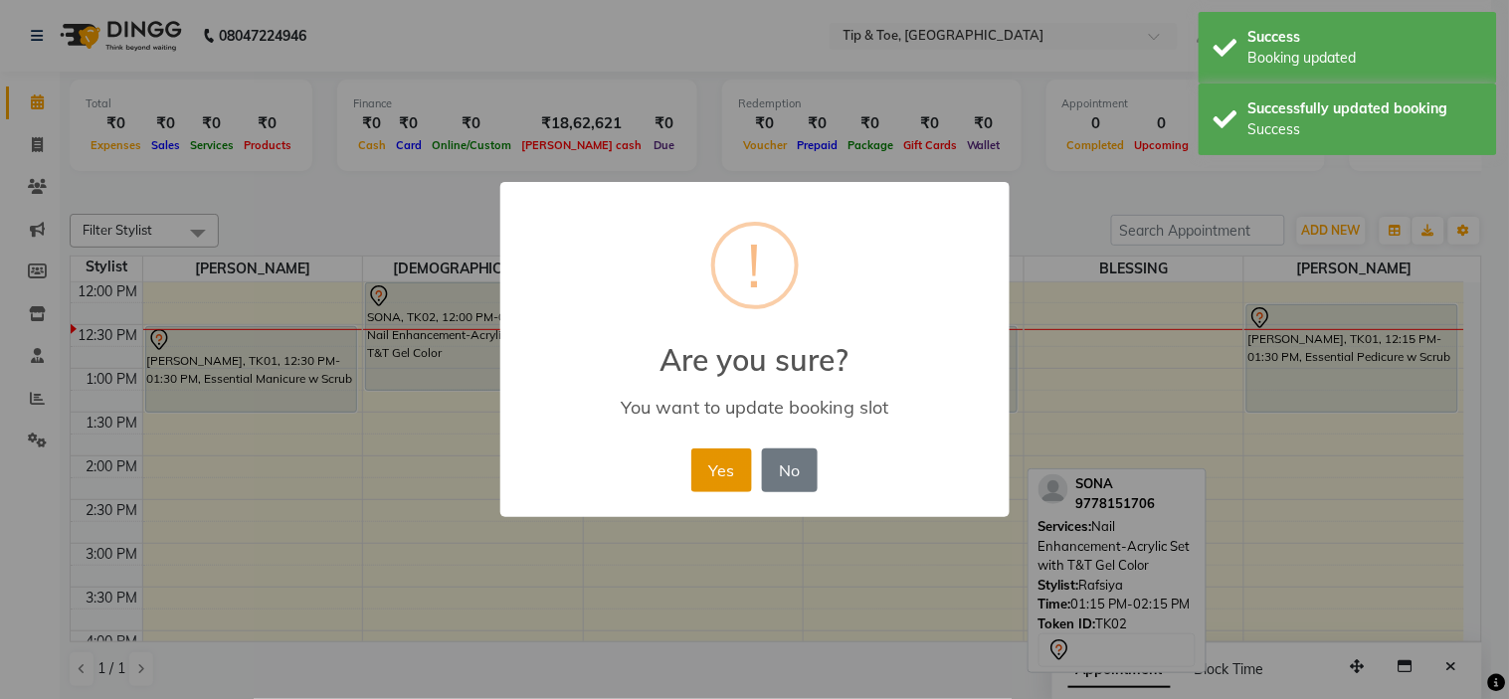
click at [724, 465] on button "Yes" at bounding box center [721, 471] width 61 height 44
